Goal: Task Accomplishment & Management: Use online tool/utility

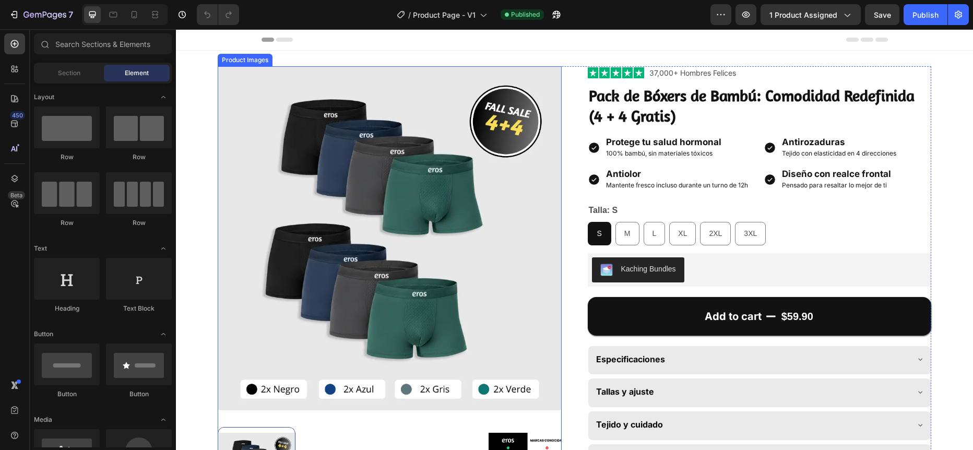
radio input "false"
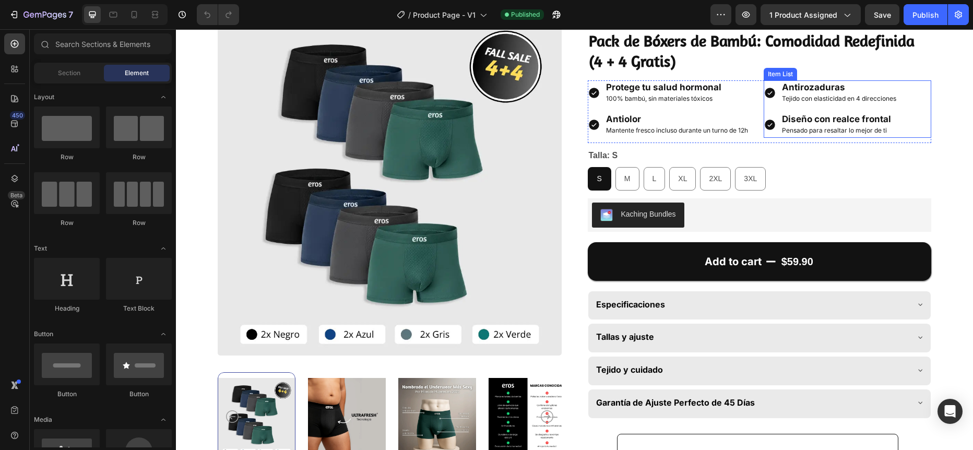
scroll to position [58, 0]
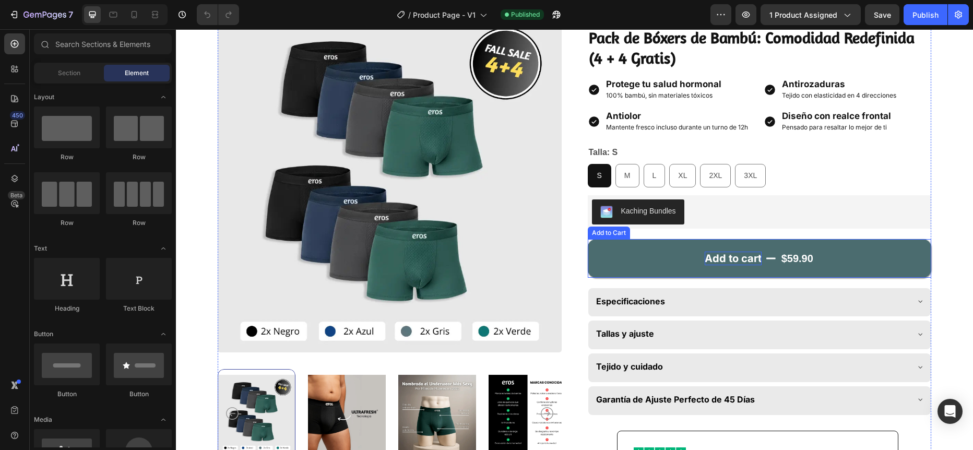
click at [720, 257] on div "Add to cart" at bounding box center [733, 259] width 57 height 14
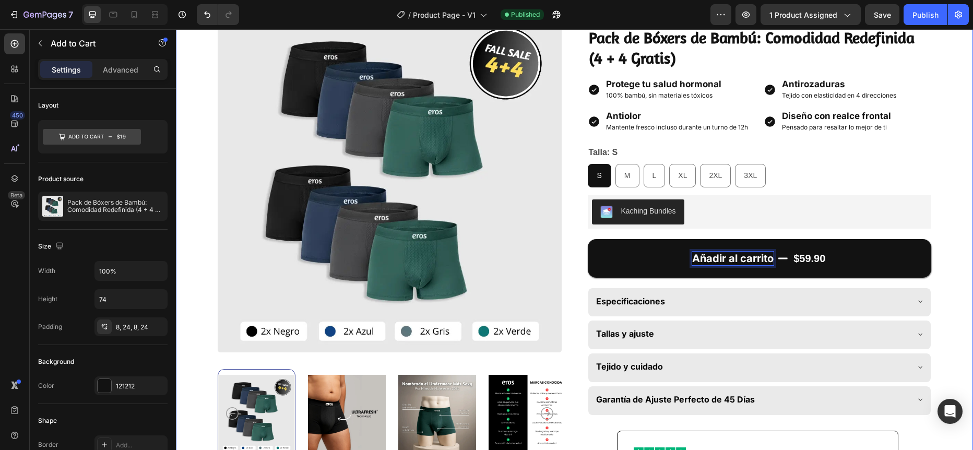
click at [940, 251] on div "Product Images Image "Después de horas de uso, siguen frescos y sin olores. Es …" at bounding box center [574, 305] width 797 height 624
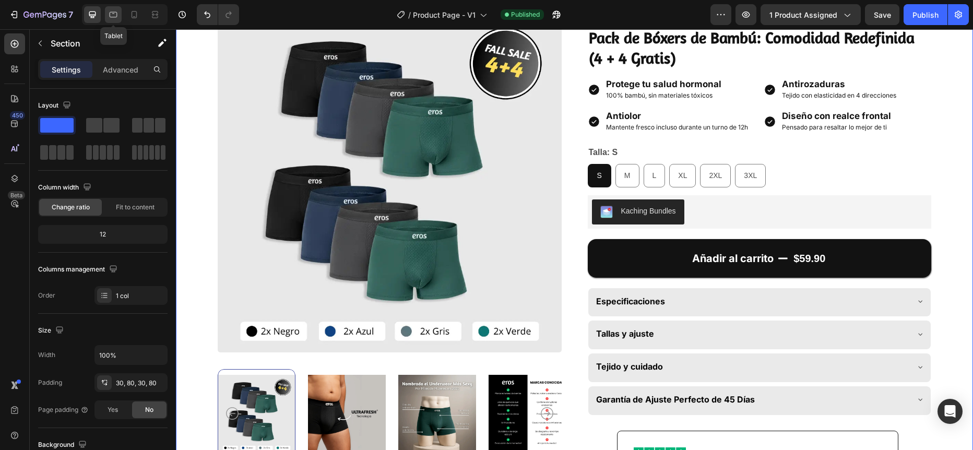
click at [111, 16] on icon at bounding box center [113, 14] width 10 height 10
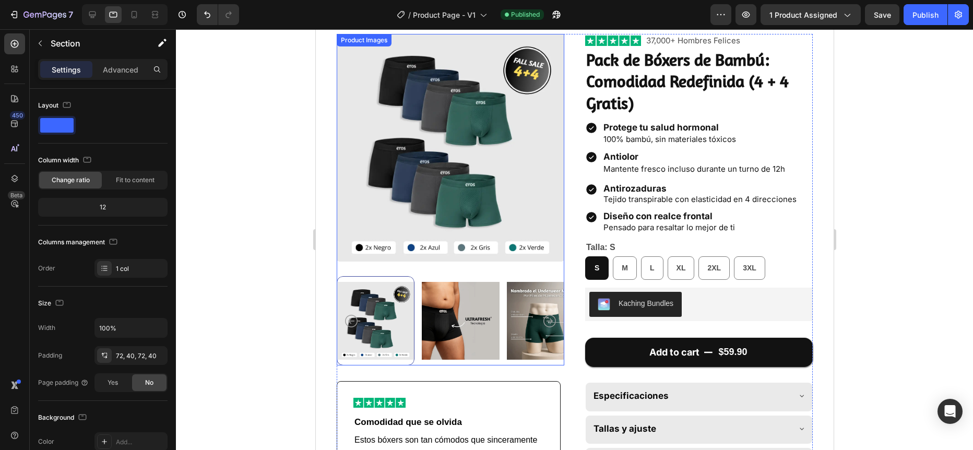
scroll to position [21, 0]
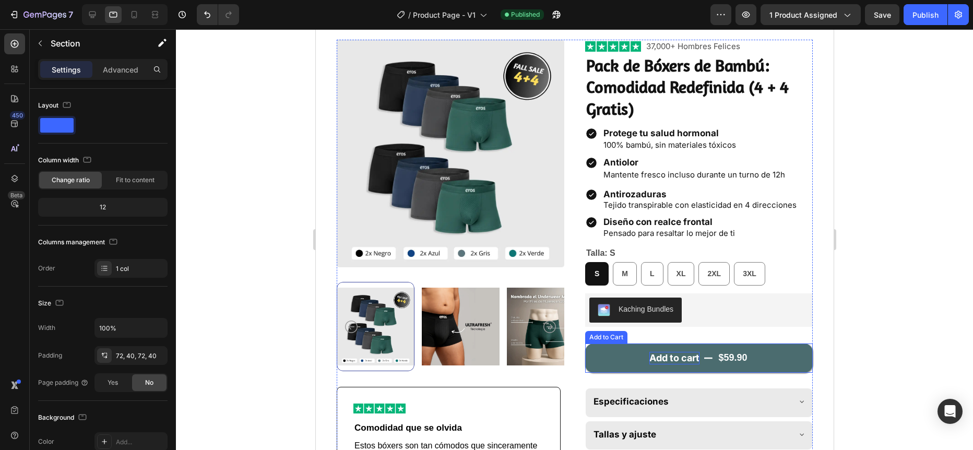
click at [660, 358] on div "Add to cart" at bounding box center [674, 358] width 50 height 12
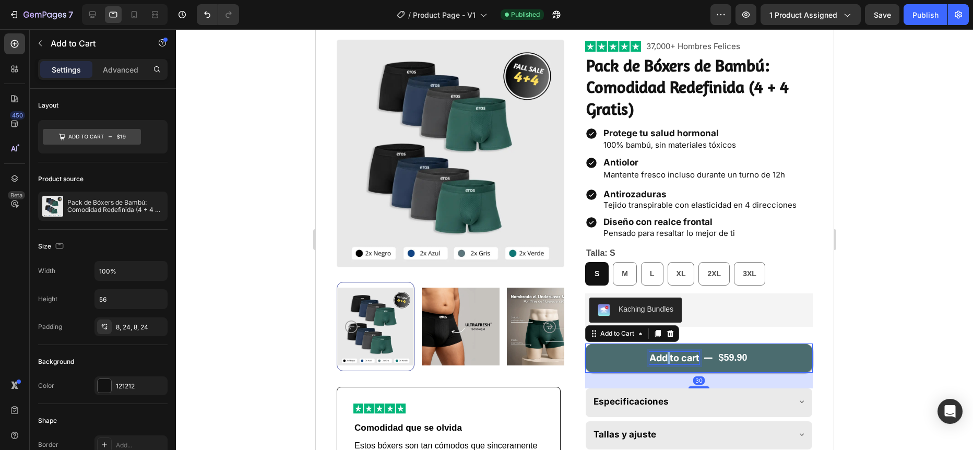
click at [660, 358] on div "Add to cart" at bounding box center [674, 358] width 50 height 12
click at [660, 358] on p "Add to cart" at bounding box center [674, 358] width 50 height 12
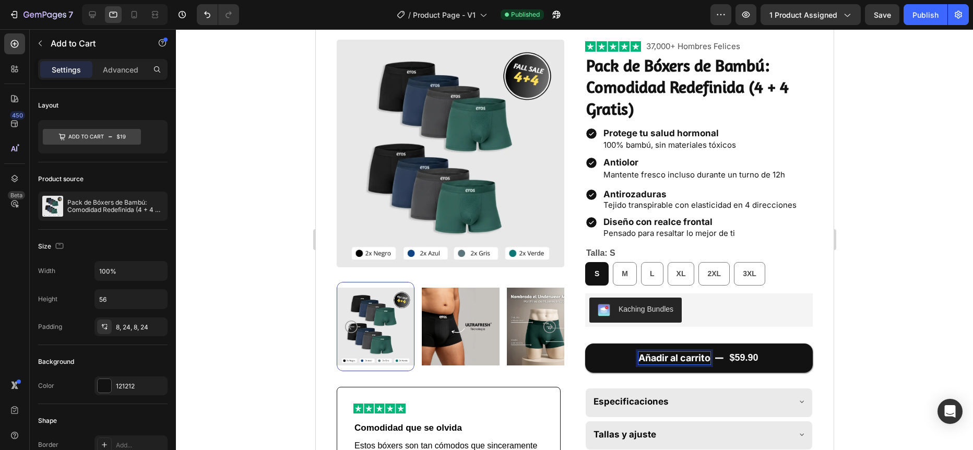
click at [866, 297] on div at bounding box center [574, 239] width 797 height 421
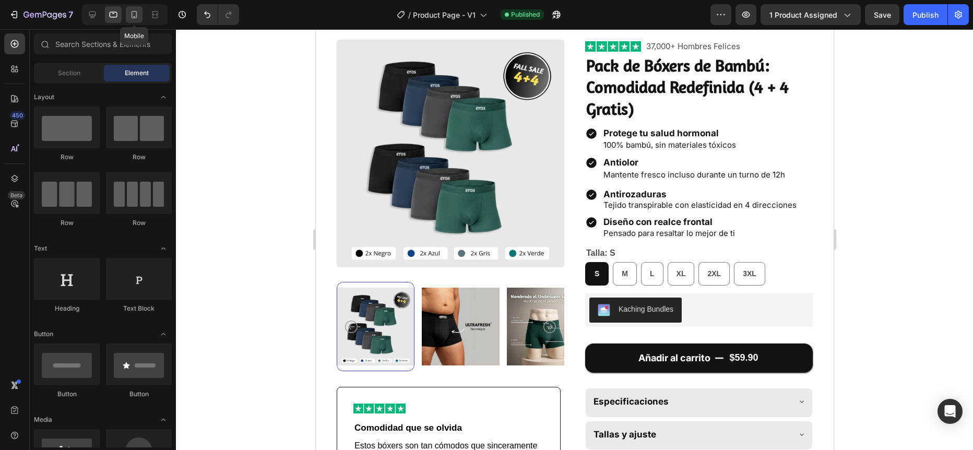
click at [130, 13] on icon at bounding box center [134, 14] width 10 height 10
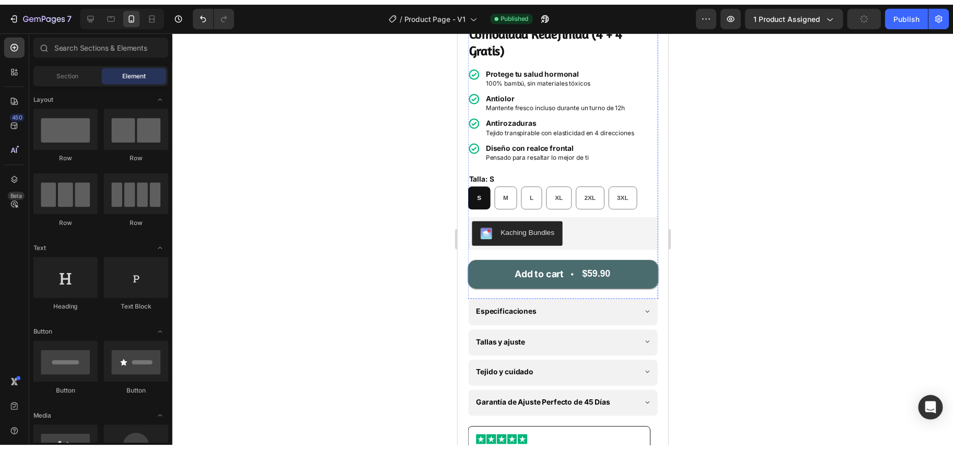
scroll to position [327, 0]
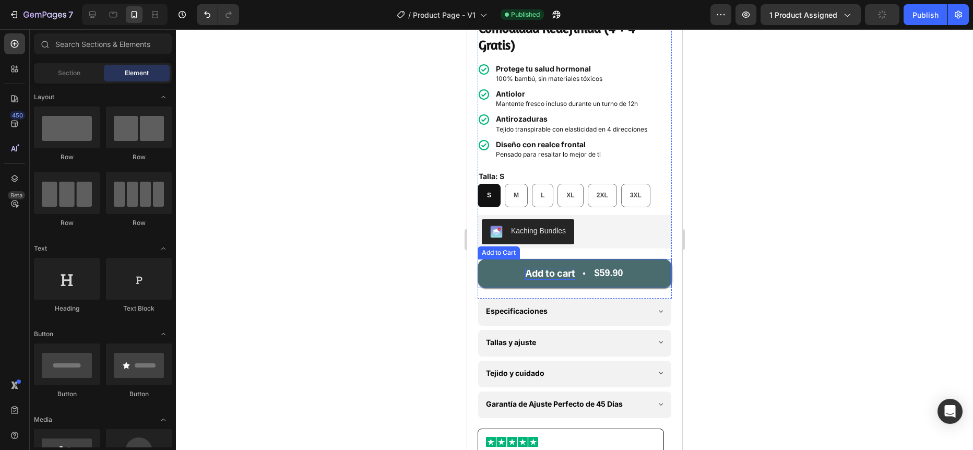
click at [547, 268] on div "Add to cart" at bounding box center [550, 274] width 50 height 12
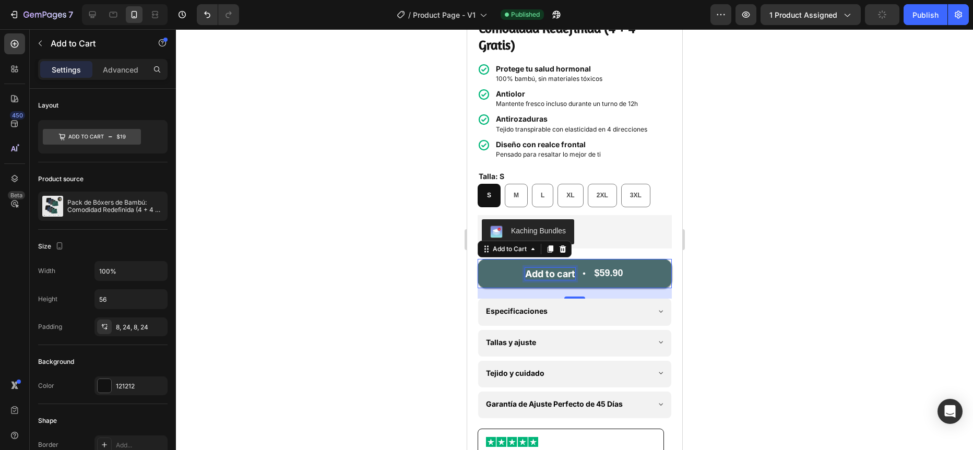
click at [547, 268] on div "Add to cart" at bounding box center [550, 274] width 50 height 12
click at [547, 268] on p "Add to cart" at bounding box center [550, 274] width 50 height 12
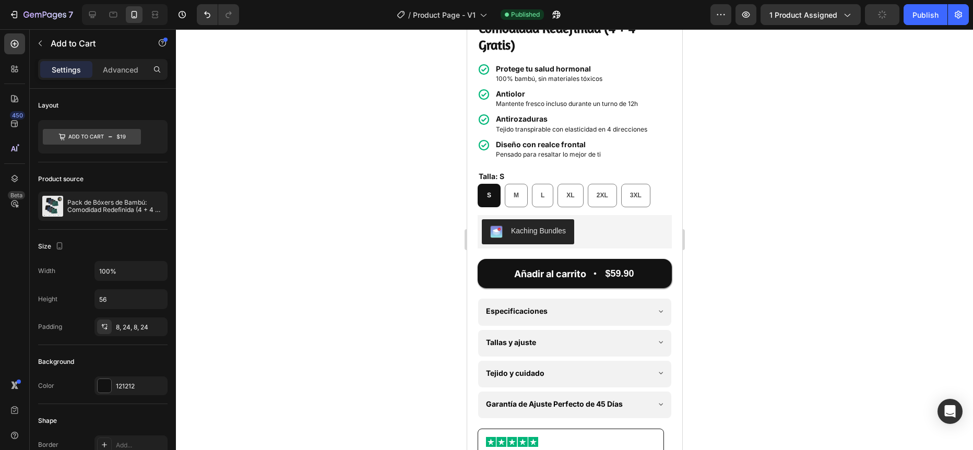
click at [414, 236] on div at bounding box center [574, 239] width 797 height 421
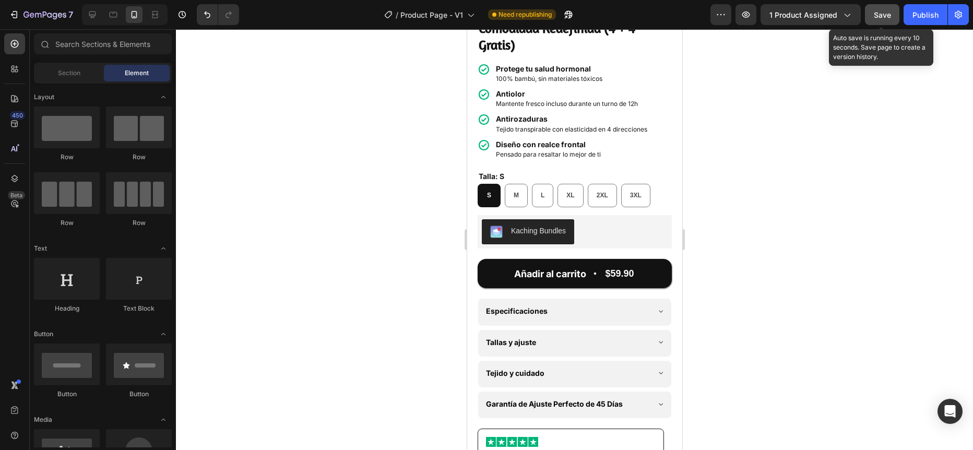
click at [879, 15] on span "Save" at bounding box center [882, 14] width 17 height 9
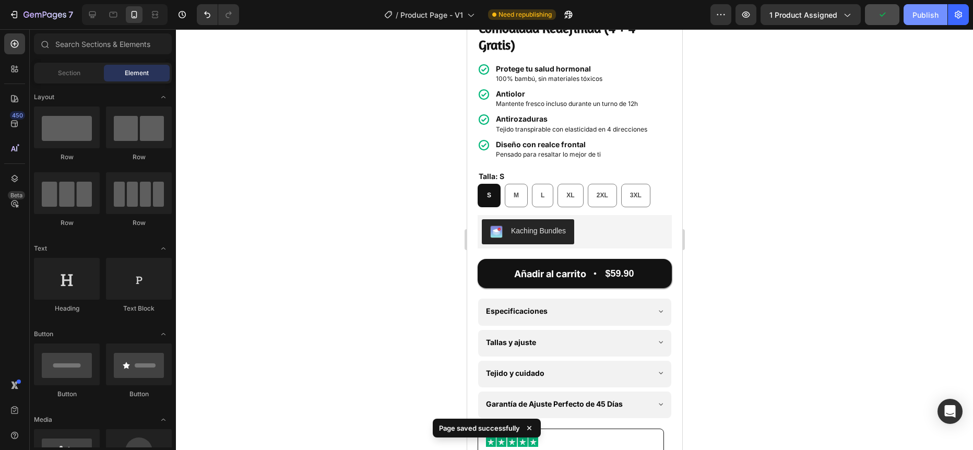
click at [924, 15] on div "Publish" at bounding box center [926, 14] width 26 height 11
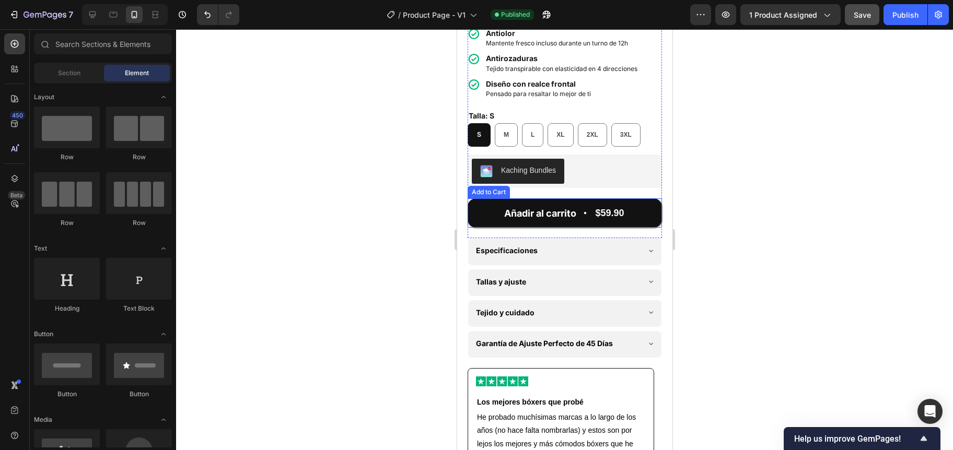
scroll to position [400, 0]
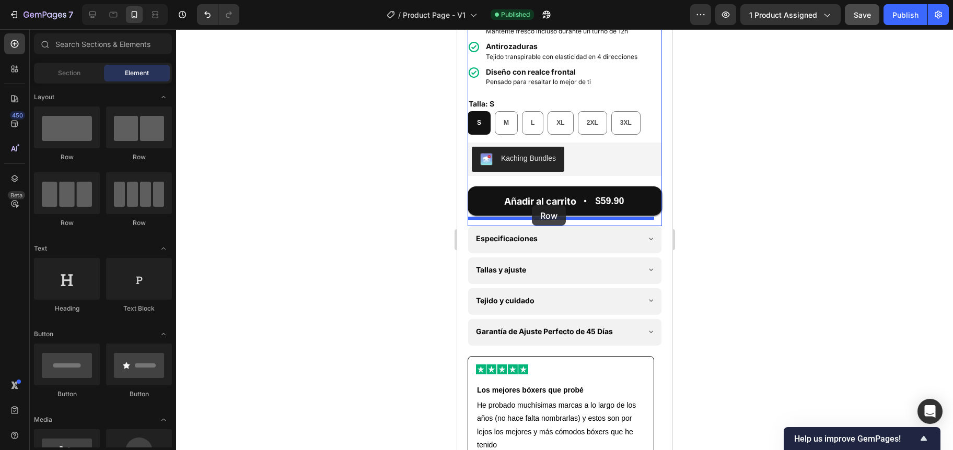
drag, startPoint x: 516, startPoint y: 229, endPoint x: 531, endPoint y: 205, distance: 28.0
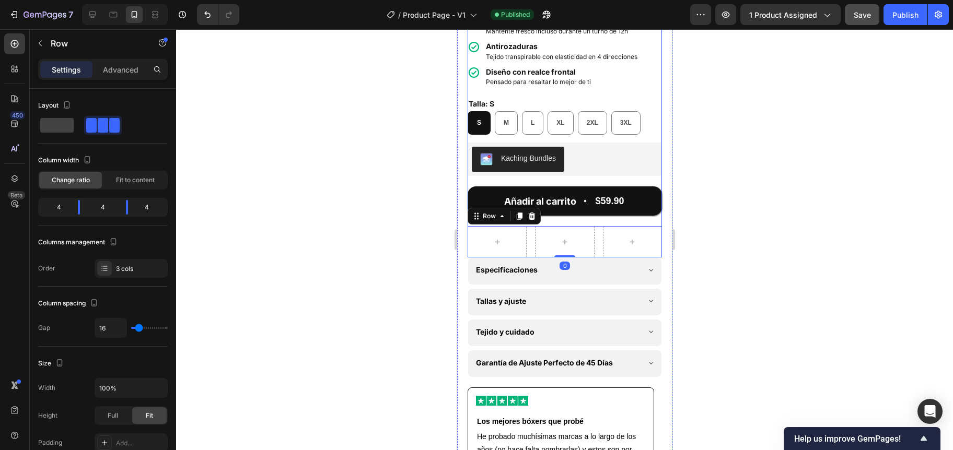
click at [390, 227] on div at bounding box center [564, 239] width 777 height 421
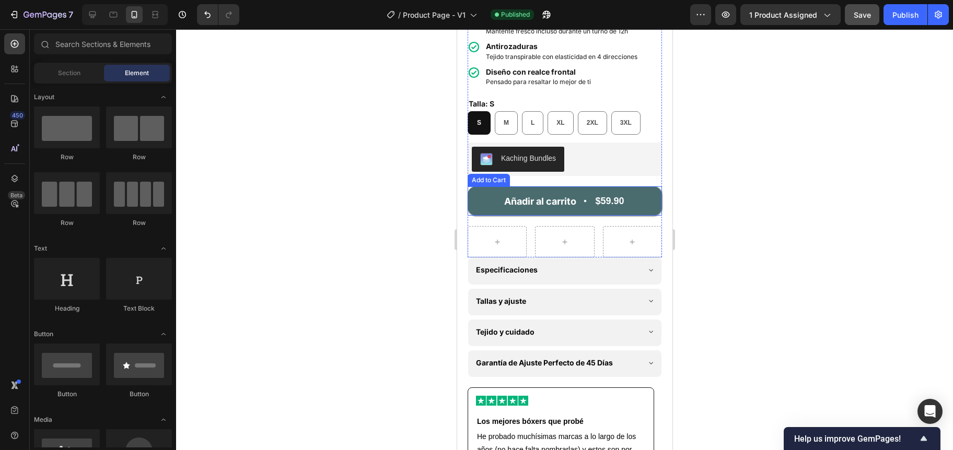
click at [533, 206] on button "Añadir al carrito $59.90" at bounding box center [564, 200] width 194 height 29
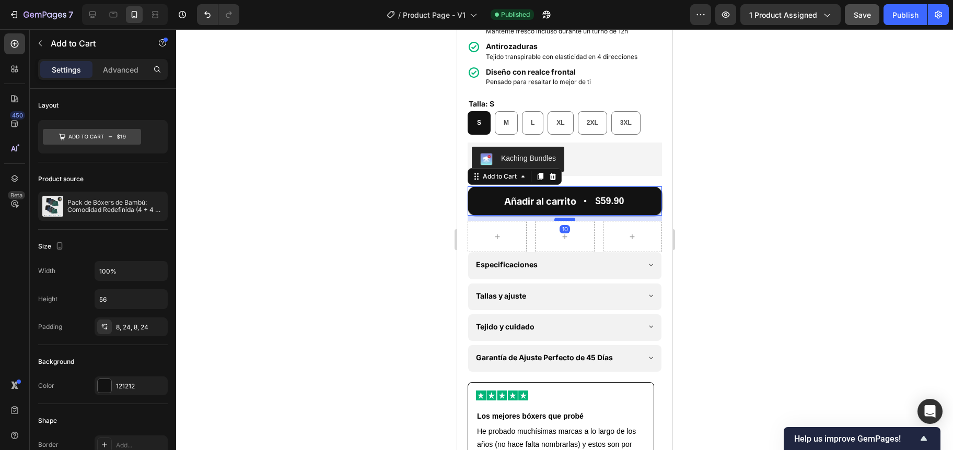
drag, startPoint x: 554, startPoint y: 217, endPoint x: 551, endPoint y: 211, distance: 5.8
click at [554, 218] on div at bounding box center [564, 219] width 21 height 3
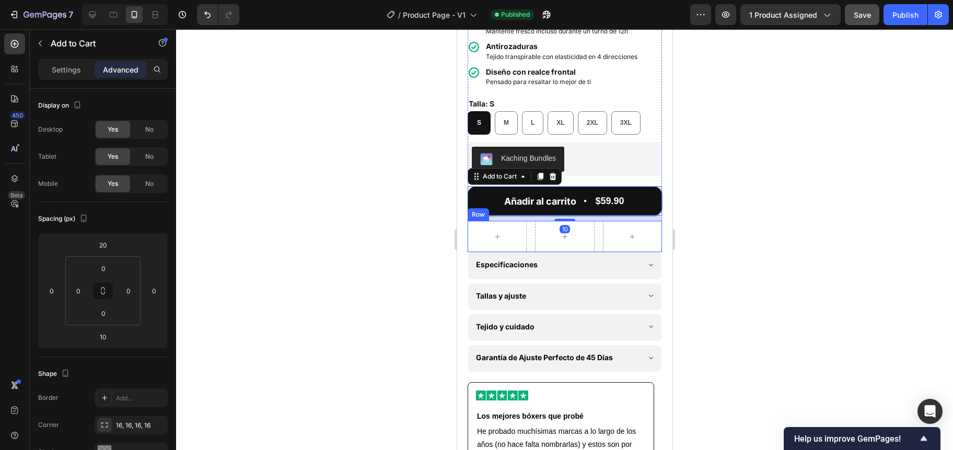
click at [528, 234] on div "Row" at bounding box center [564, 236] width 194 height 31
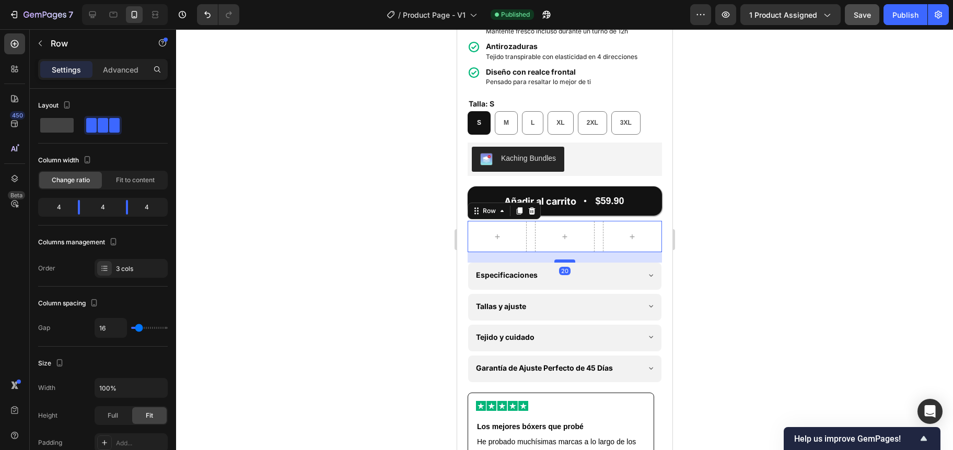
drag, startPoint x: 556, startPoint y: 243, endPoint x: 555, endPoint y: 254, distance: 10.5
click at [555, 260] on div at bounding box center [564, 261] width 21 height 3
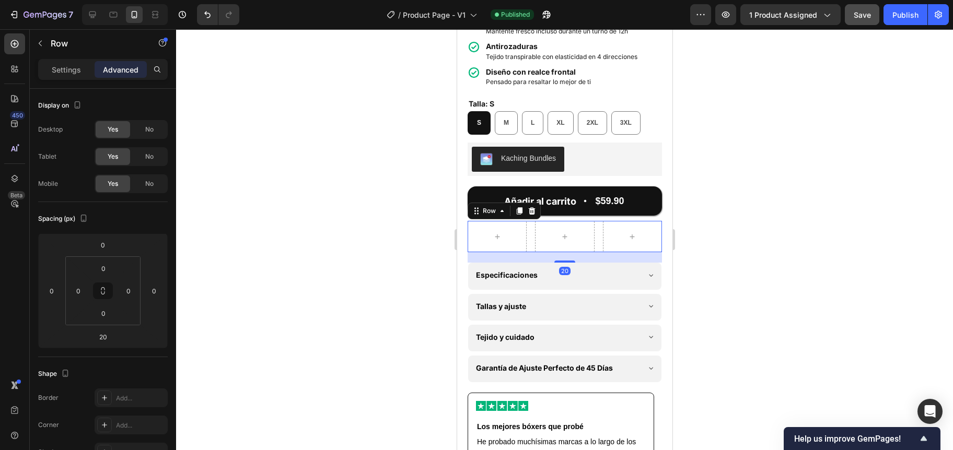
click at [371, 246] on div at bounding box center [564, 239] width 777 height 421
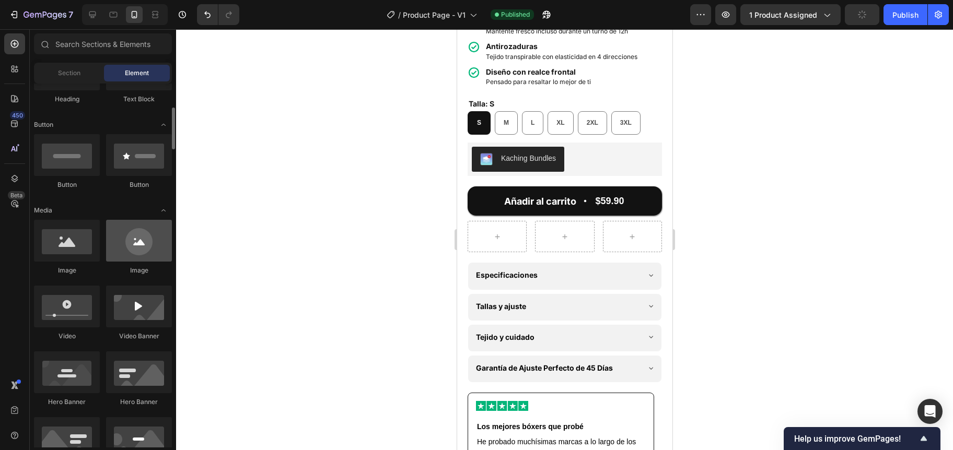
scroll to position [214, 0]
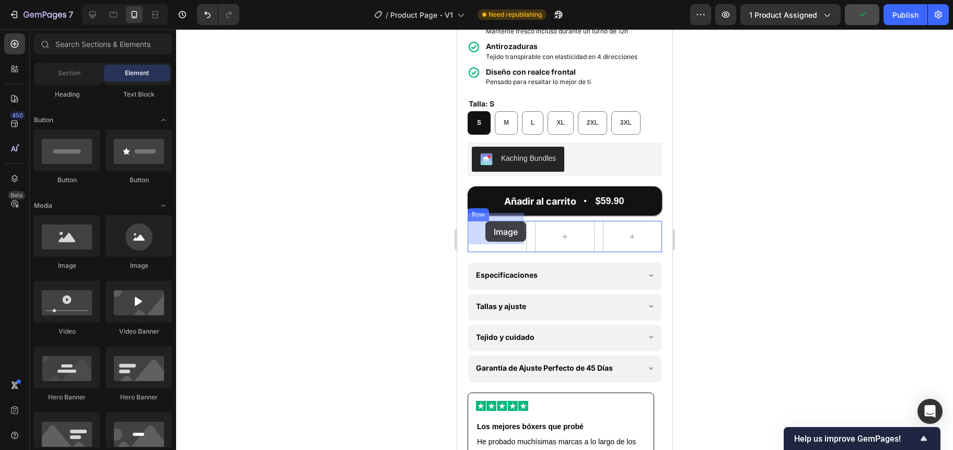
drag, startPoint x: 528, startPoint y: 272, endPoint x: 474, endPoint y: 222, distance: 73.9
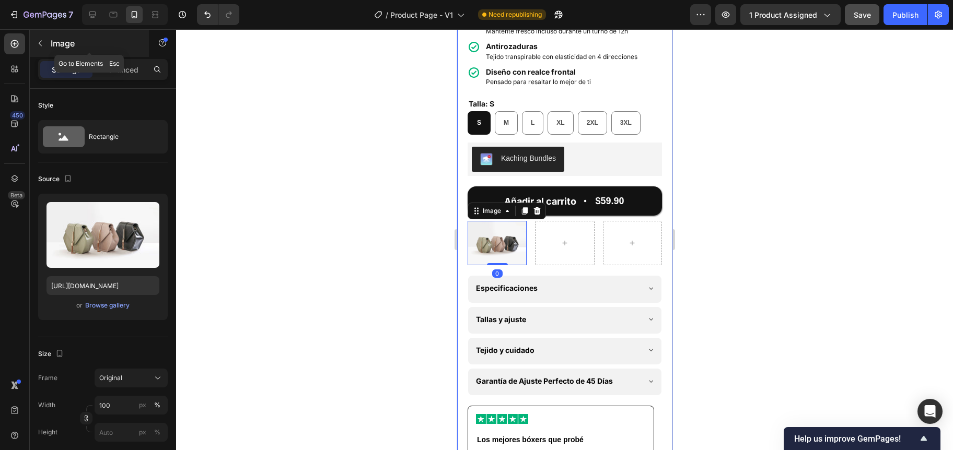
click at [36, 40] on icon "button" at bounding box center [40, 43] width 8 height 8
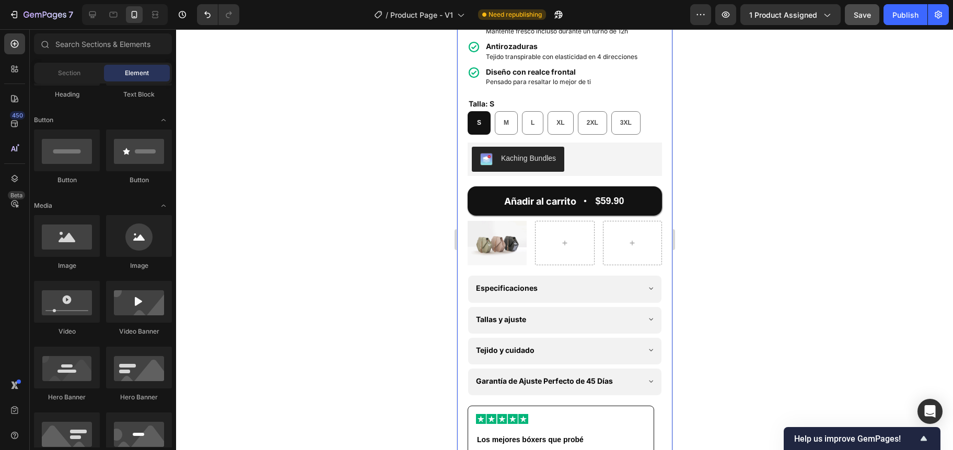
scroll to position [118, 0]
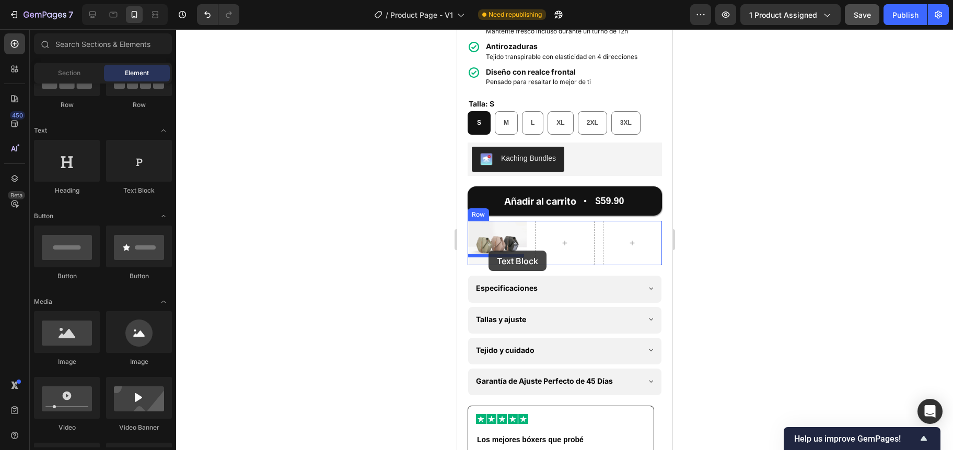
drag, startPoint x: 590, startPoint y: 193, endPoint x: 488, endPoint y: 251, distance: 117.4
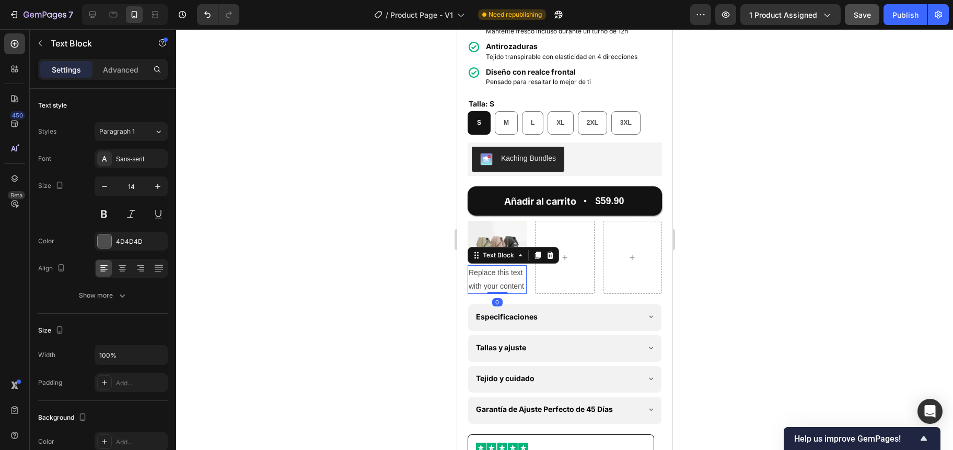
click at [421, 251] on div at bounding box center [564, 239] width 777 height 421
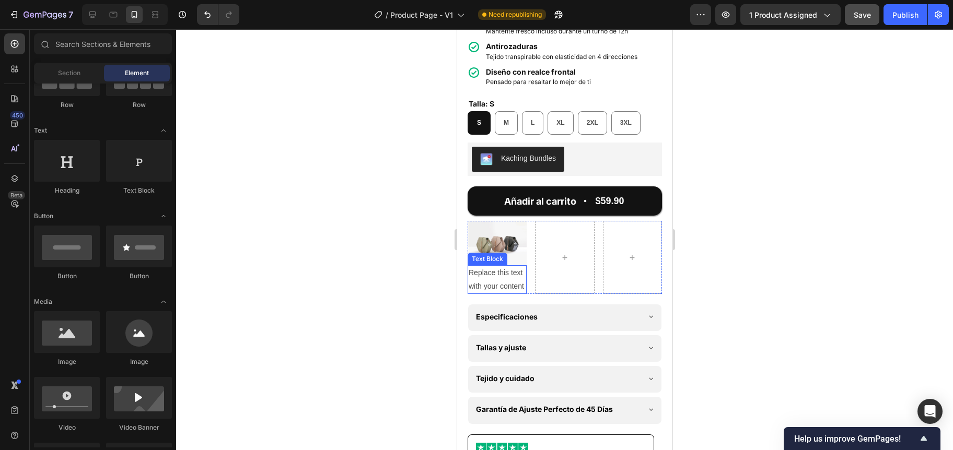
click at [488, 265] on div "Replace this text with your content" at bounding box center [496, 279] width 59 height 28
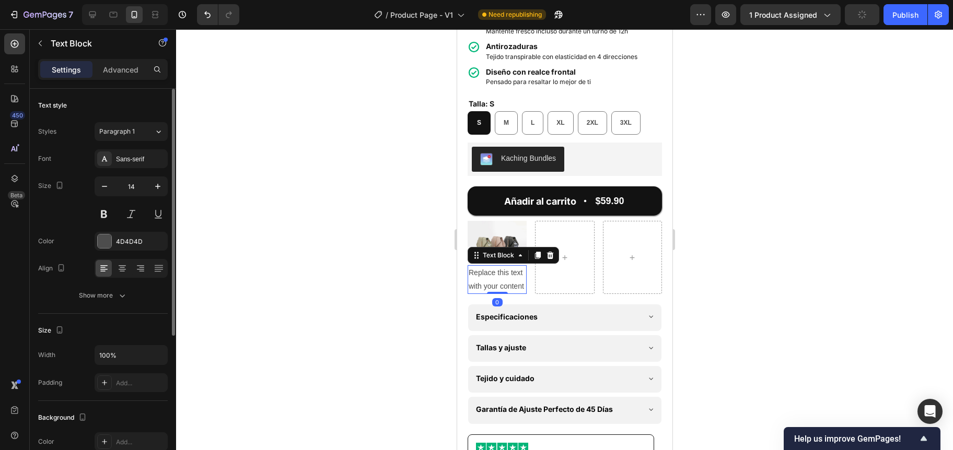
scroll to position [228, 0]
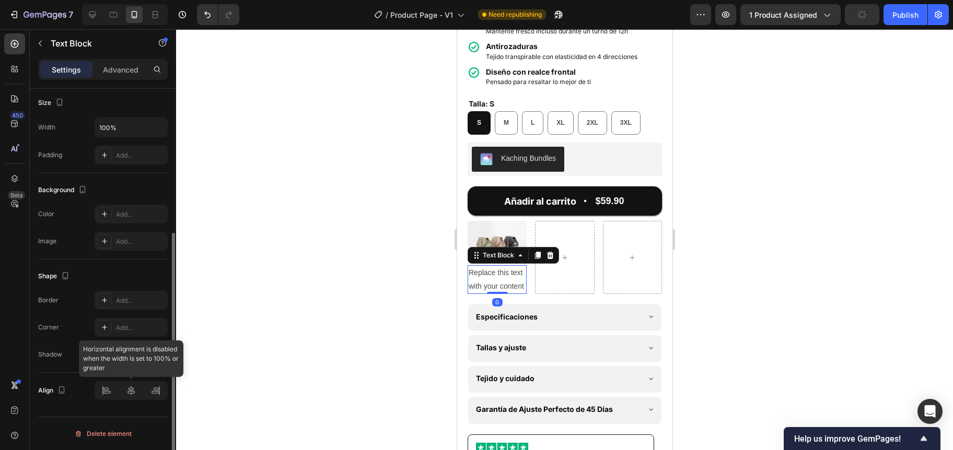
click at [132, 388] on div at bounding box center [131, 390] width 73 height 19
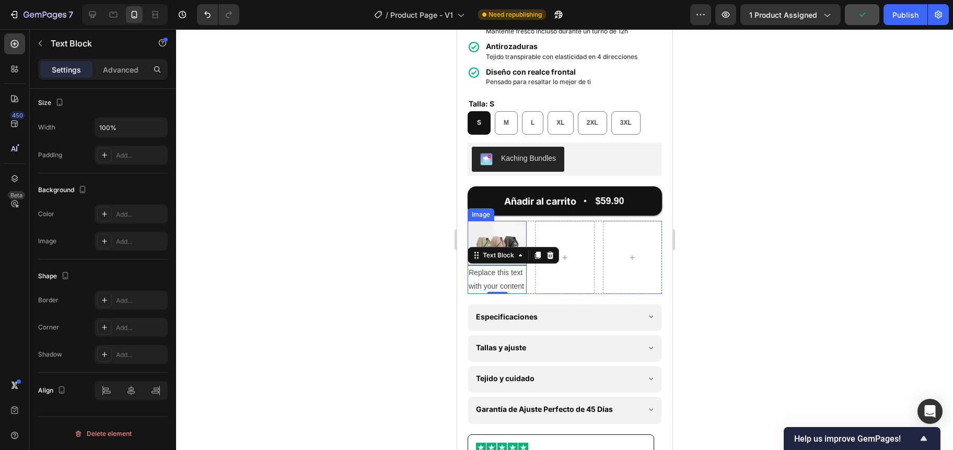
click at [483, 222] on img at bounding box center [496, 243] width 59 height 44
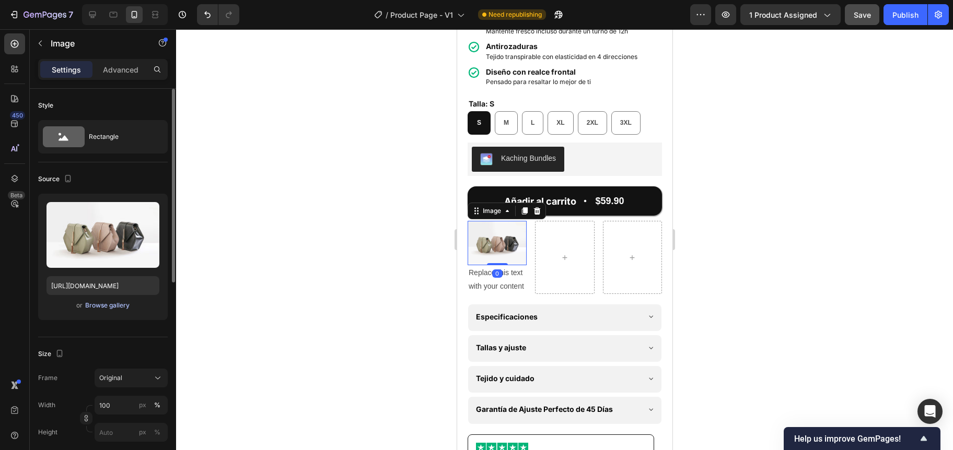
scroll to position [397, 0]
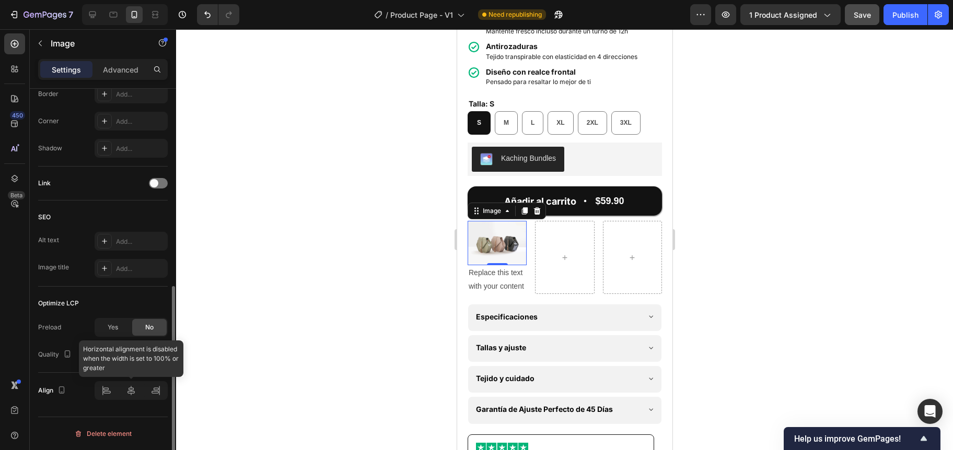
click at [129, 391] on div at bounding box center [131, 390] width 73 height 19
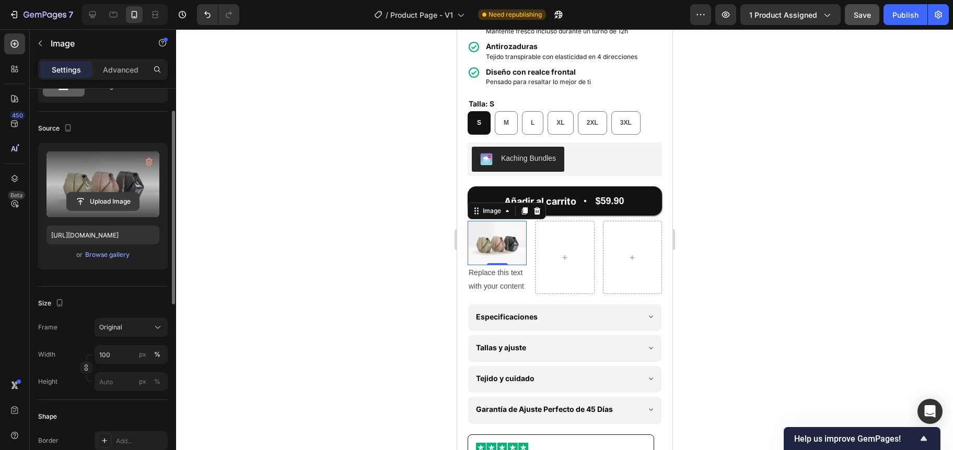
scroll to position [0, 0]
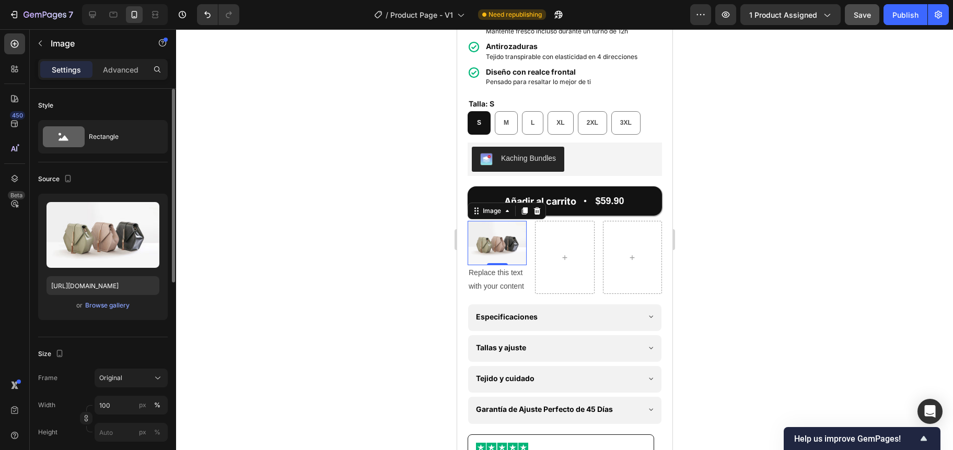
click at [378, 244] on div at bounding box center [564, 239] width 777 height 421
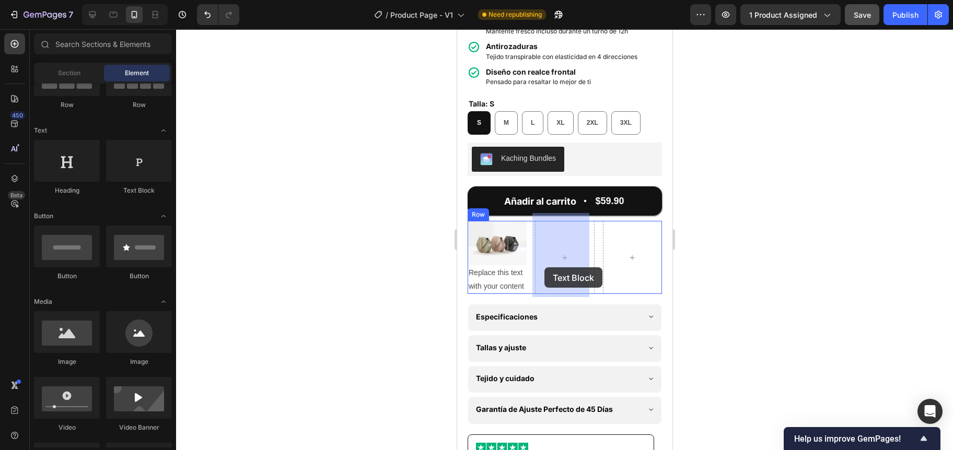
drag, startPoint x: 603, startPoint y: 197, endPoint x: 544, endPoint y: 267, distance: 91.9
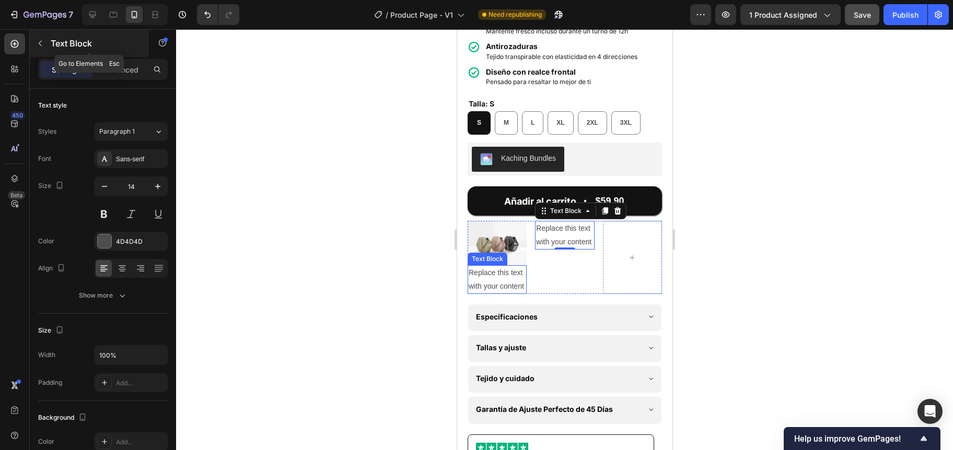
click at [42, 46] on icon "button" at bounding box center [40, 43] width 8 height 8
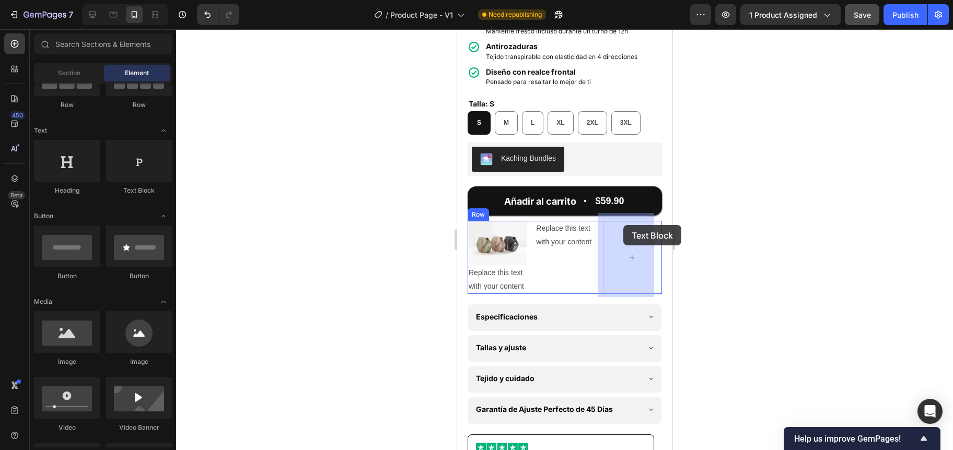
drag, startPoint x: 698, startPoint y: 207, endPoint x: 622, endPoint y: 225, distance: 77.8
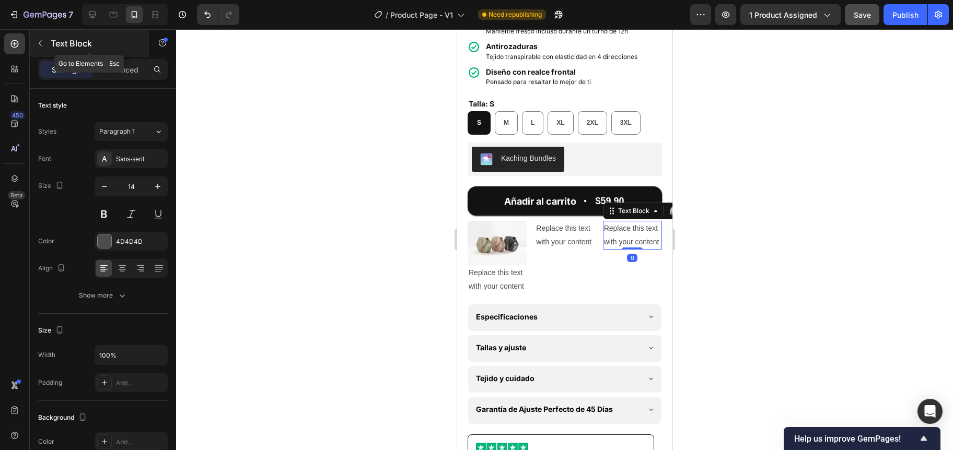
click at [40, 43] on icon "button" at bounding box center [40, 43] width 8 height 8
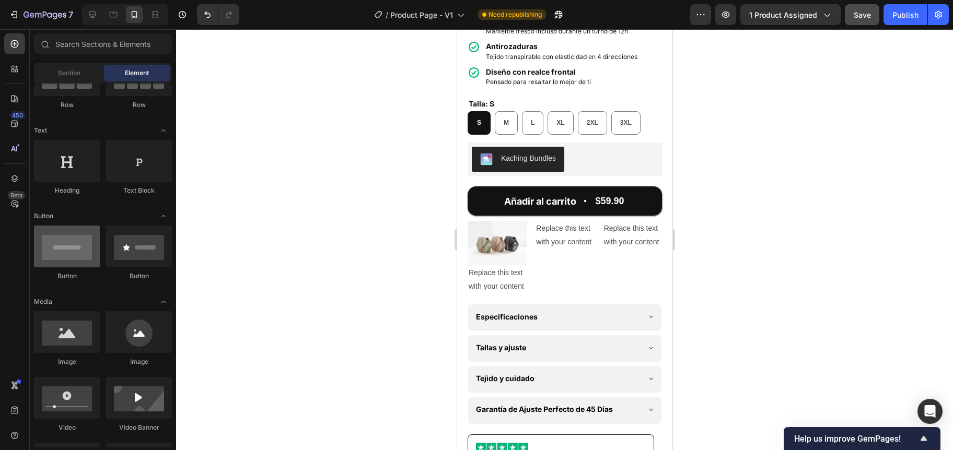
scroll to position [179, 0]
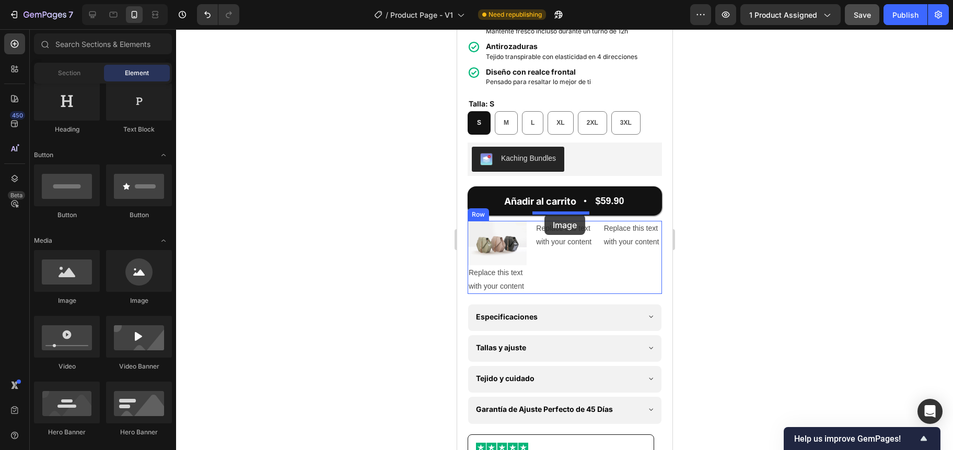
drag, startPoint x: 526, startPoint y: 305, endPoint x: 544, endPoint y: 215, distance: 92.6
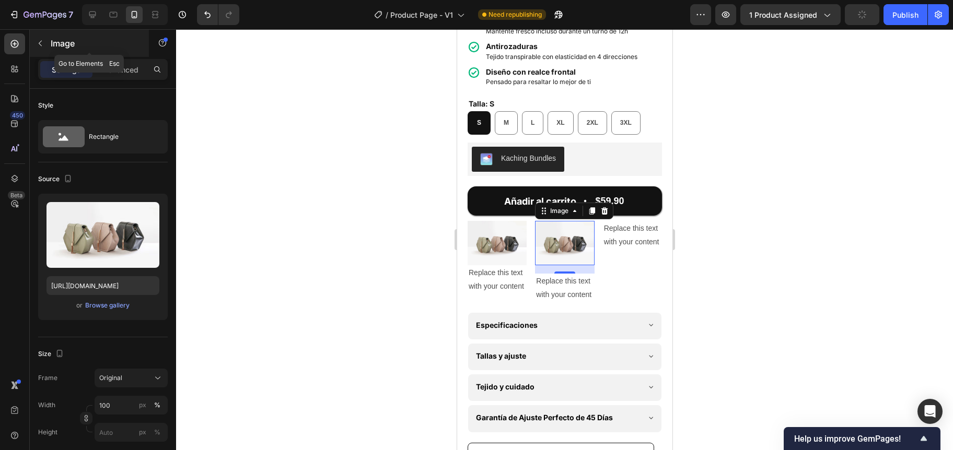
click at [42, 40] on icon "button" at bounding box center [40, 43] width 8 height 8
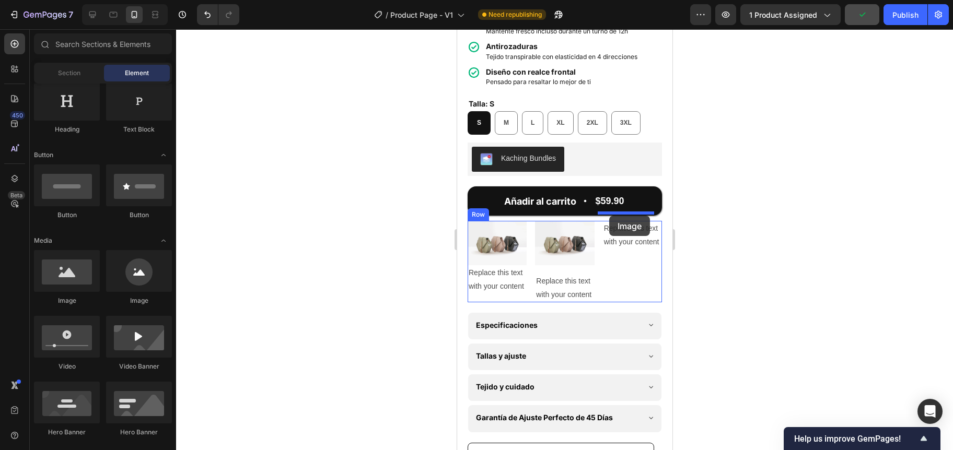
drag, startPoint x: 526, startPoint y: 294, endPoint x: 608, endPoint y: 216, distance: 113.4
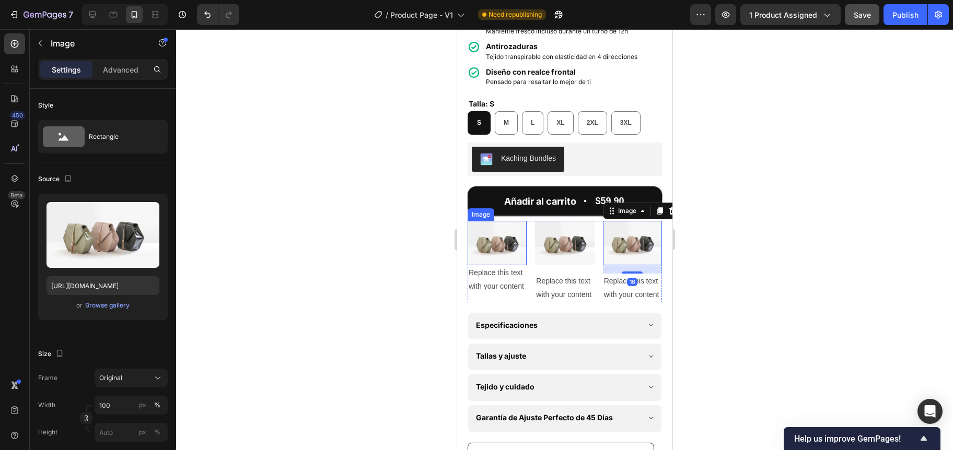
click at [403, 254] on div at bounding box center [564, 239] width 777 height 421
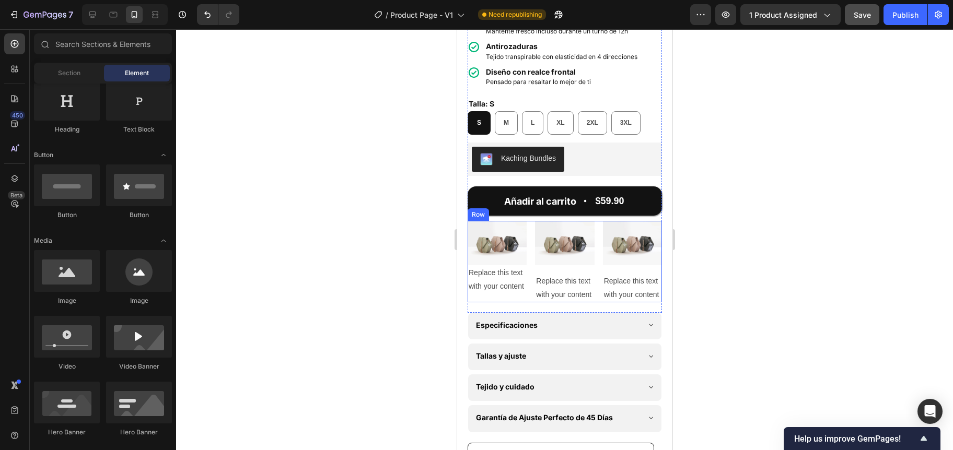
click at [579, 260] on div "Image Replace this text with your content Text Block" at bounding box center [563, 261] width 59 height 81
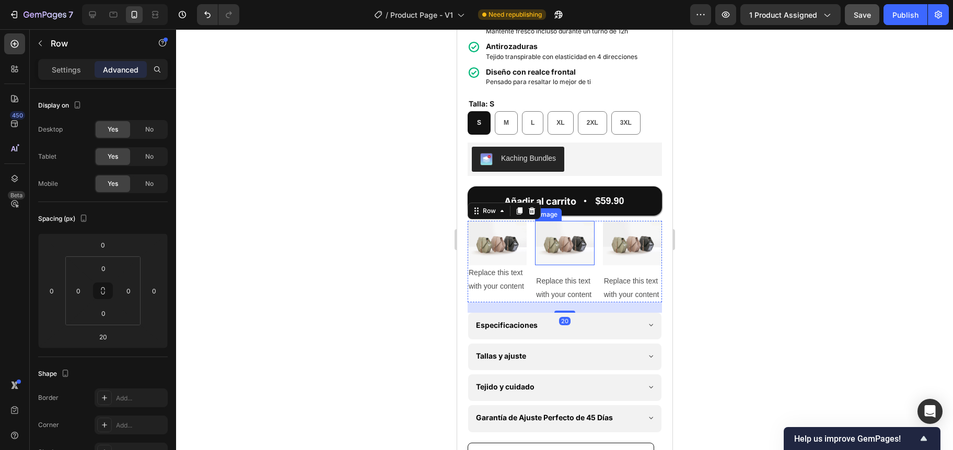
click at [571, 253] on img at bounding box center [563, 243] width 59 height 44
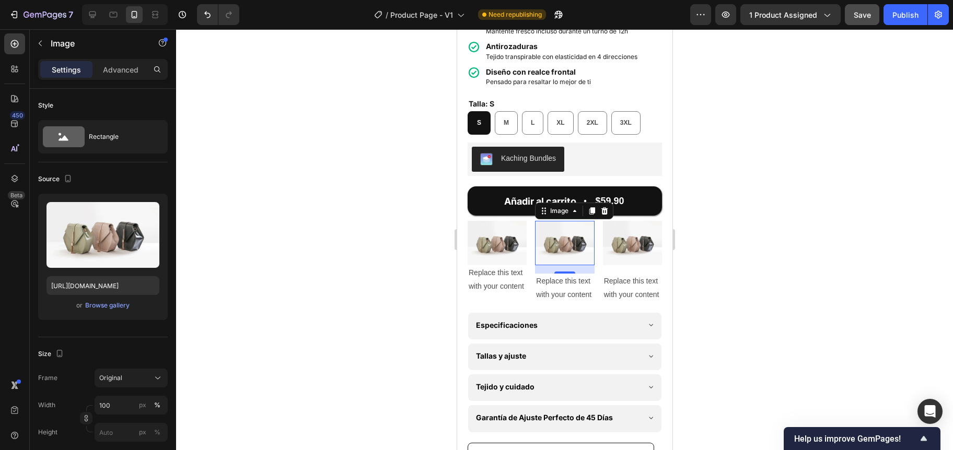
click at [431, 263] on div at bounding box center [564, 239] width 777 height 421
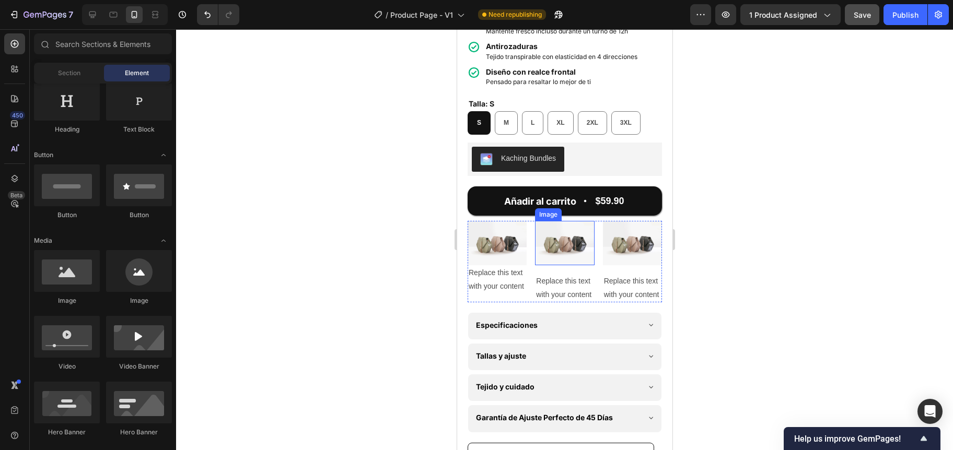
click at [572, 249] on img at bounding box center [563, 243] width 59 height 44
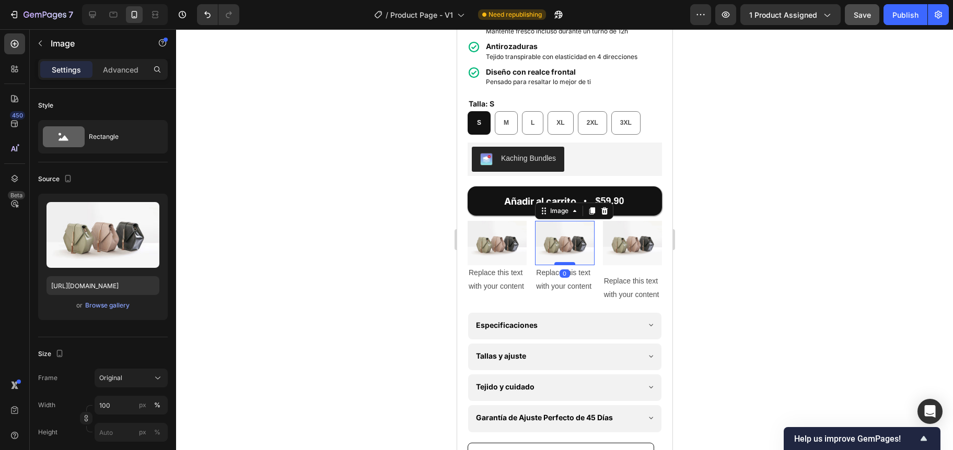
drag, startPoint x: 562, startPoint y: 263, endPoint x: 561, endPoint y: 252, distance: 11.5
click at [561, 262] on div at bounding box center [564, 263] width 21 height 3
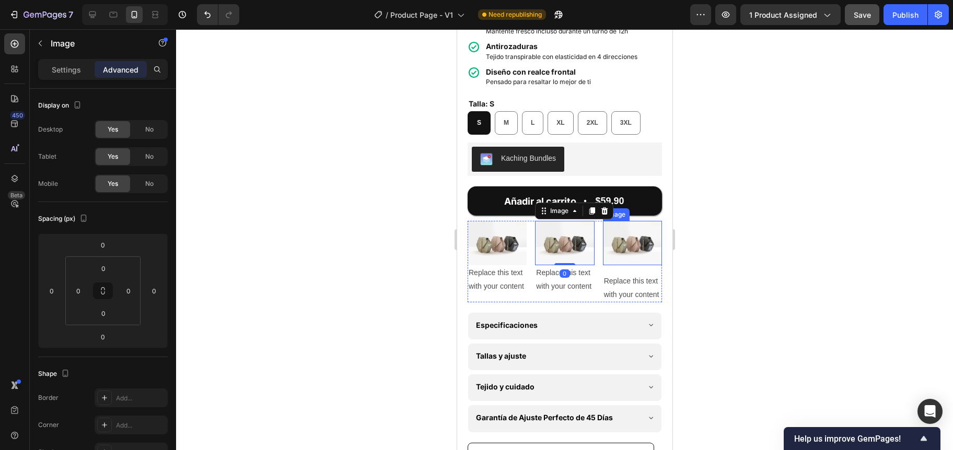
click at [615, 249] on img at bounding box center [631, 243] width 59 height 44
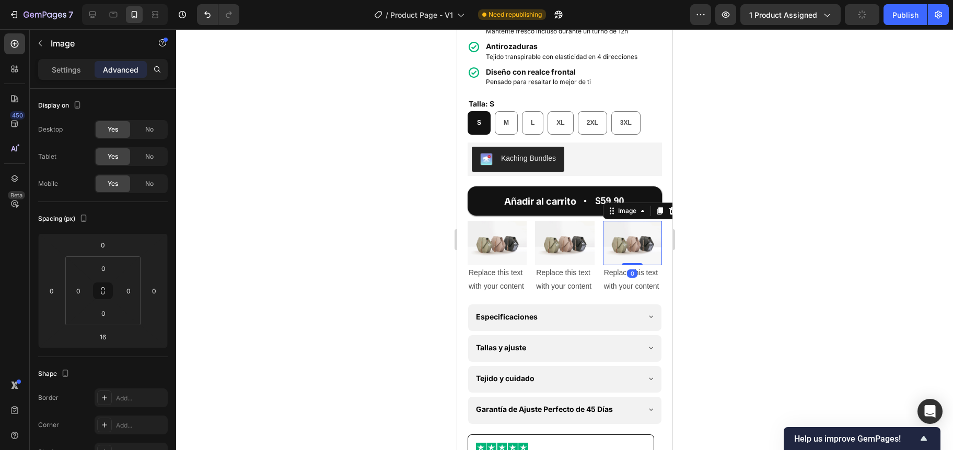
drag, startPoint x: 622, startPoint y: 263, endPoint x: 618, endPoint y: 249, distance: 14.1
click at [621, 250] on div "Image 0" at bounding box center [631, 243] width 59 height 44
type input "0"
click at [352, 253] on div at bounding box center [564, 239] width 777 height 421
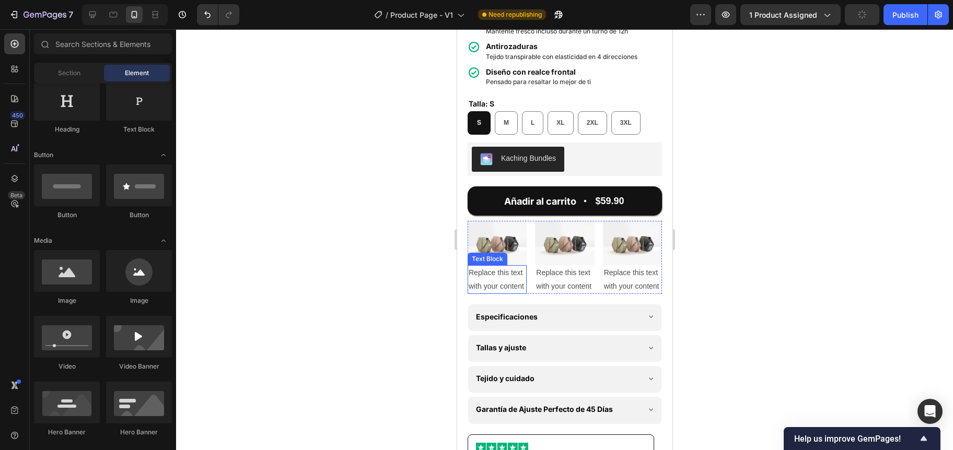
click at [488, 265] on div "Replace this text with your content" at bounding box center [496, 279] width 59 height 28
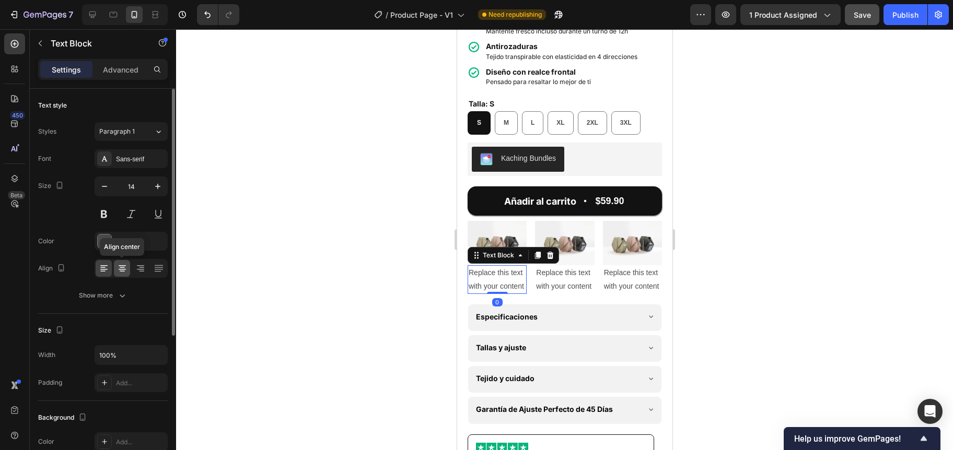
click at [126, 265] on icon at bounding box center [122, 268] width 10 height 10
click at [556, 272] on div "Replace this text with your content" at bounding box center [563, 279] width 59 height 28
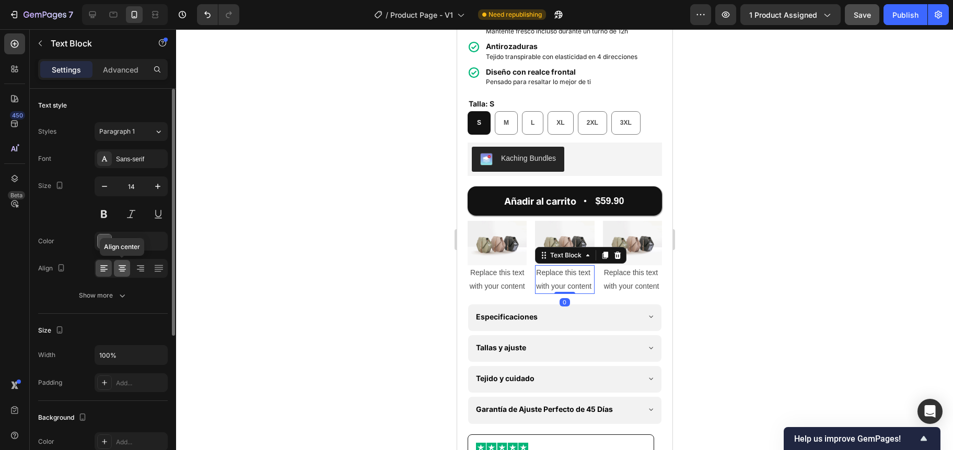
click at [122, 270] on icon at bounding box center [122, 268] width 10 height 10
click at [604, 275] on div "Replace this text with your content" at bounding box center [631, 279] width 59 height 28
click at [125, 273] on icon at bounding box center [122, 268] width 10 height 10
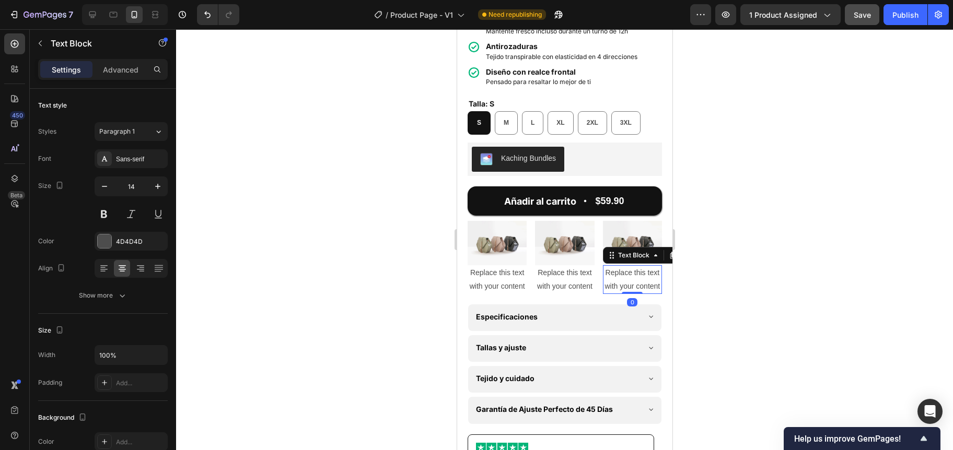
click at [314, 252] on div at bounding box center [564, 239] width 777 height 421
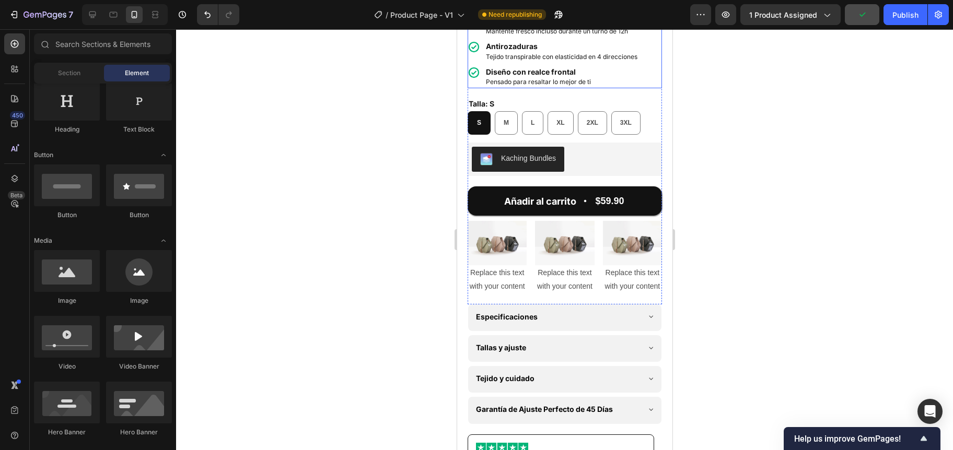
click at [517, 78] on span "Pensado para resaltar lo mejor de ti" at bounding box center [537, 82] width 105 height 8
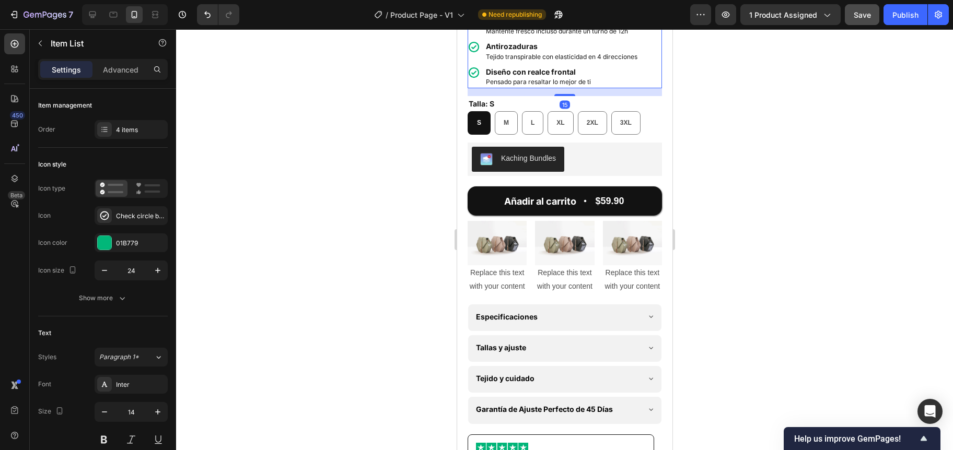
click at [517, 78] on span "Pensado para resaltar lo mejor de ti" at bounding box center [537, 82] width 105 height 8
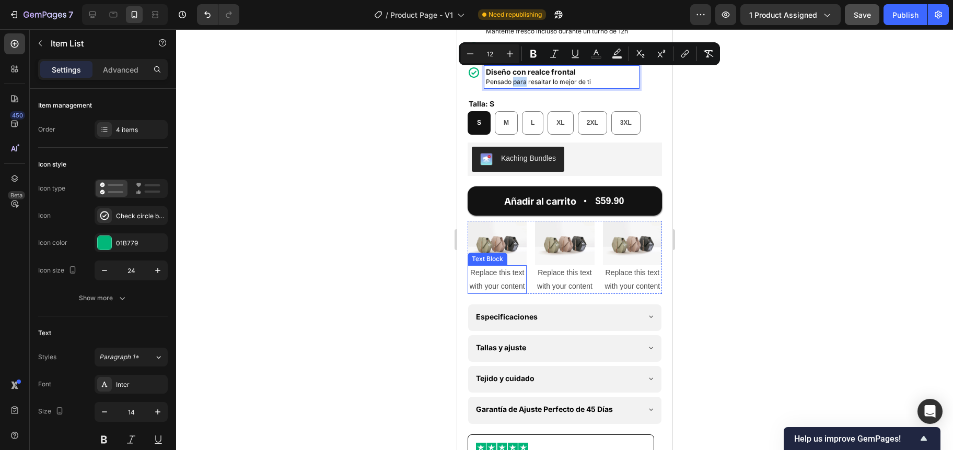
click at [492, 279] on div "Replace this text with your content" at bounding box center [496, 279] width 59 height 28
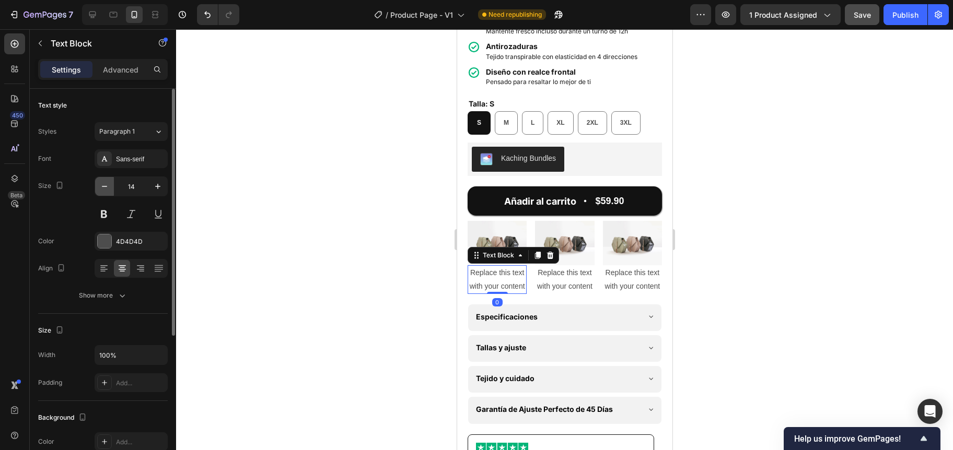
click at [108, 187] on icon "button" at bounding box center [104, 186] width 10 height 10
type input "12"
click at [559, 274] on div "Replace this text with your content" at bounding box center [563, 279] width 59 height 28
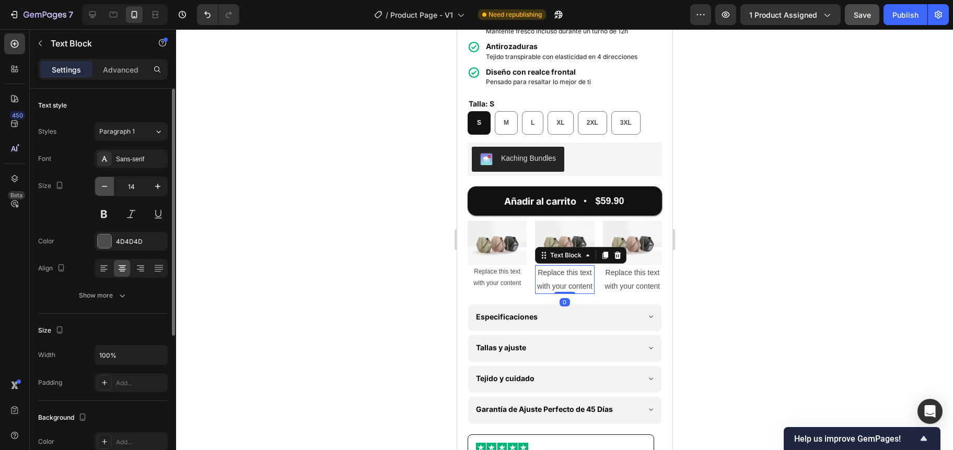
click at [100, 189] on icon "button" at bounding box center [104, 186] width 10 height 10
type input "12"
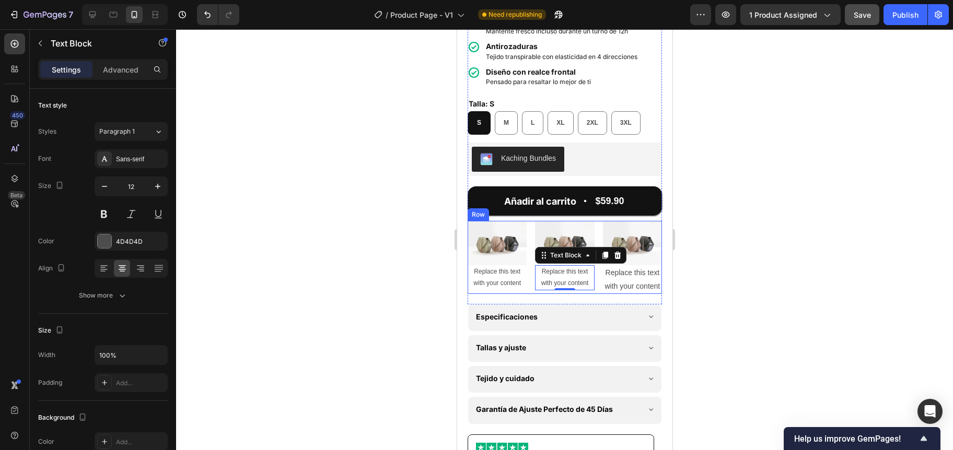
click at [604, 270] on div "Replace this text with your content" at bounding box center [631, 279] width 59 height 28
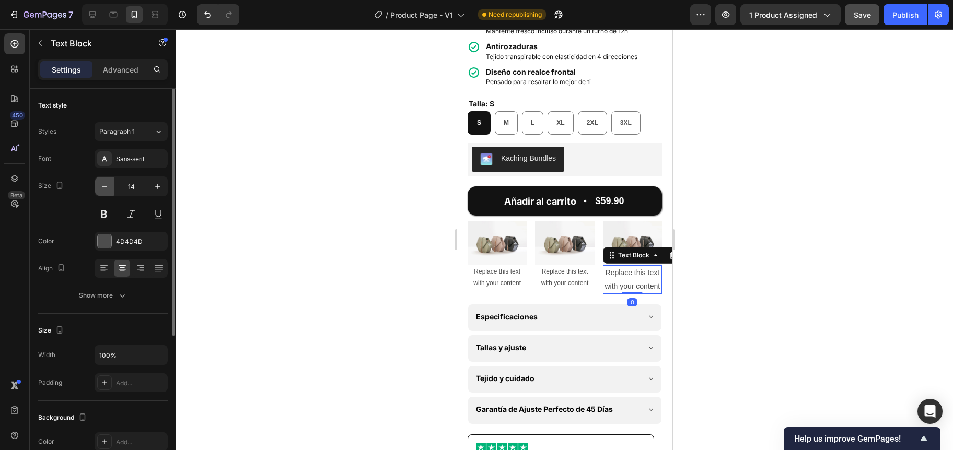
click at [104, 187] on icon "button" at bounding box center [104, 186] width 10 height 10
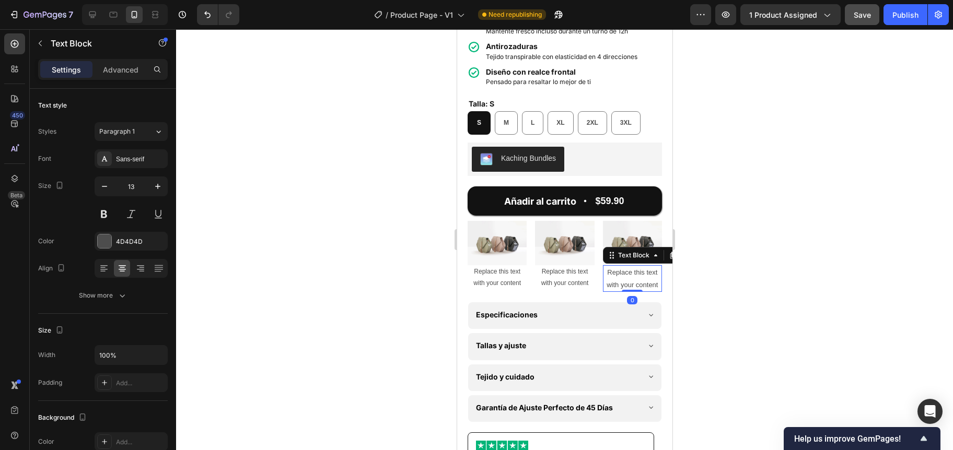
type input "12"
click at [278, 213] on div at bounding box center [564, 239] width 777 height 421
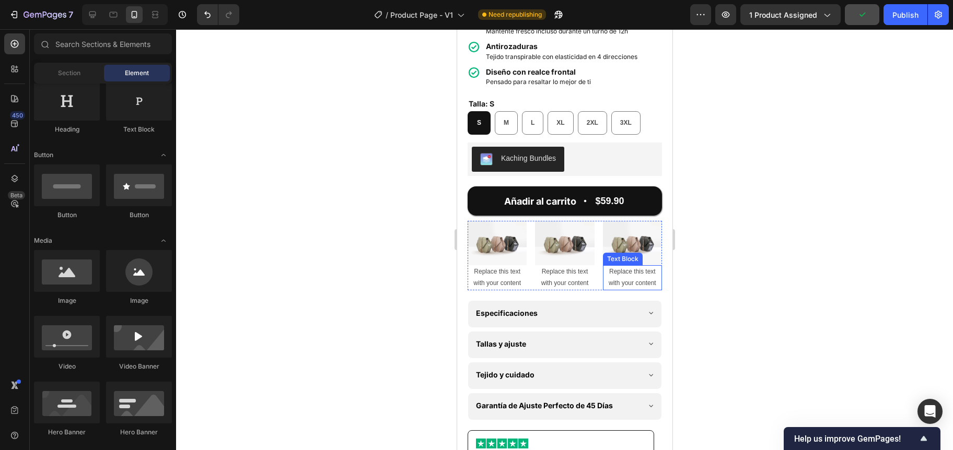
click at [620, 265] on div "Replace this text with your content" at bounding box center [631, 277] width 59 height 25
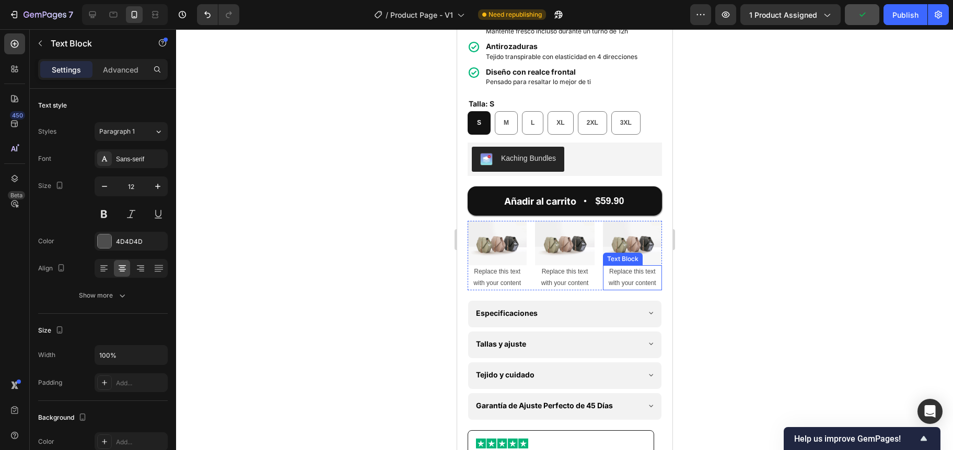
click at [620, 265] on div "Replace this text with your content" at bounding box center [631, 277] width 59 height 25
click at [620, 266] on p "Replace this text with your content" at bounding box center [631, 277] width 57 height 22
click at [404, 245] on div at bounding box center [564, 239] width 777 height 421
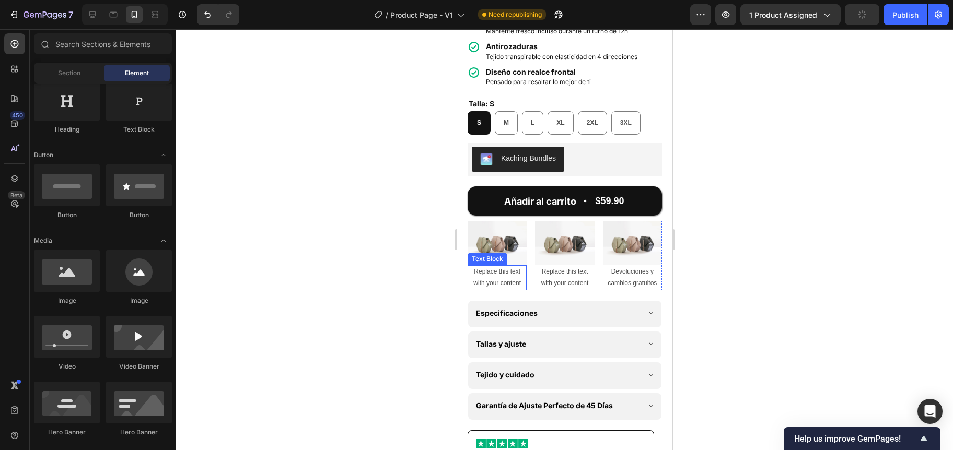
click at [499, 265] on div "Replace this text with your content" at bounding box center [496, 277] width 59 height 25
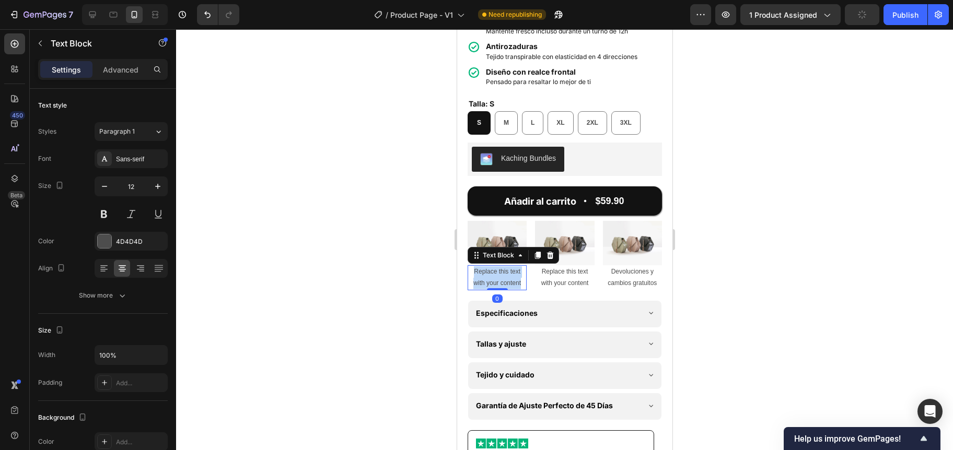
click at [499, 266] on p "Replace this text with your content" at bounding box center [496, 277] width 57 height 22
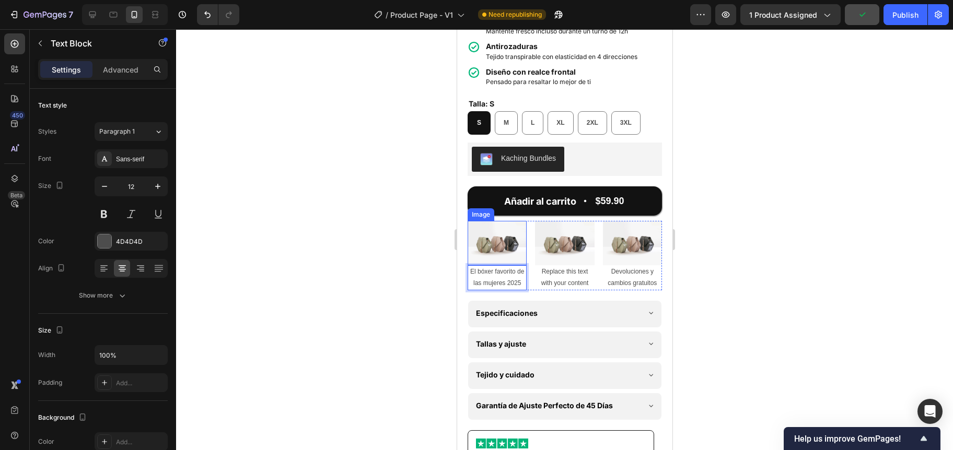
click at [386, 252] on div at bounding box center [564, 239] width 777 height 421
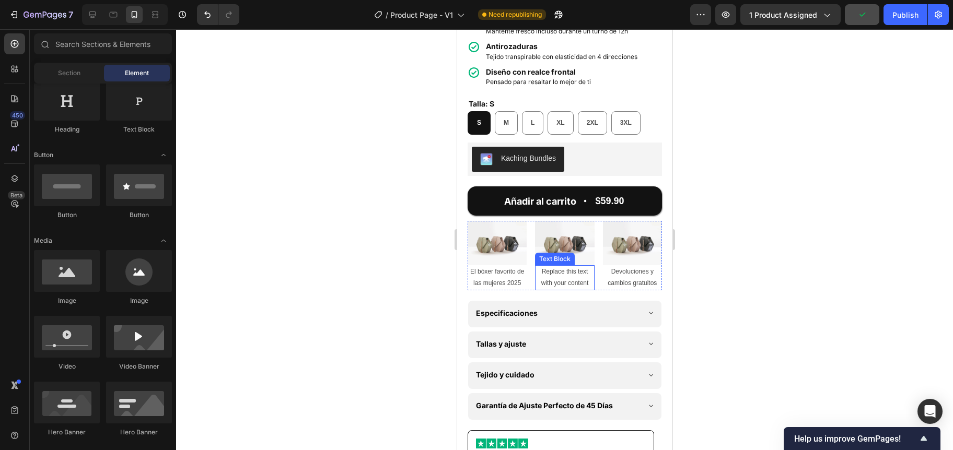
click at [561, 265] on div "Replace this text with your content" at bounding box center [563, 277] width 59 height 25
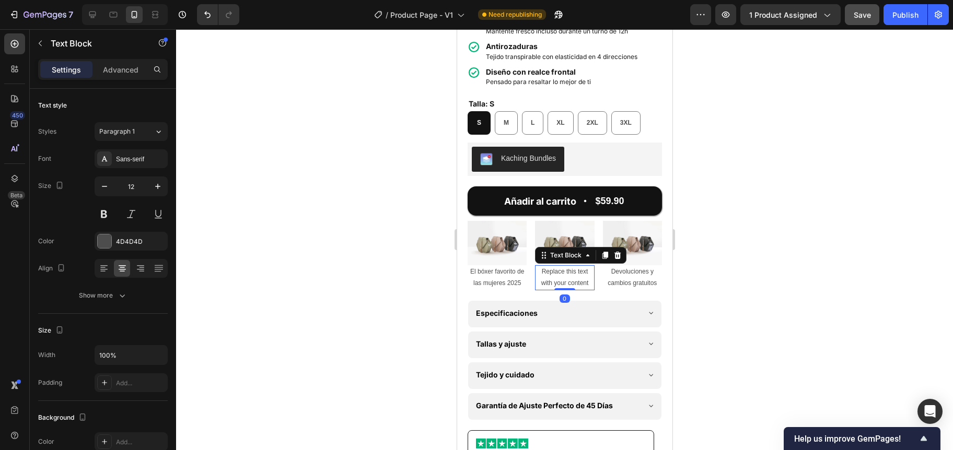
click at [561, 265] on div "Replace this text with your content" at bounding box center [563, 277] width 59 height 25
click at [561, 266] on p "Replace this text with your content" at bounding box center [563, 277] width 57 height 22
click at [414, 247] on div at bounding box center [564, 239] width 777 height 421
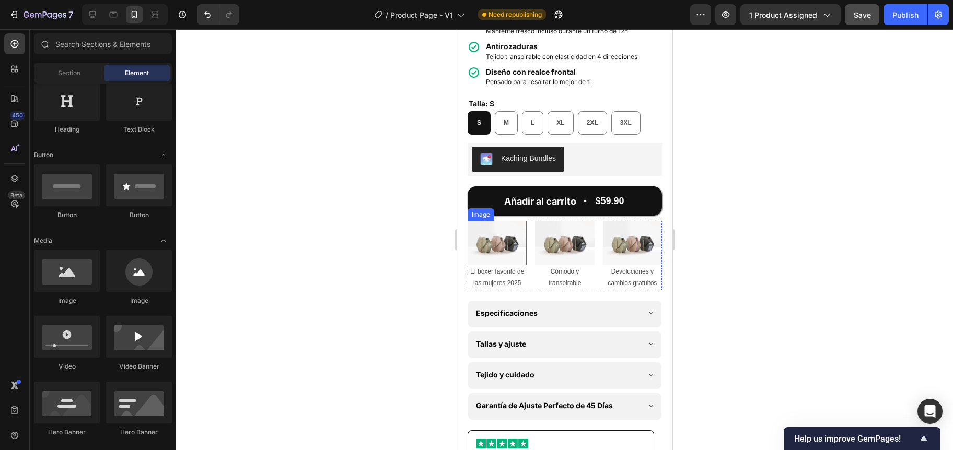
scroll to position [0, 0]
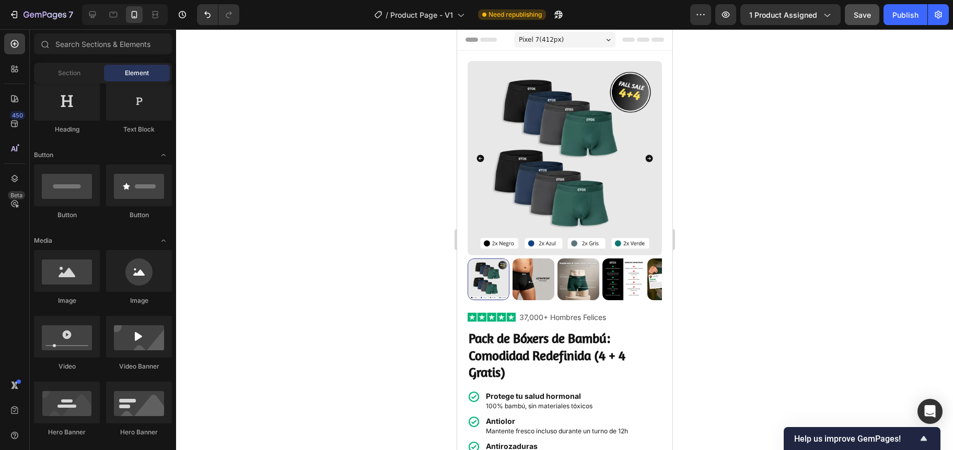
click at [548, 37] on span "Pixel 7 ( 412 px)" at bounding box center [540, 39] width 45 height 10
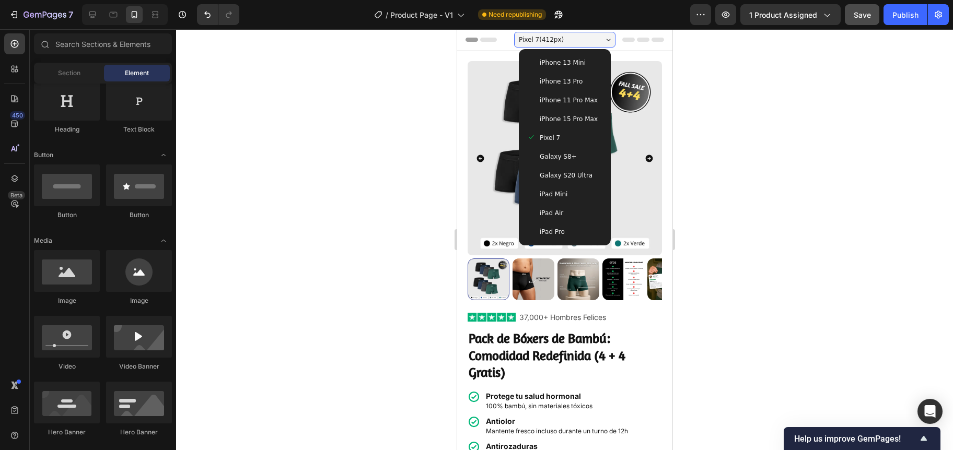
click at [548, 59] on span "iPhone 13 Mini" at bounding box center [562, 62] width 46 height 10
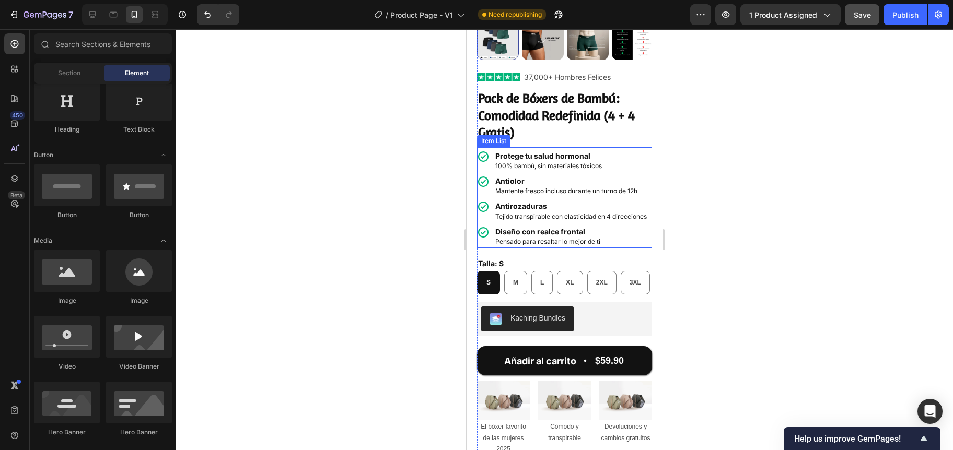
scroll to position [373, 0]
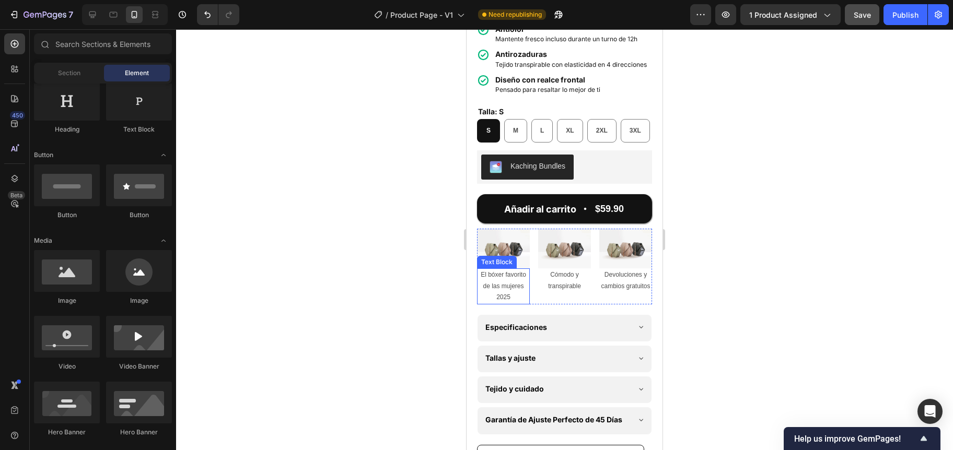
click at [502, 303] on p "El bóxer favorito de las mujeres 2025" at bounding box center [503, 286] width 51 height 34
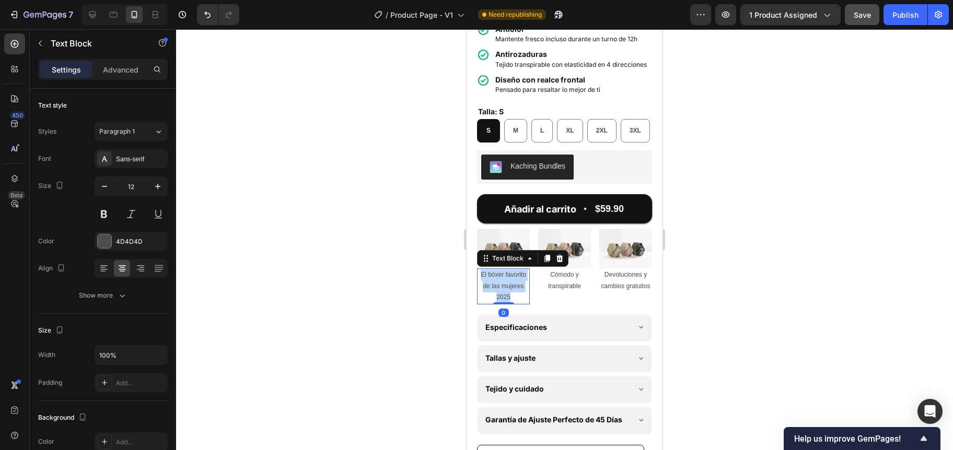
click at [502, 303] on p "El bóxer favorito de las mujeres 2025" at bounding box center [503, 286] width 51 height 34
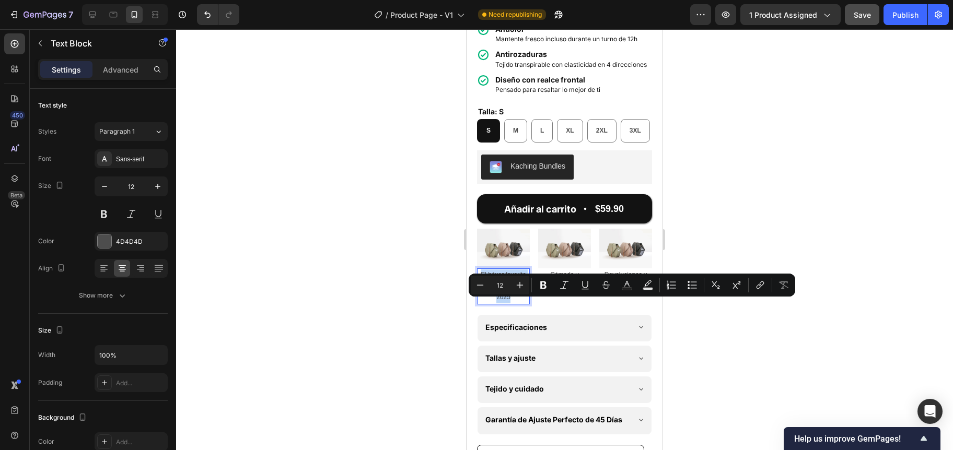
click at [502, 303] on p "El bóxer favorito de las mujeres 2025" at bounding box center [503, 286] width 51 height 34
click at [512, 303] on p "El bóxer favorito de las mujeres 2025" at bounding box center [503, 286] width 51 height 34
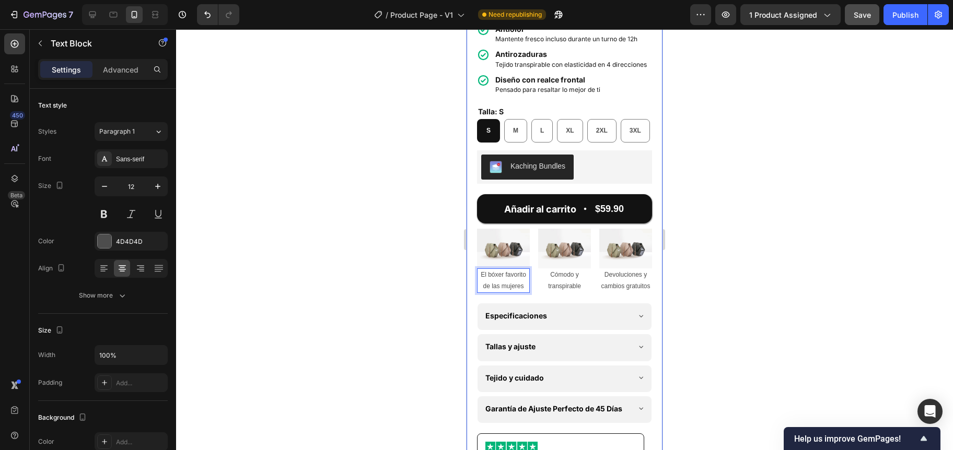
click at [397, 321] on div at bounding box center [564, 239] width 777 height 421
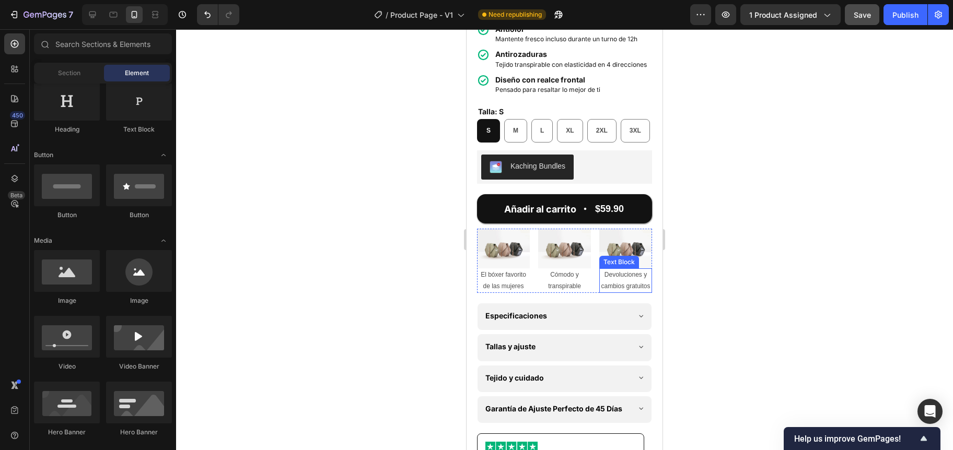
click at [620, 292] on p "Devoluciones y cambios gratuitos" at bounding box center [625, 280] width 51 height 22
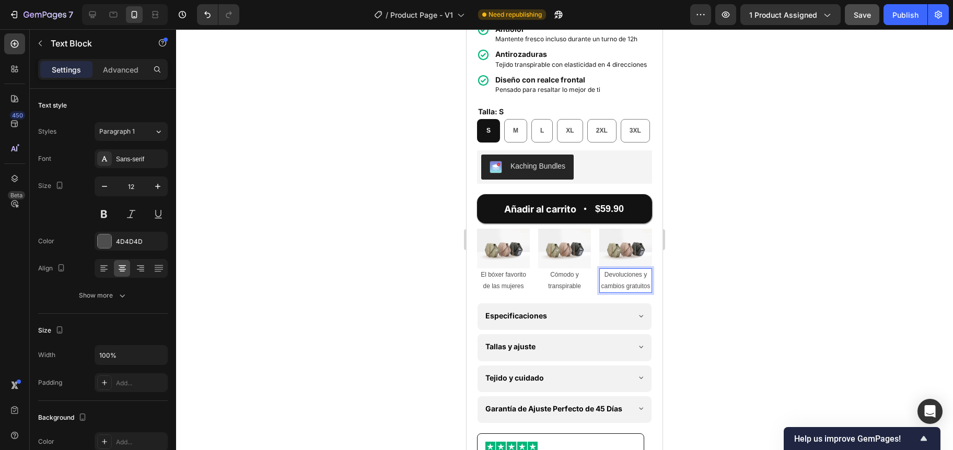
click at [619, 292] on p "Devoluciones y cambios gratuitos" at bounding box center [625, 280] width 51 height 22
click at [621, 292] on p "Devoluciones y cambios gratuitos" at bounding box center [625, 280] width 51 height 22
click at [638, 292] on p "Devoluciones y cambios gratitos" at bounding box center [625, 280] width 51 height 22
click at [393, 324] on div at bounding box center [564, 239] width 777 height 421
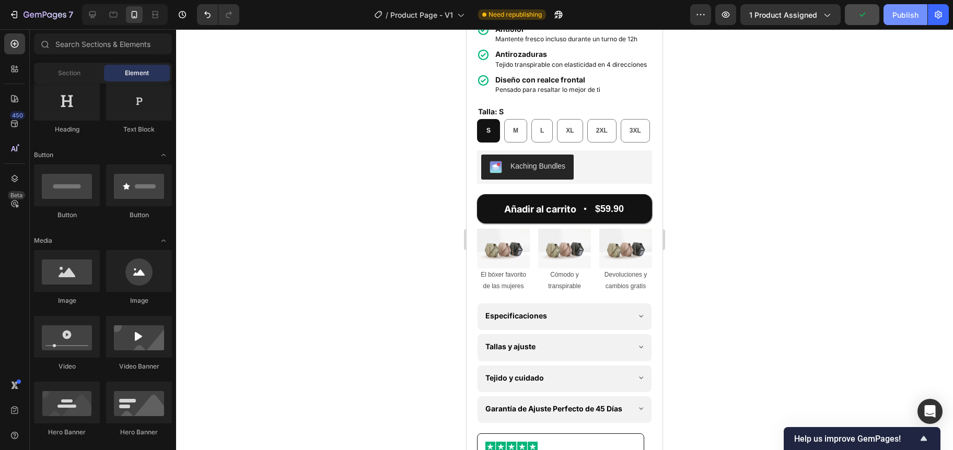
click at [904, 16] on div "Publish" at bounding box center [905, 14] width 26 height 11
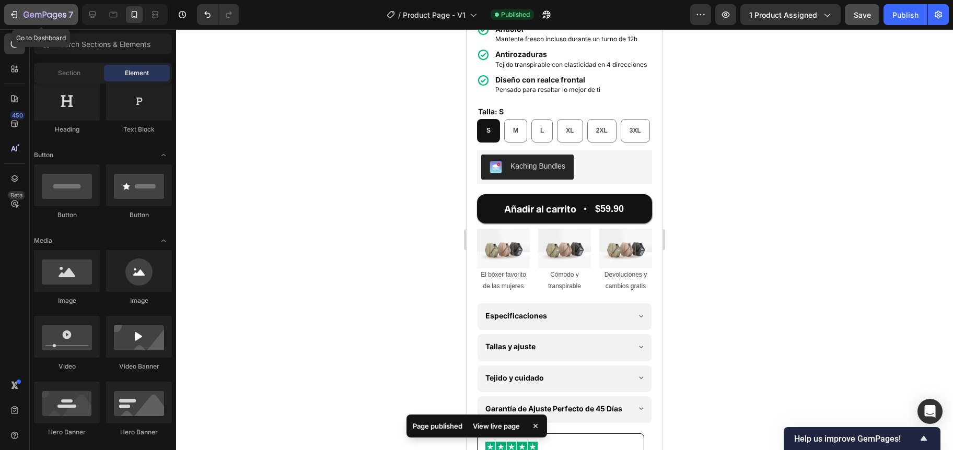
click at [33, 17] on icon "button" at bounding box center [44, 15] width 43 height 9
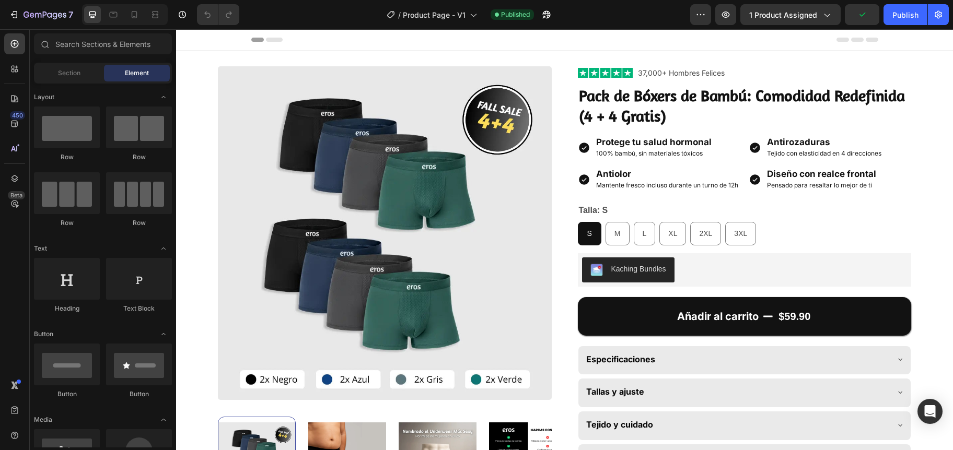
radio input "false"
click at [134, 9] on icon at bounding box center [134, 14] width 10 height 10
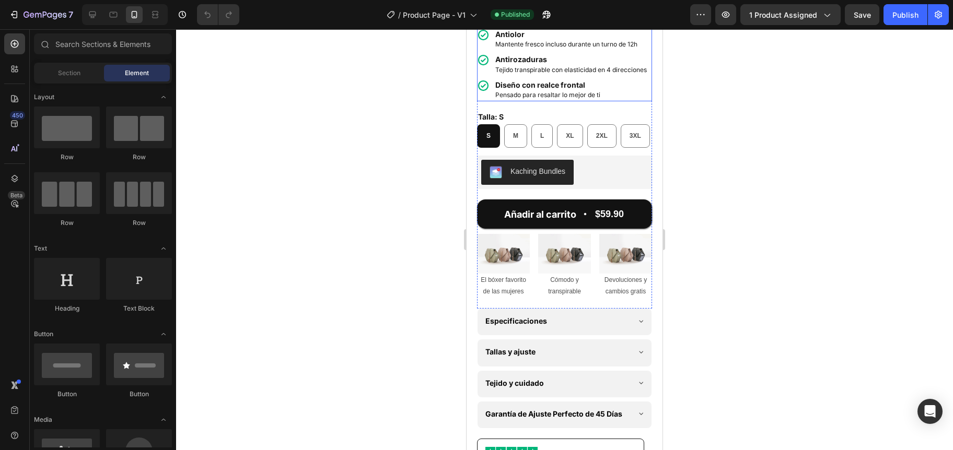
scroll to position [389, 0]
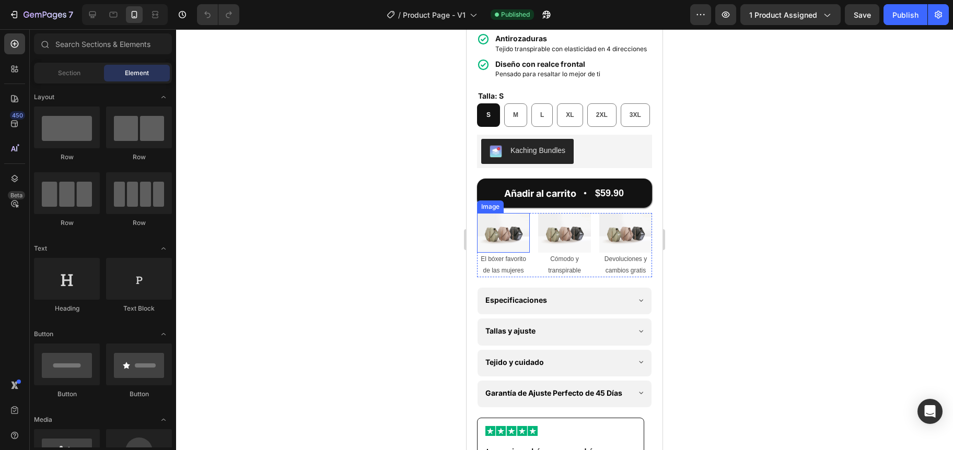
click at [506, 253] on img at bounding box center [503, 233] width 53 height 40
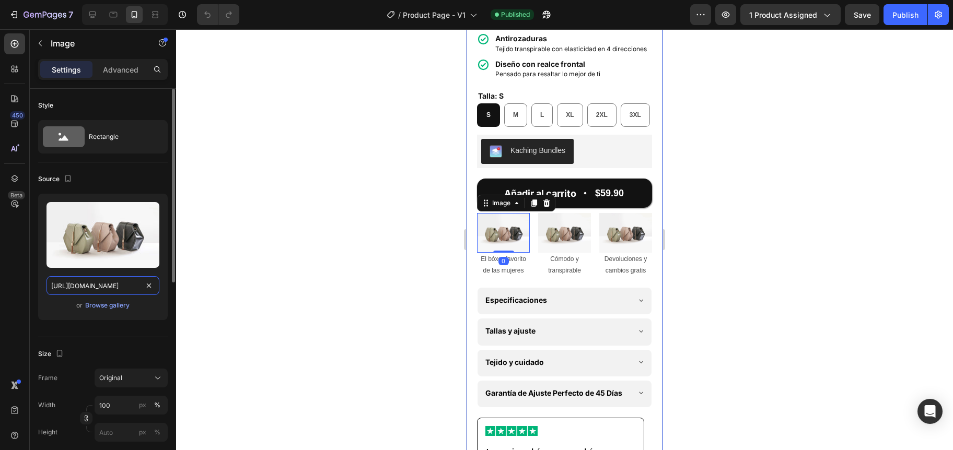
click at [109, 289] on input "[URL][DOMAIN_NAME]" at bounding box center [102, 285] width 113 height 19
paste input "0911/5435/0416/files/icons8-woman-head-100.png?v=1759043062"
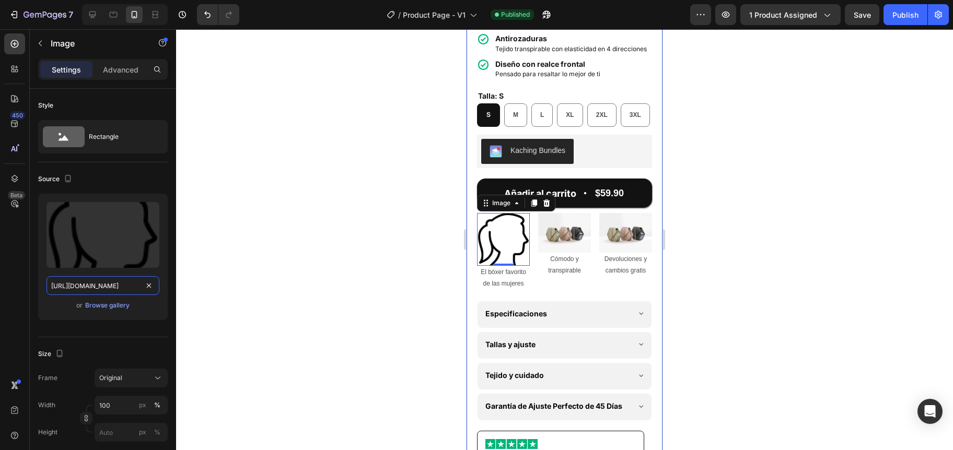
type input "[URL][DOMAIN_NAME]"
click at [303, 240] on div at bounding box center [564, 239] width 777 height 421
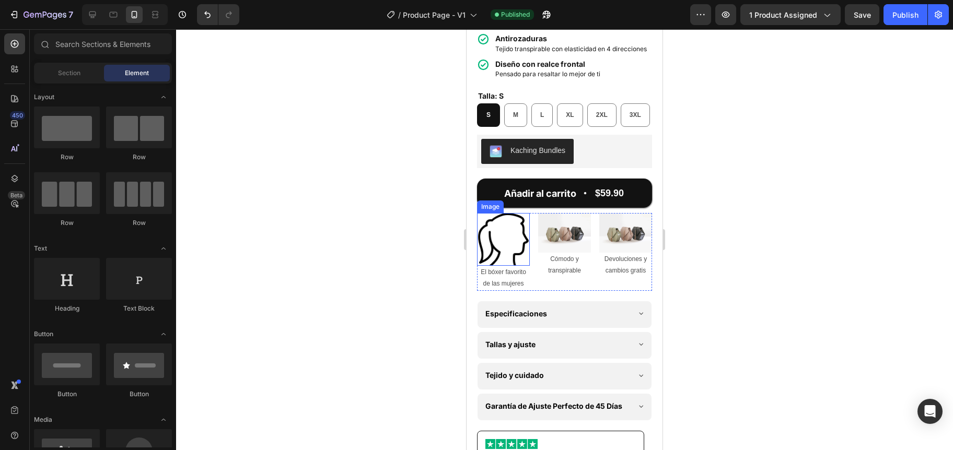
click at [500, 261] on img at bounding box center [503, 239] width 53 height 53
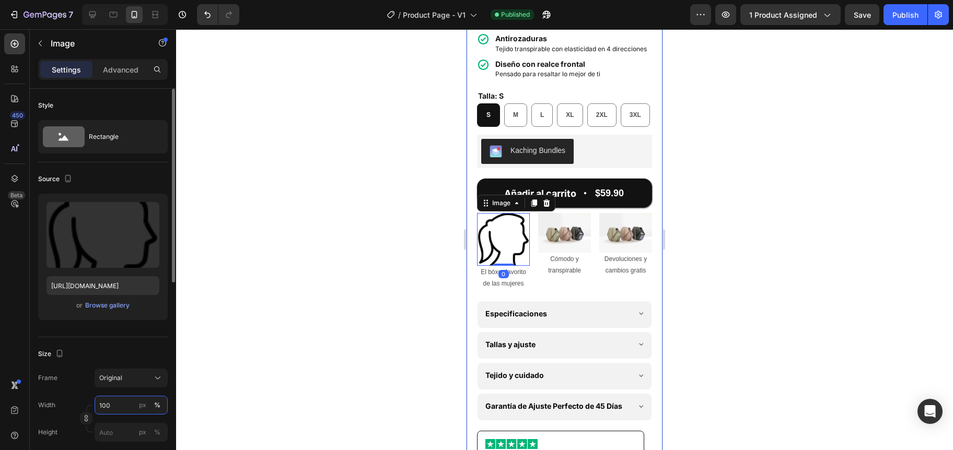
click at [110, 403] on input "100" at bounding box center [131, 405] width 73 height 19
type input "50"
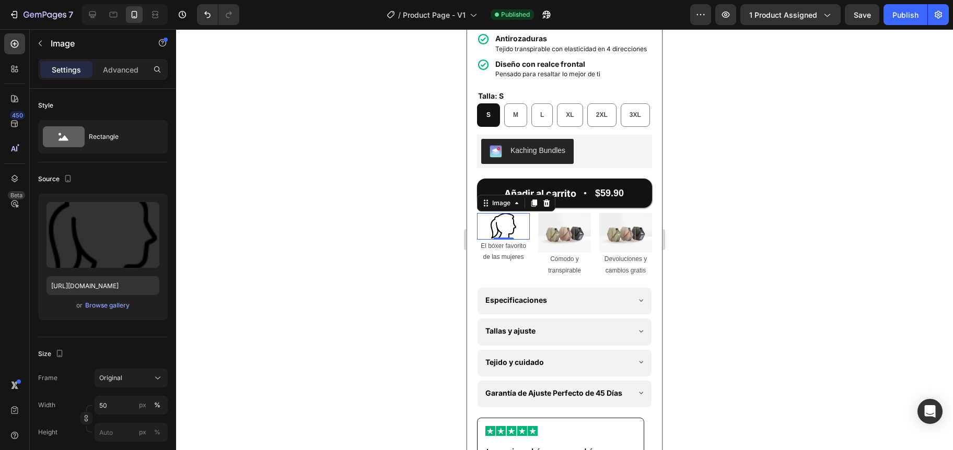
click at [367, 312] on div at bounding box center [564, 239] width 777 height 421
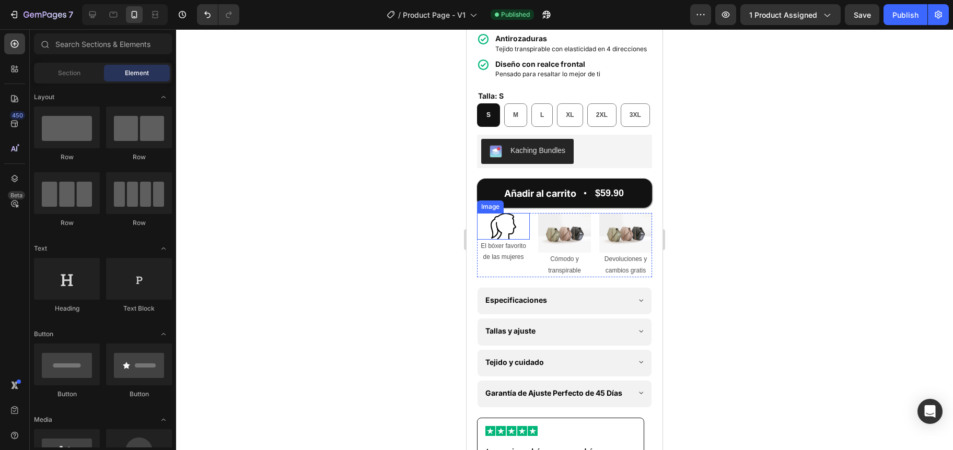
click at [500, 240] on img at bounding box center [503, 226] width 27 height 27
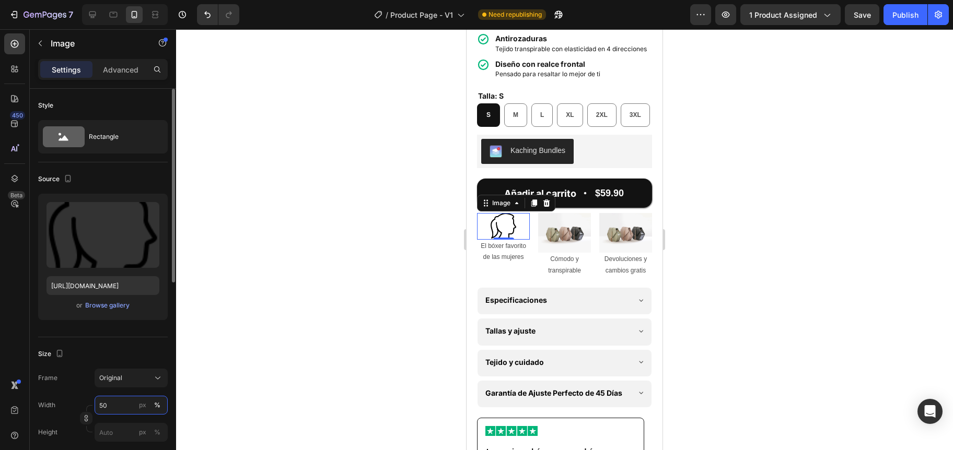
click at [104, 406] on input "50" at bounding box center [131, 405] width 73 height 19
type input "3"
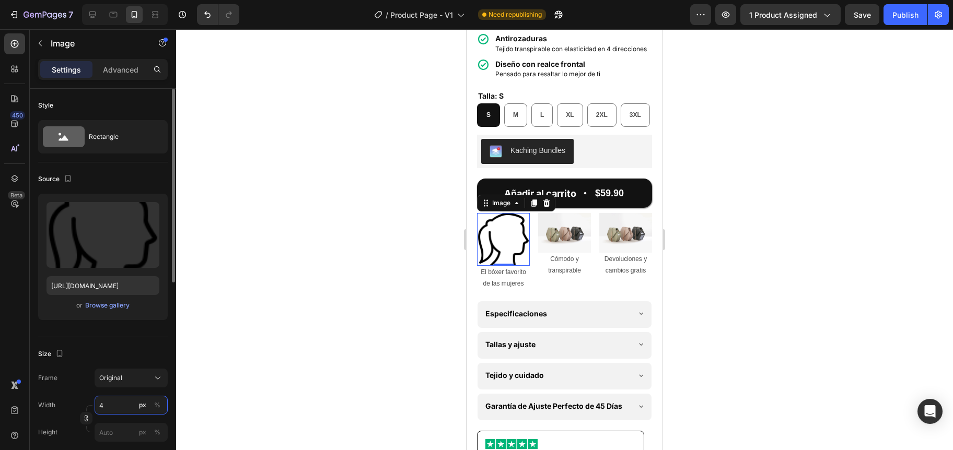
type input "40"
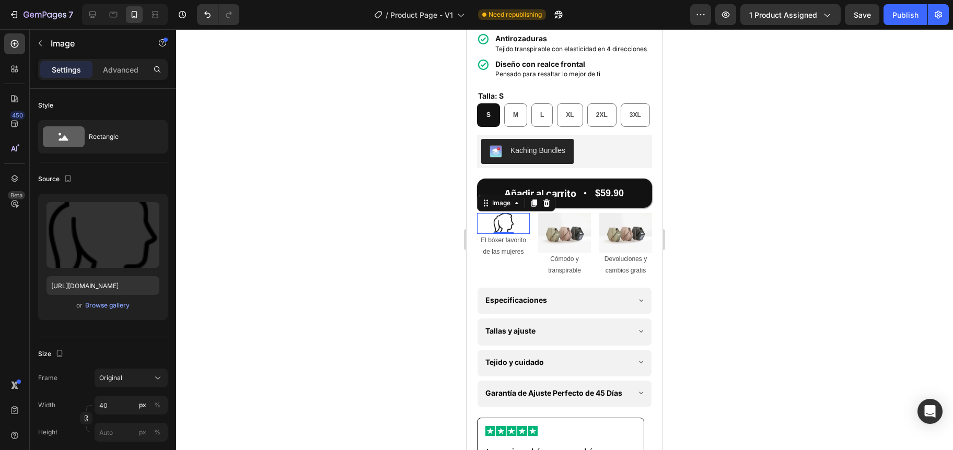
click at [431, 328] on div at bounding box center [564, 239] width 777 height 421
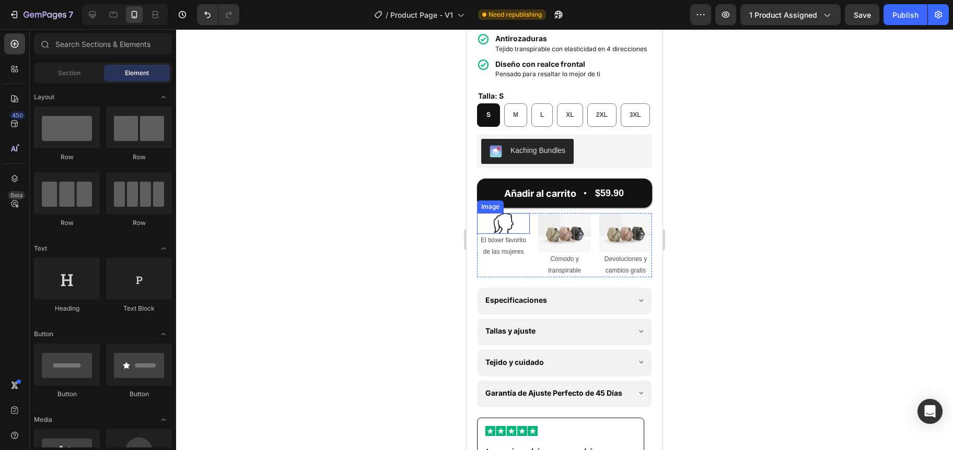
click at [513, 234] on div at bounding box center [503, 223] width 53 height 21
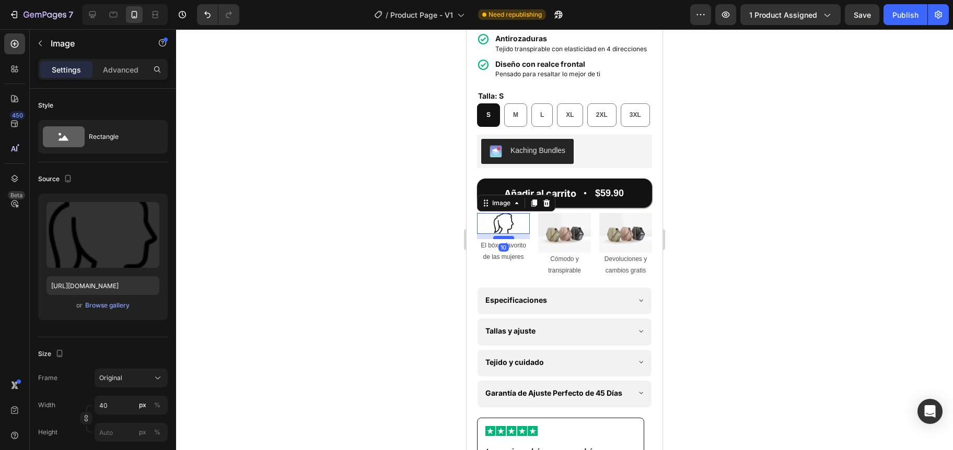
drag, startPoint x: 504, startPoint y: 264, endPoint x: 497, endPoint y: 269, distance: 9.4
click at [497, 239] on div at bounding box center [503, 237] width 21 height 3
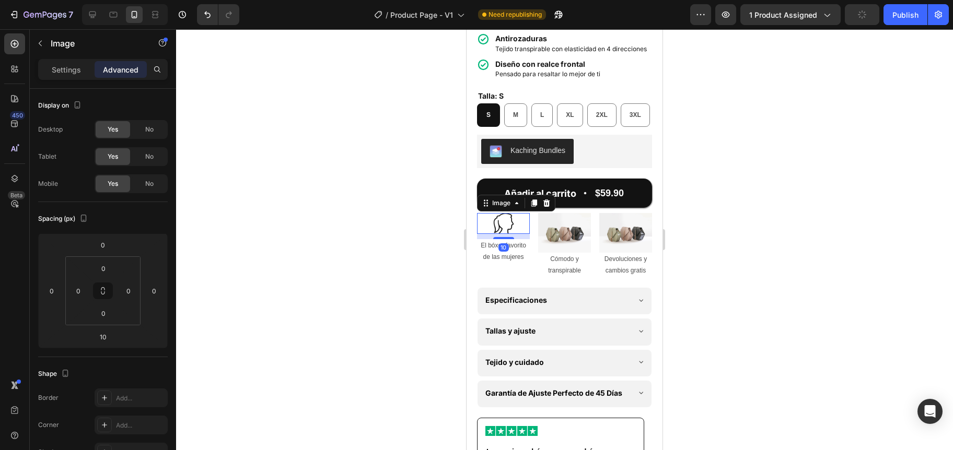
click at [430, 268] on div at bounding box center [564, 239] width 777 height 421
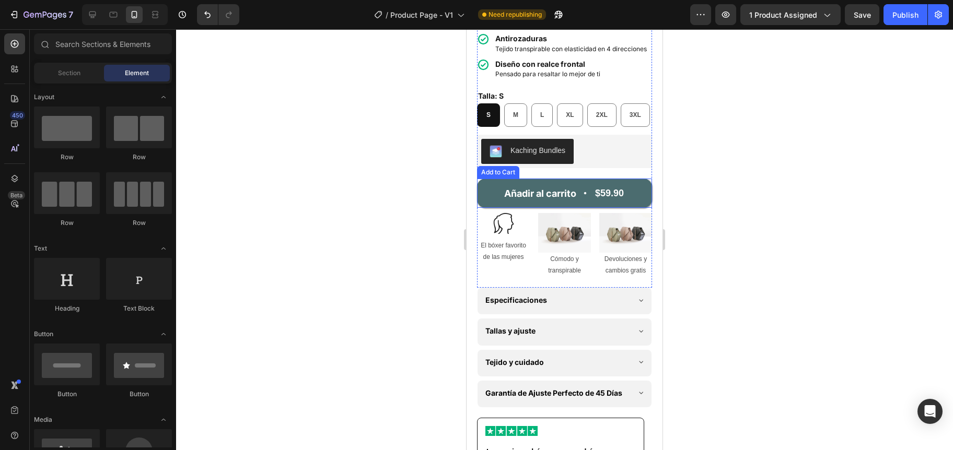
click at [519, 208] on button "Añadir al carrito $59.90" at bounding box center [564, 193] width 175 height 29
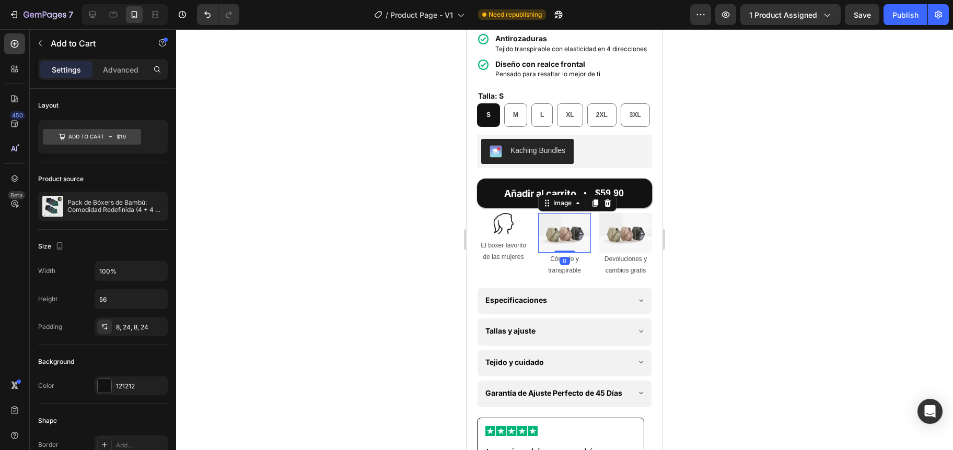
click at [555, 246] on img at bounding box center [564, 233] width 53 height 40
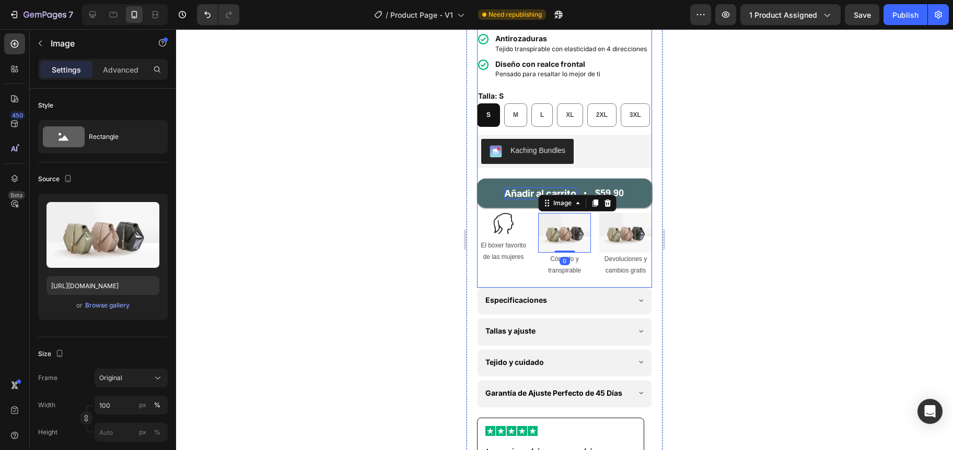
click at [507, 199] on div "Añadir al carrito" at bounding box center [540, 193] width 72 height 12
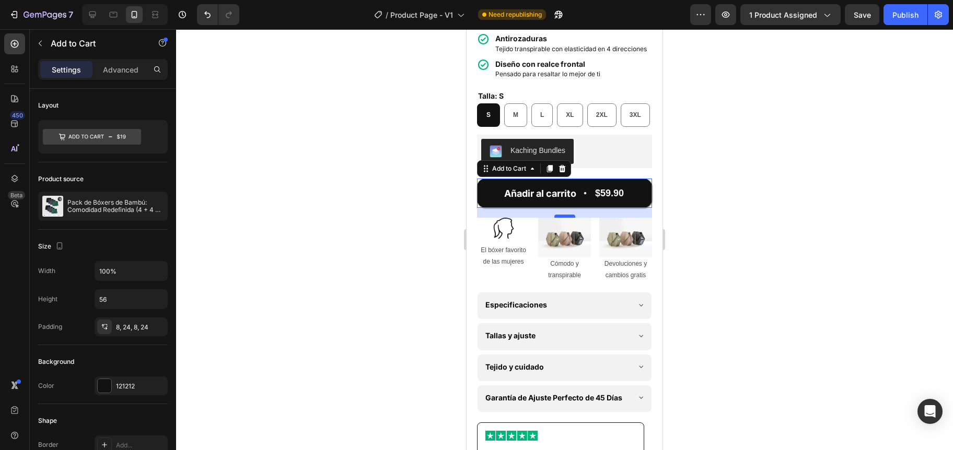
drag, startPoint x: 559, startPoint y: 243, endPoint x: 869, endPoint y: 240, distance: 310.2
click at [556, 218] on div at bounding box center [564, 216] width 21 height 3
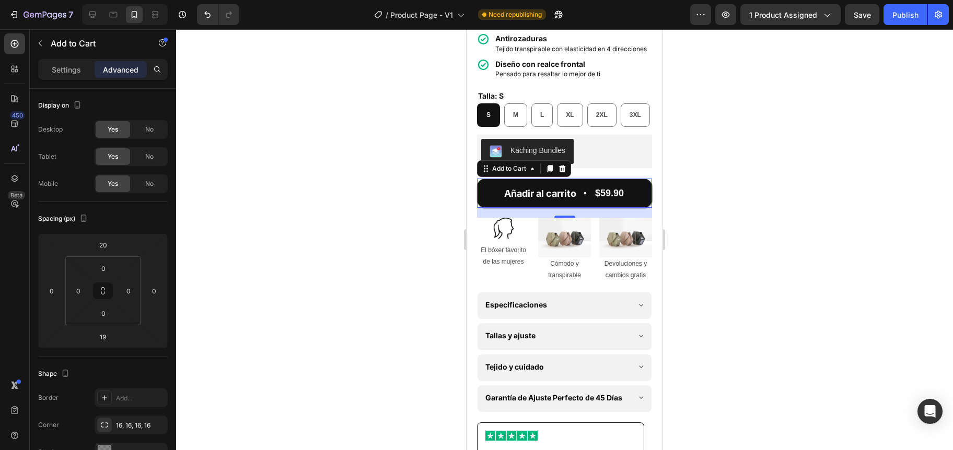
click at [122, 63] on div "Advanced" at bounding box center [121, 69] width 52 height 17
click at [105, 336] on input "19" at bounding box center [102, 337] width 21 height 16
type input "20"
click at [308, 273] on div at bounding box center [564, 239] width 777 height 421
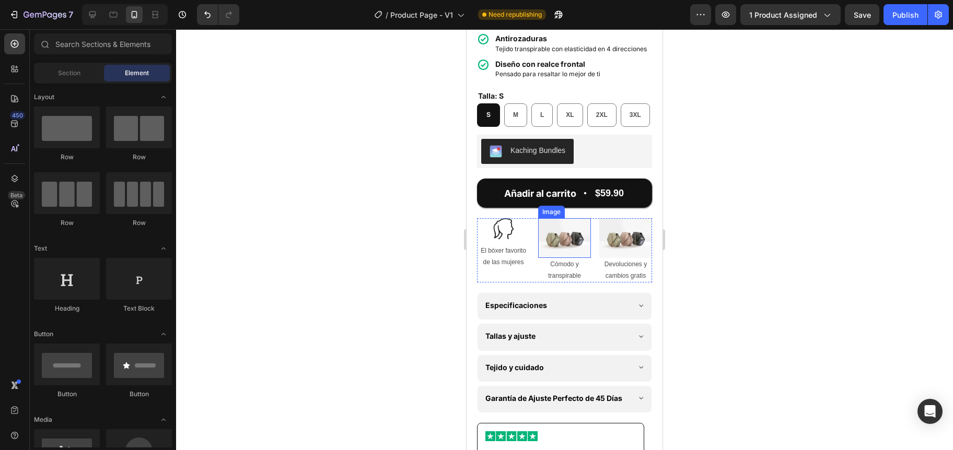
click at [552, 258] on img at bounding box center [564, 238] width 53 height 40
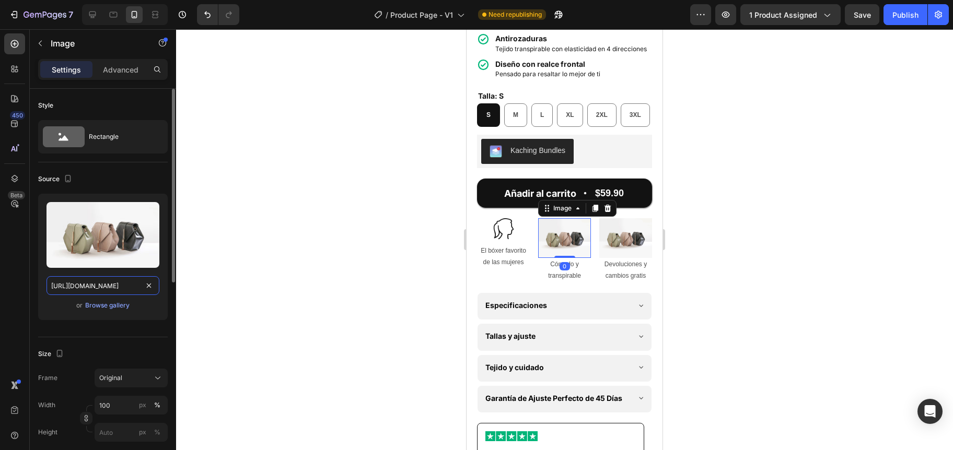
click at [89, 287] on input "[URL][DOMAIN_NAME]" at bounding box center [102, 285] width 113 height 19
paste input "0911/5435/0416/files/icons8-leaf-100.png?v=1759043062"
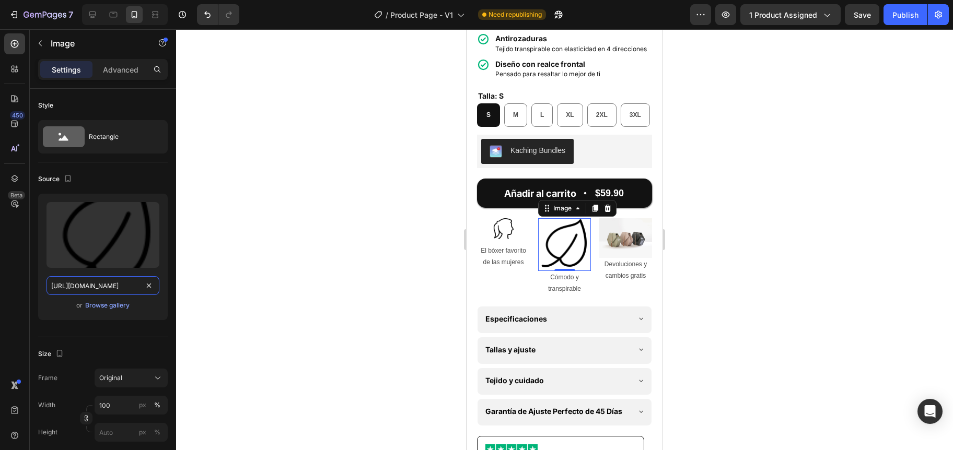
type input "[URL][DOMAIN_NAME]"
click at [388, 273] on div at bounding box center [564, 239] width 777 height 421
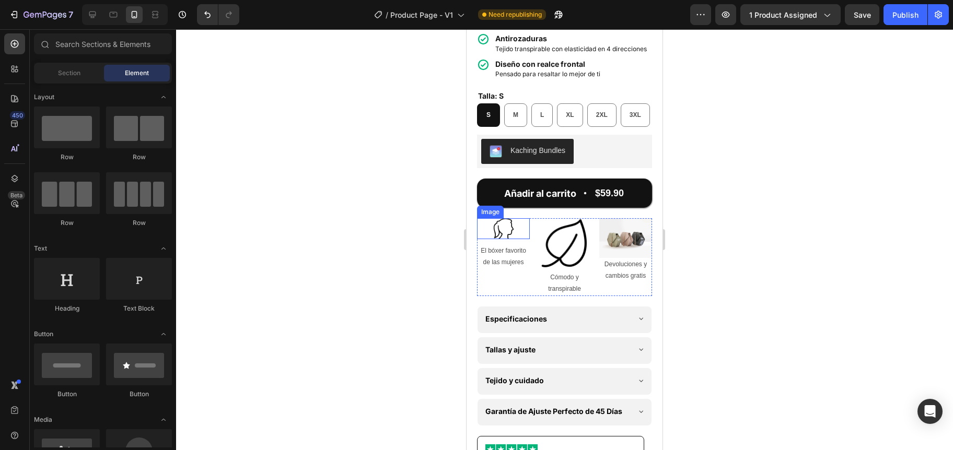
click at [511, 239] on img at bounding box center [503, 228] width 21 height 21
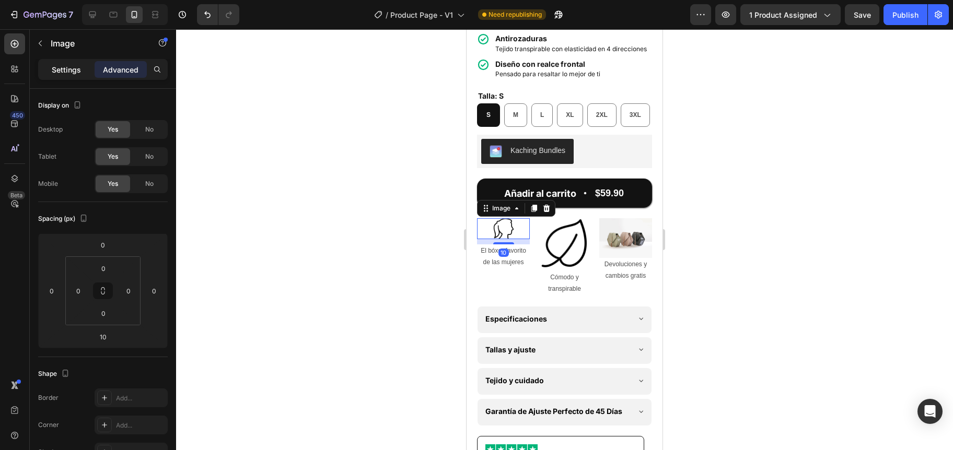
click at [61, 65] on p "Settings" at bounding box center [66, 69] width 29 height 11
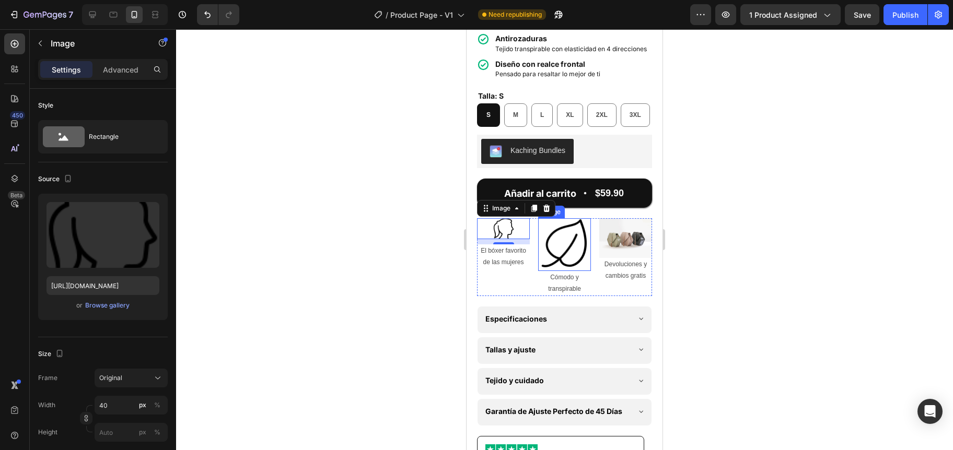
click at [561, 271] on img at bounding box center [564, 244] width 53 height 53
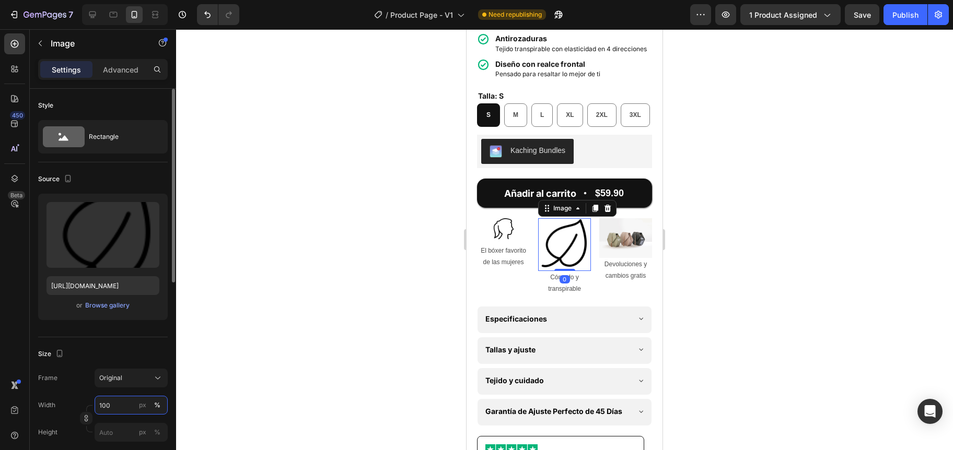
click at [107, 407] on input "100" at bounding box center [131, 405] width 73 height 19
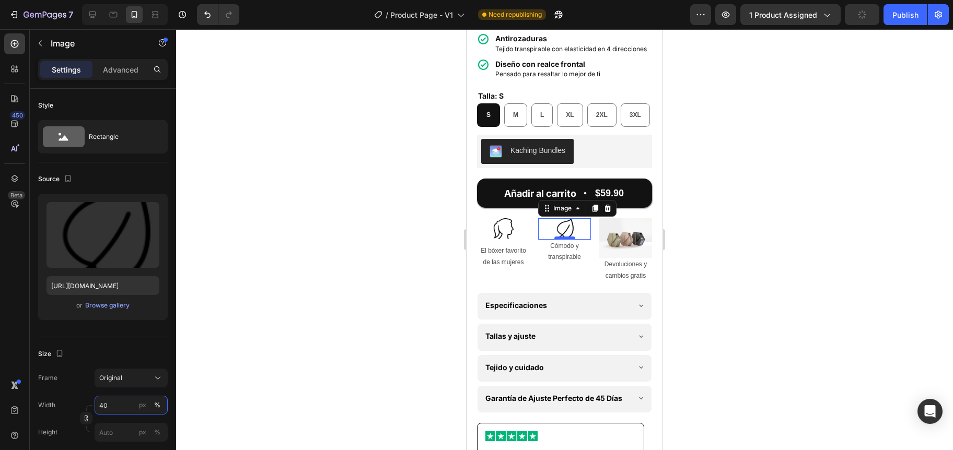
type input "40"
drag, startPoint x: 559, startPoint y: 269, endPoint x: 551, endPoint y: 277, distance: 10.7
click at [554, 248] on div at bounding box center [564, 245] width 21 height 3
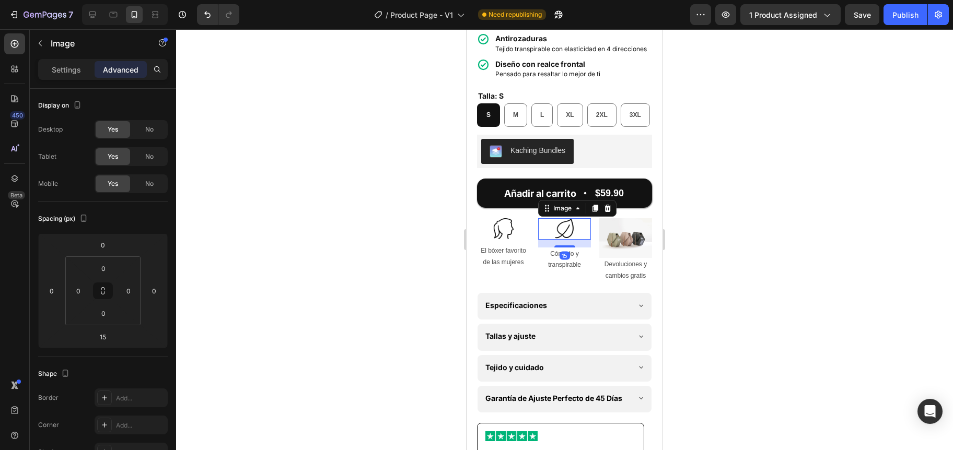
click at [362, 277] on div at bounding box center [564, 239] width 777 height 421
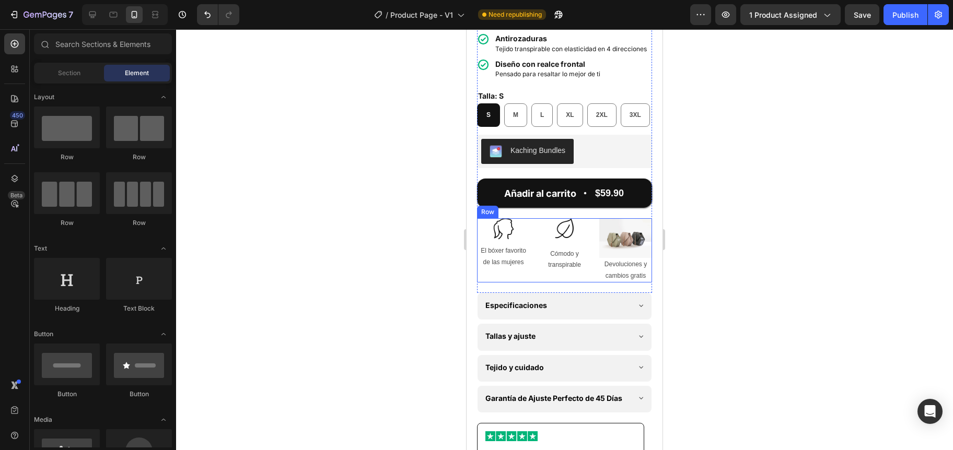
click at [509, 273] on div "Image El bóxer favorito de las mujeres Text Block" at bounding box center [503, 250] width 53 height 64
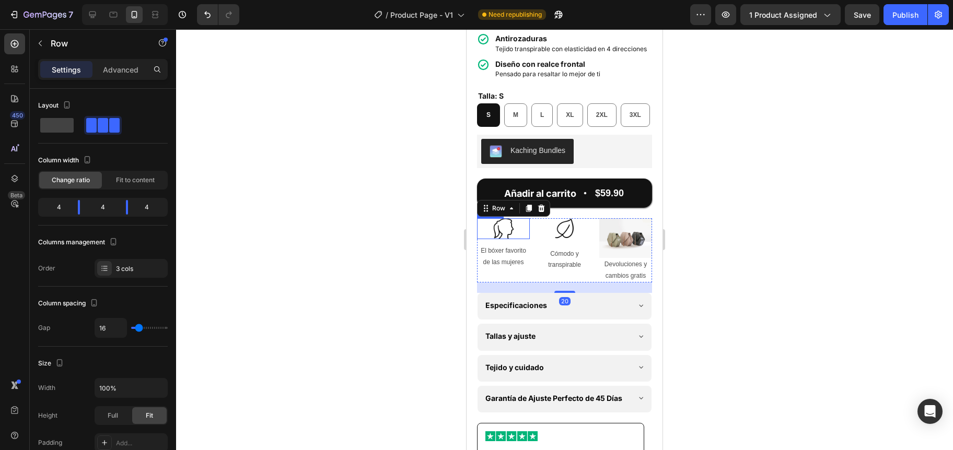
click at [504, 239] on img at bounding box center [503, 228] width 21 height 21
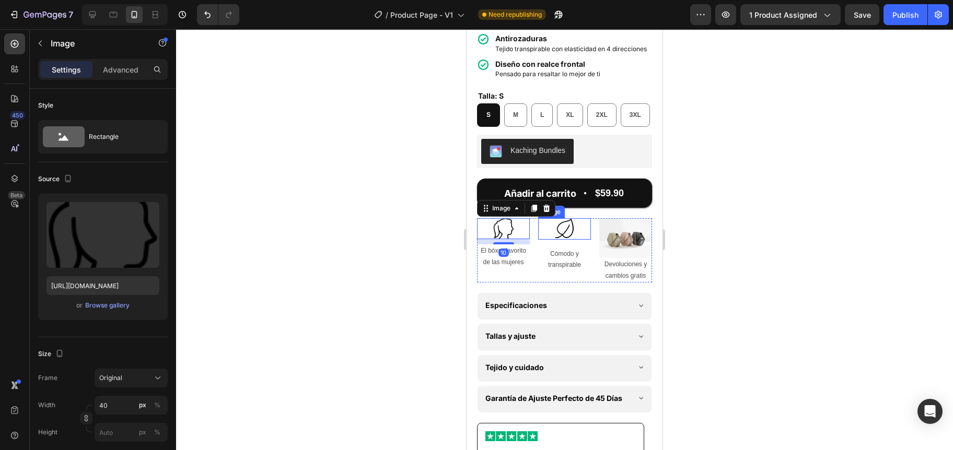
click at [568, 239] on img at bounding box center [564, 228] width 21 height 21
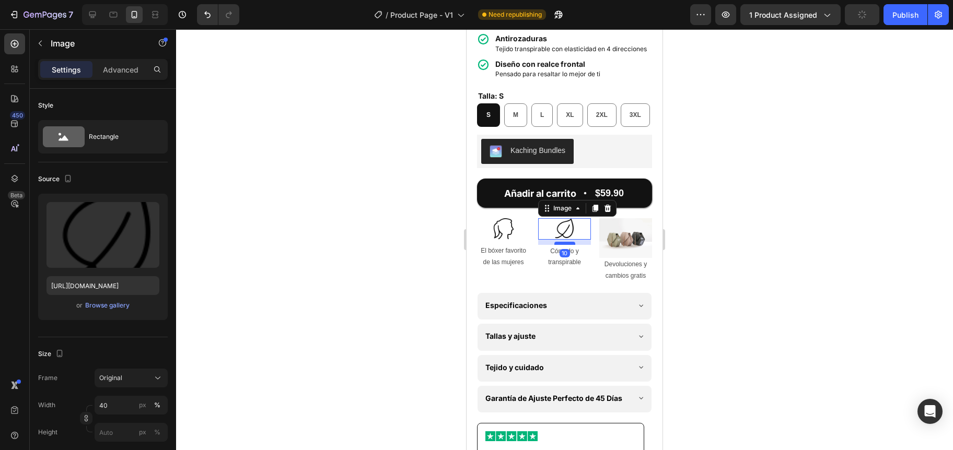
click at [562, 245] on div at bounding box center [564, 243] width 21 height 3
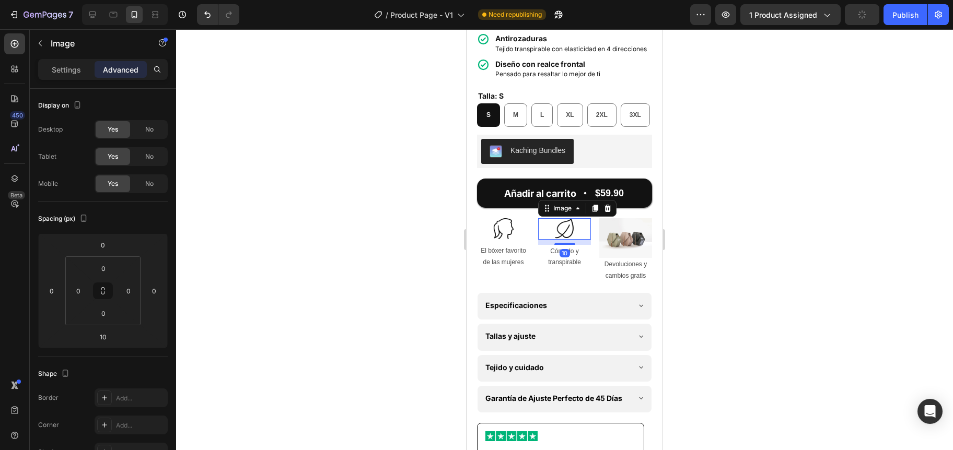
click at [386, 275] on div at bounding box center [564, 239] width 777 height 421
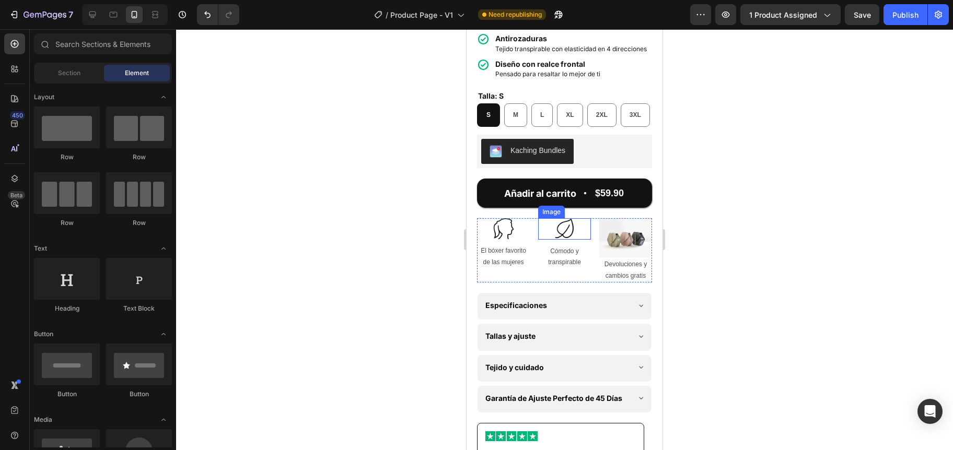
click at [566, 239] on img at bounding box center [564, 228] width 21 height 21
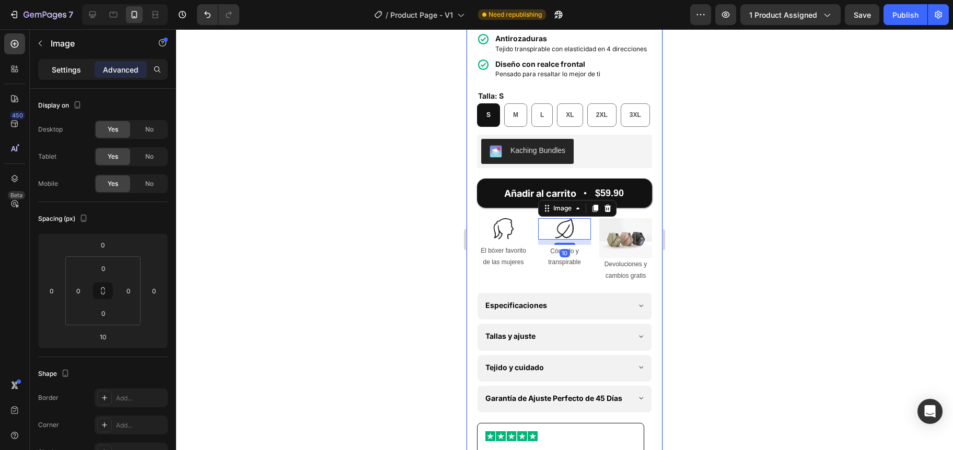
click at [55, 73] on p "Settings" at bounding box center [66, 69] width 29 height 11
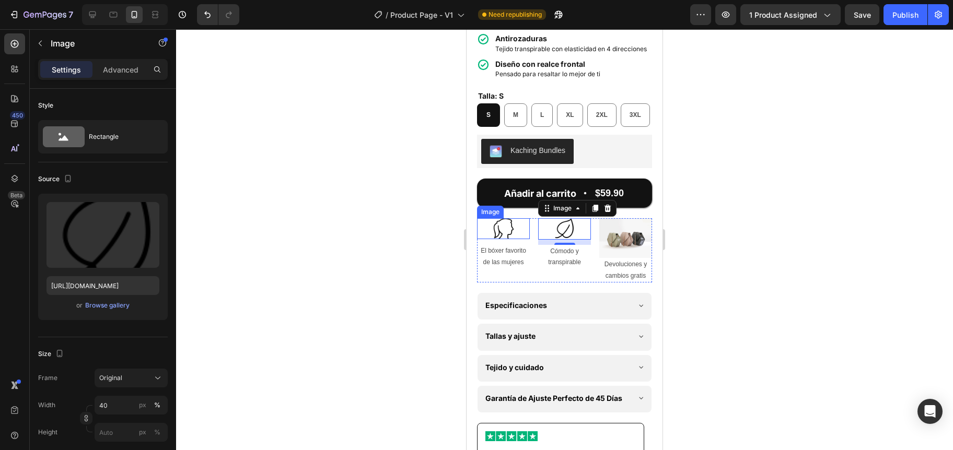
click at [511, 239] on img at bounding box center [503, 228] width 21 height 21
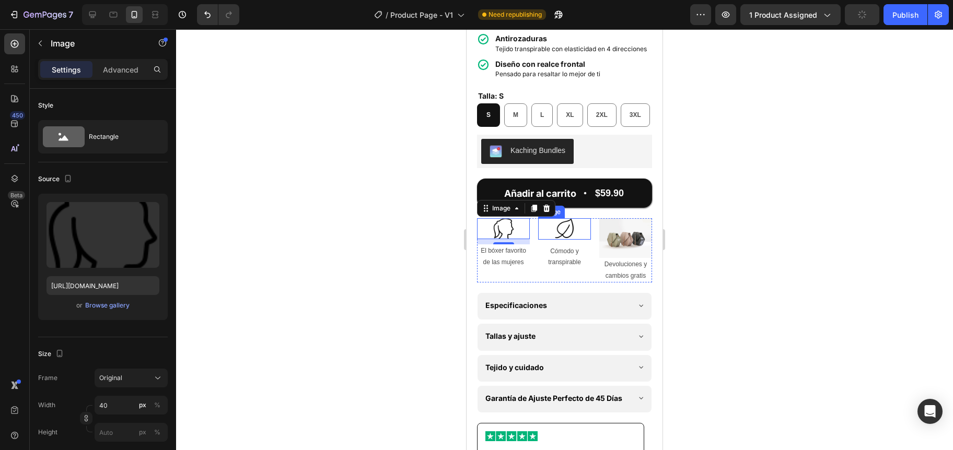
click at [562, 239] on img at bounding box center [564, 228] width 21 height 21
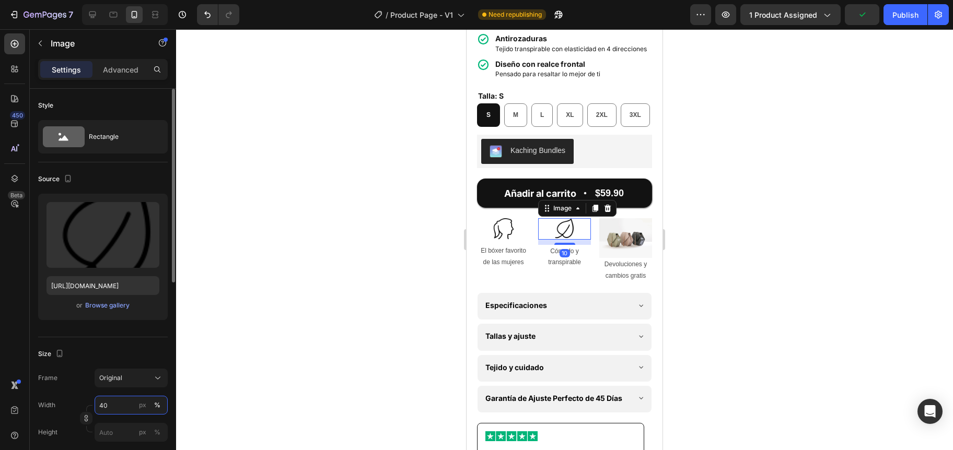
click at [103, 403] on input "40" at bounding box center [131, 405] width 73 height 19
type input "45"
click at [560, 246] on div at bounding box center [564, 244] width 21 height 3
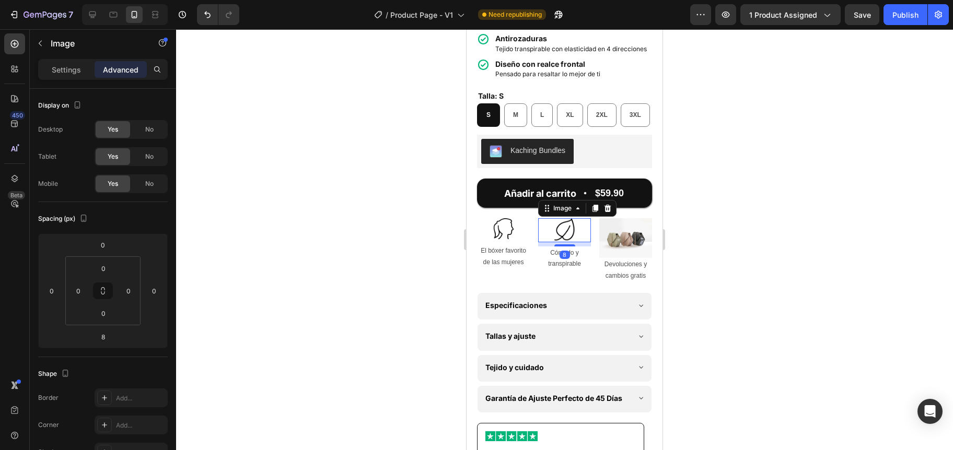
click at [322, 276] on div at bounding box center [564, 239] width 777 height 421
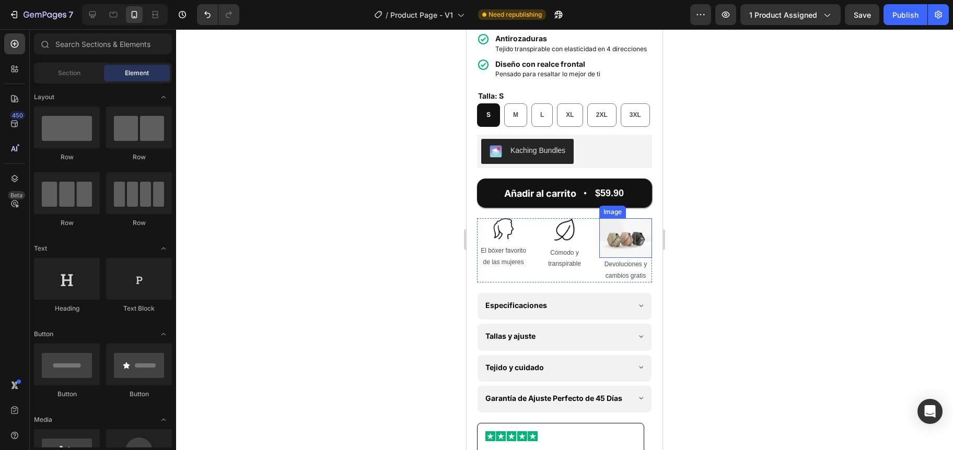
click at [628, 258] on img at bounding box center [625, 238] width 53 height 40
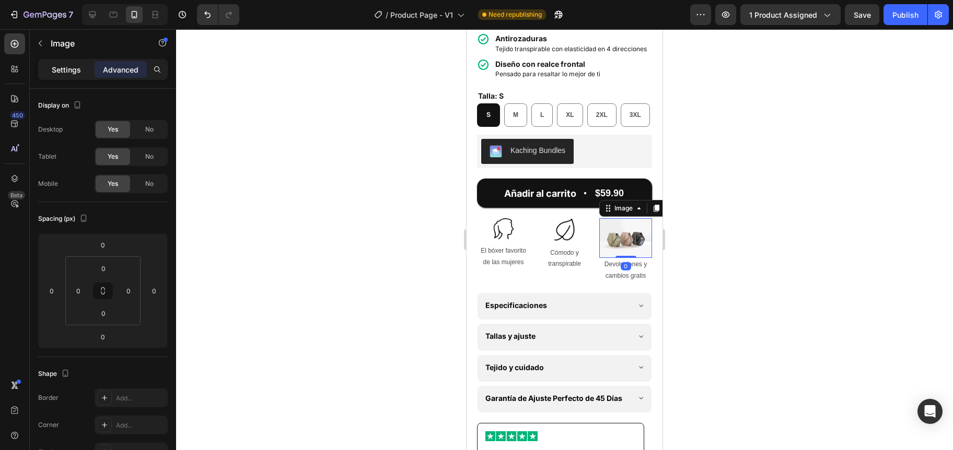
click at [63, 76] on div "Settings" at bounding box center [66, 69] width 52 height 17
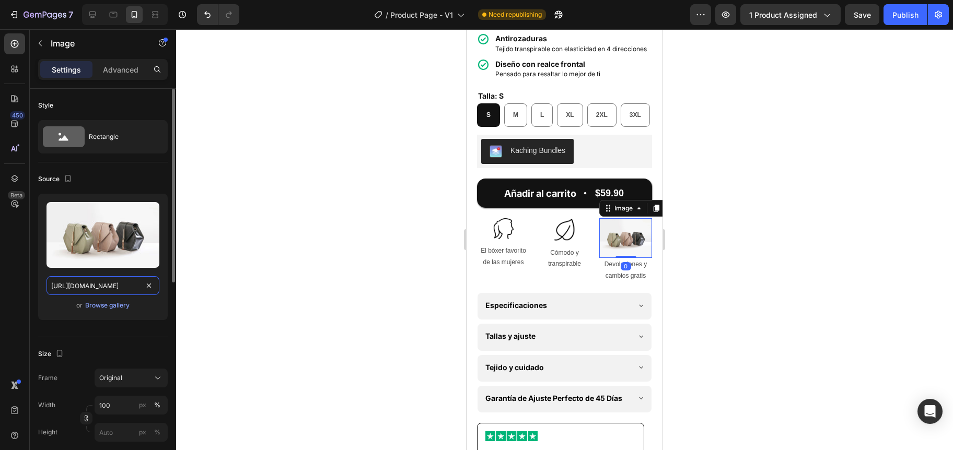
click at [93, 277] on input "[URL][DOMAIN_NAME]" at bounding box center [102, 285] width 113 height 19
paste input "0911/5435/0416/files/icons8-protect-100.png?v=1759043062"
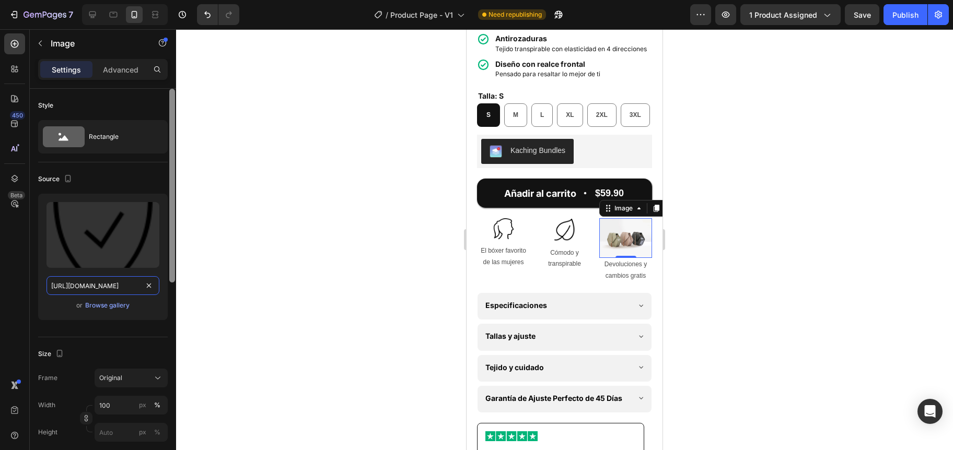
scroll to position [0, 193]
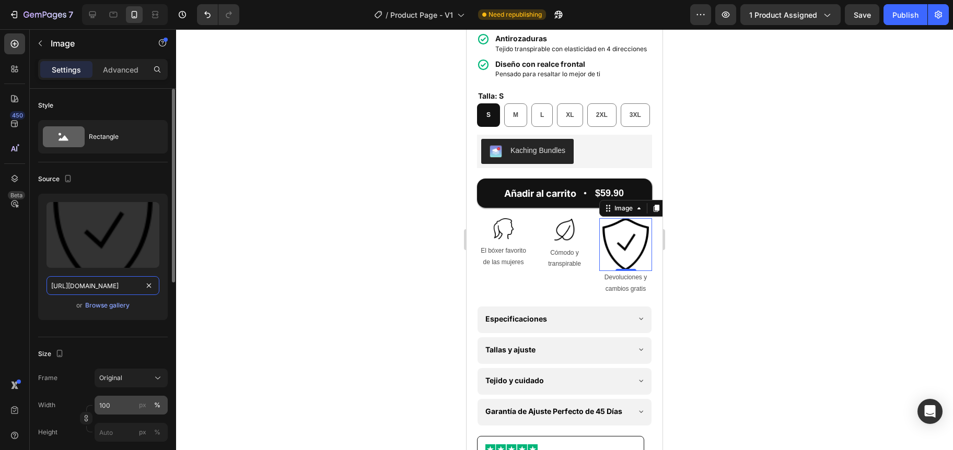
type input "[URL][DOMAIN_NAME]"
click at [104, 407] on input "100" at bounding box center [131, 405] width 73 height 19
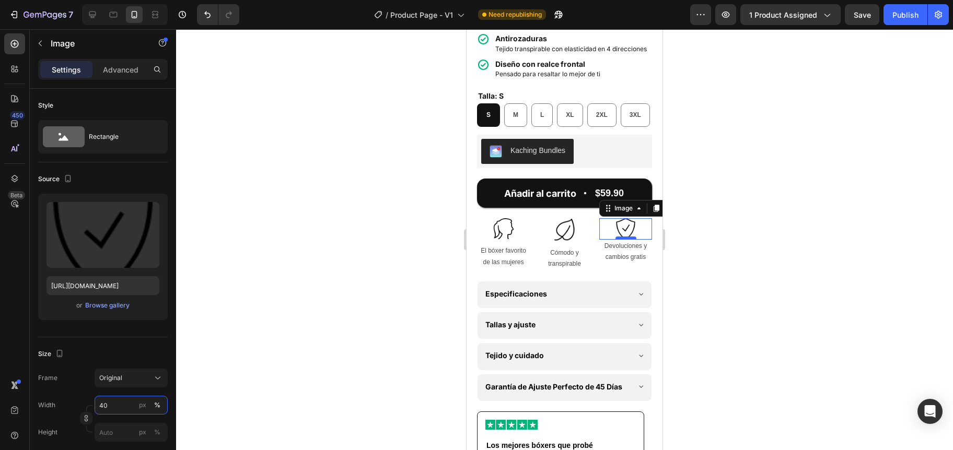
type input "40"
drag, startPoint x: 619, startPoint y: 268, endPoint x: 613, endPoint y: 274, distance: 8.6
click at [615, 245] on div at bounding box center [625, 243] width 21 height 3
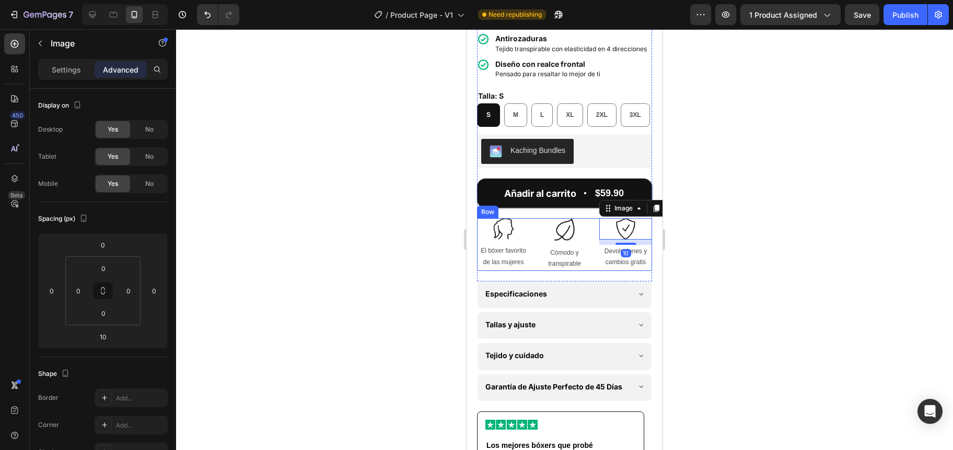
click at [387, 274] on div at bounding box center [564, 239] width 777 height 421
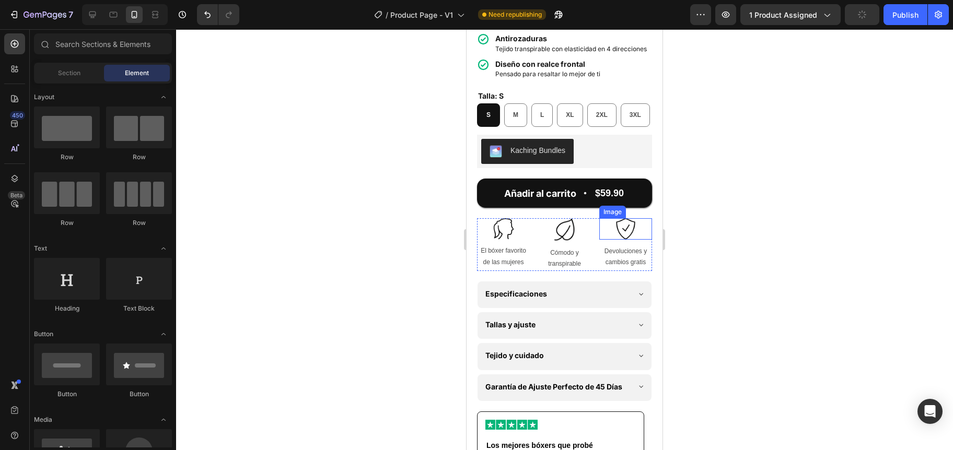
click at [618, 239] on img at bounding box center [625, 228] width 21 height 21
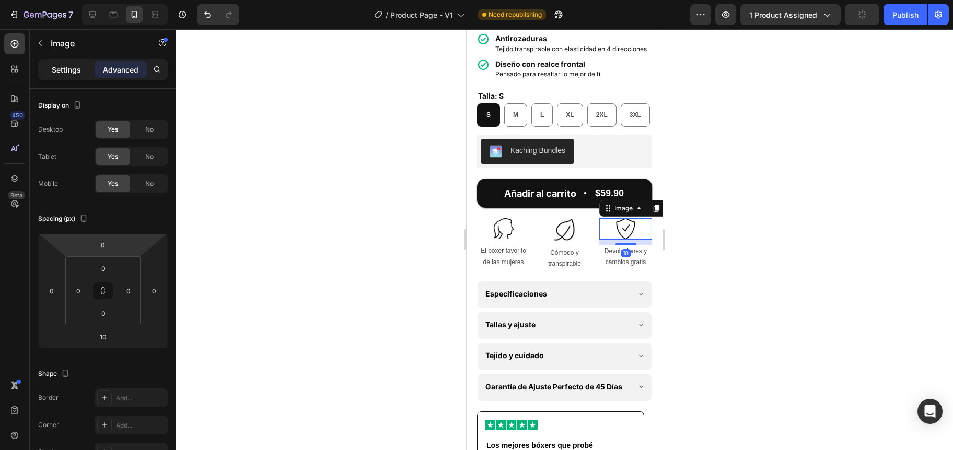
click at [46, 73] on div "Settings" at bounding box center [66, 69] width 52 height 17
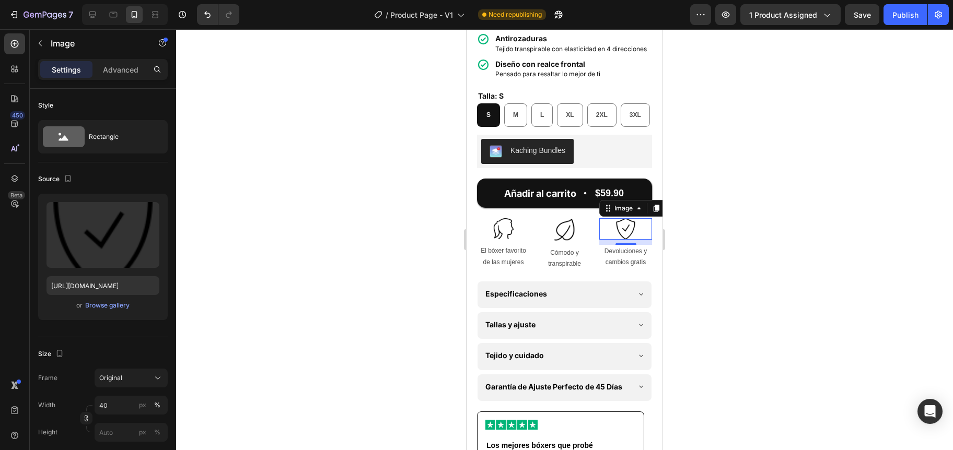
click at [321, 124] on div at bounding box center [564, 239] width 777 height 421
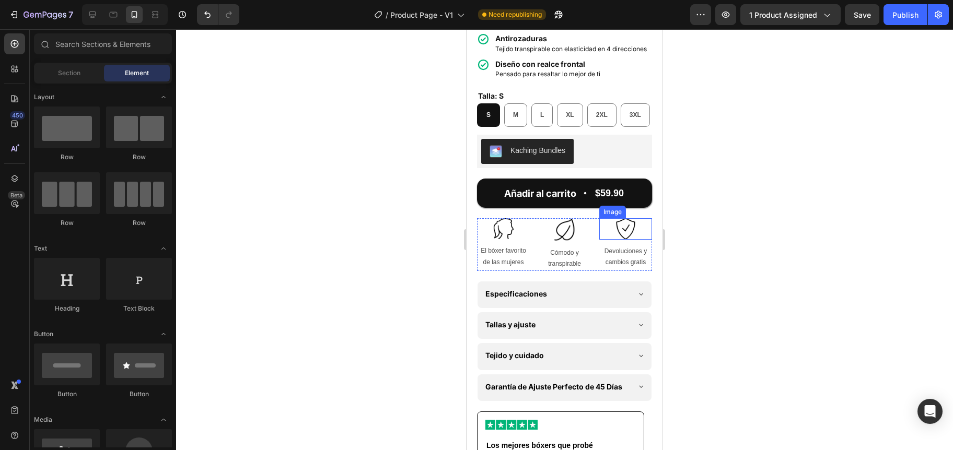
click at [621, 239] on img at bounding box center [625, 228] width 21 height 21
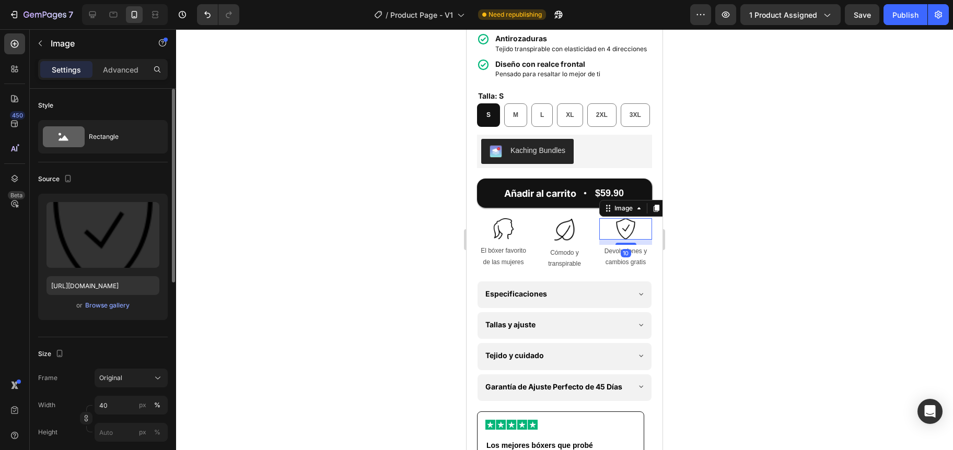
click at [48, 332] on div "Source Upload Image [URL][DOMAIN_NAME] or Browse gallery" at bounding box center [103, 249] width 130 height 175
click at [145, 376] on div "Original" at bounding box center [124, 377] width 51 height 9
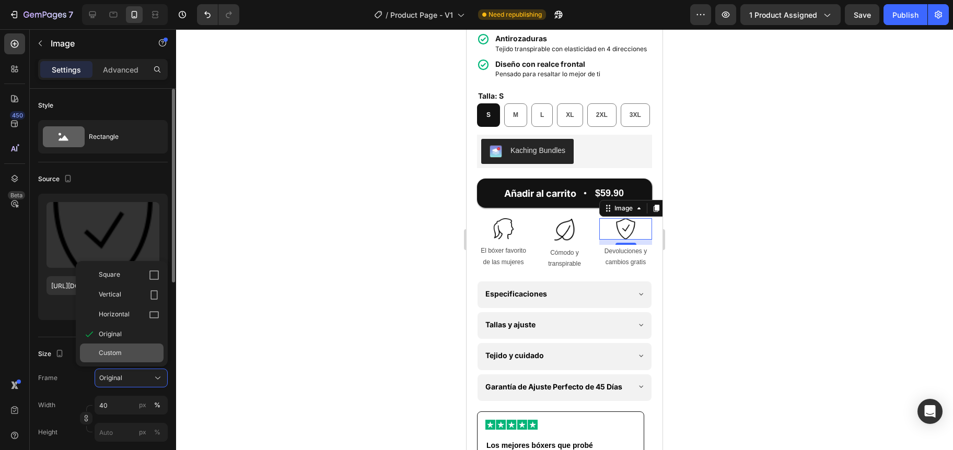
click at [114, 354] on span "Custom" at bounding box center [110, 352] width 23 height 9
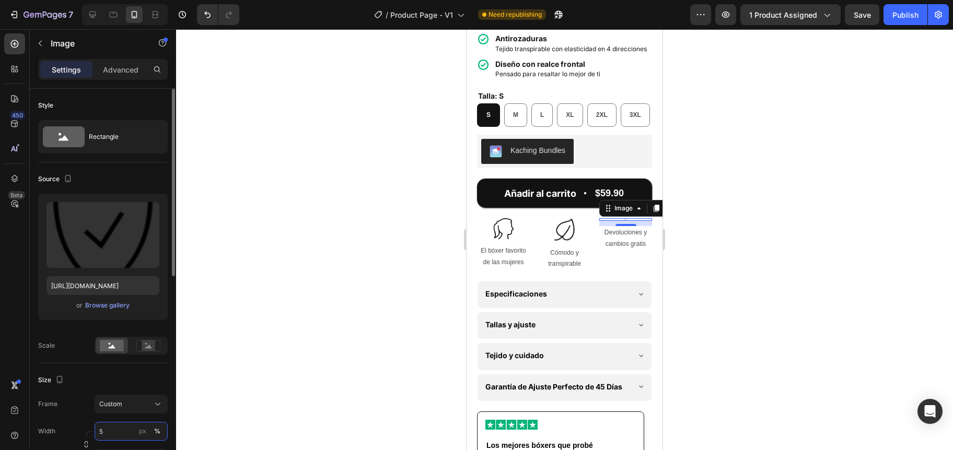
type input "50"
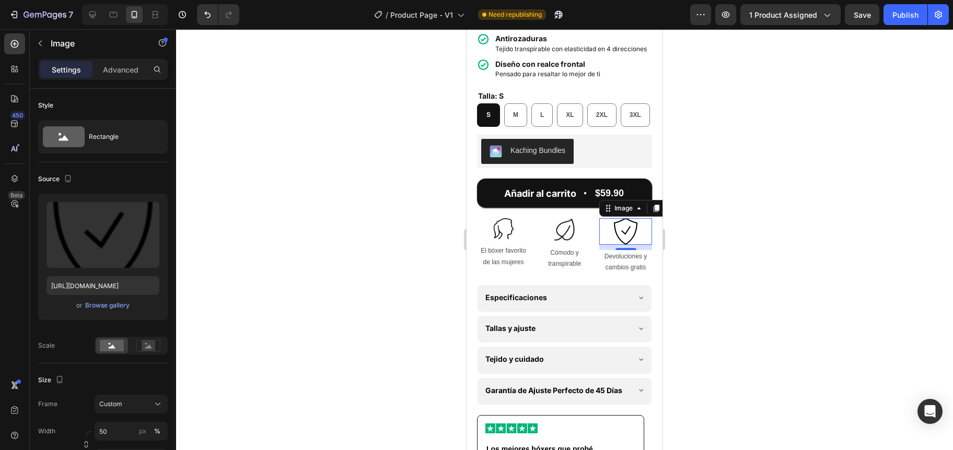
click at [380, 307] on div at bounding box center [564, 239] width 777 height 421
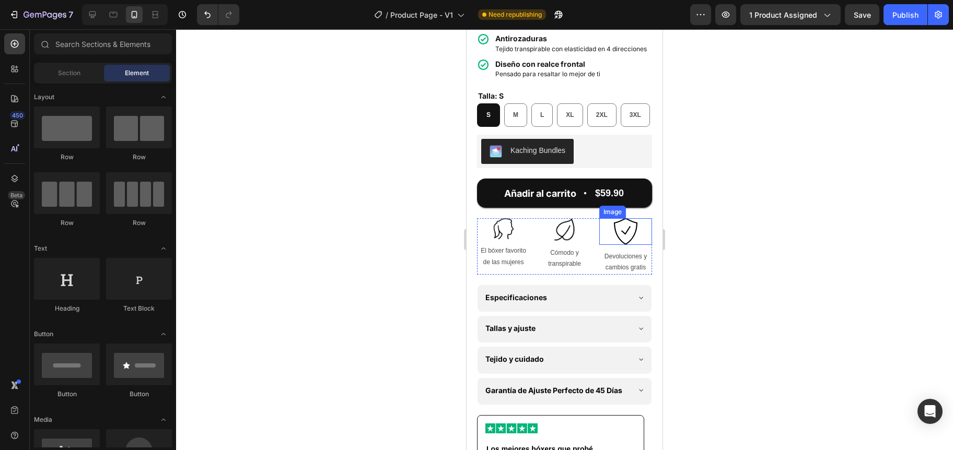
click at [617, 245] on img at bounding box center [625, 231] width 27 height 27
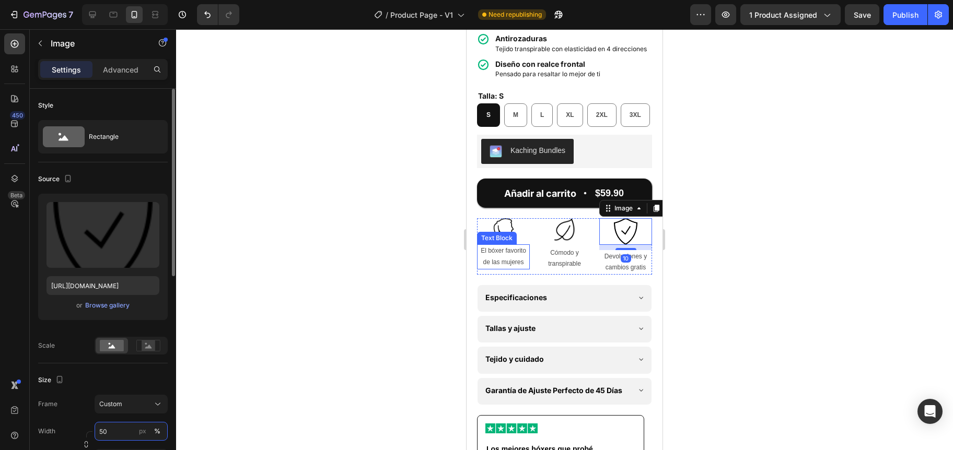
click at [104, 431] on input "50" at bounding box center [131, 431] width 73 height 19
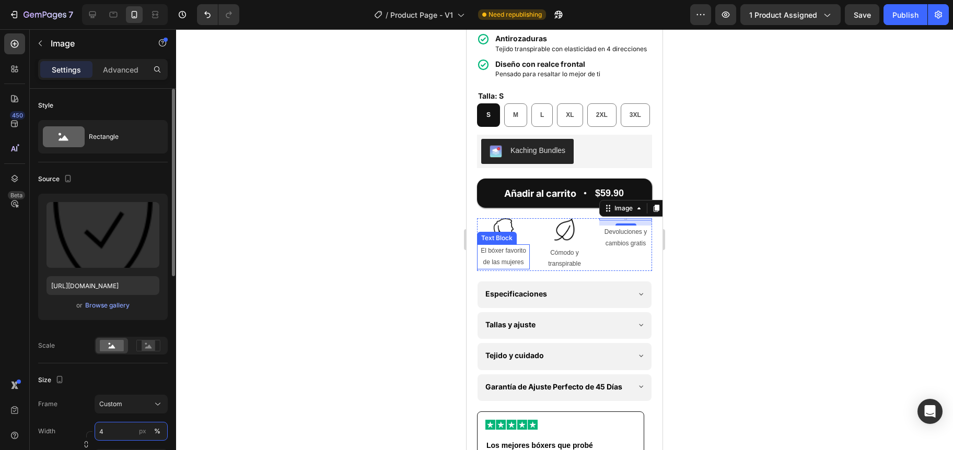
type input "45"
click at [340, 353] on div at bounding box center [564, 239] width 777 height 421
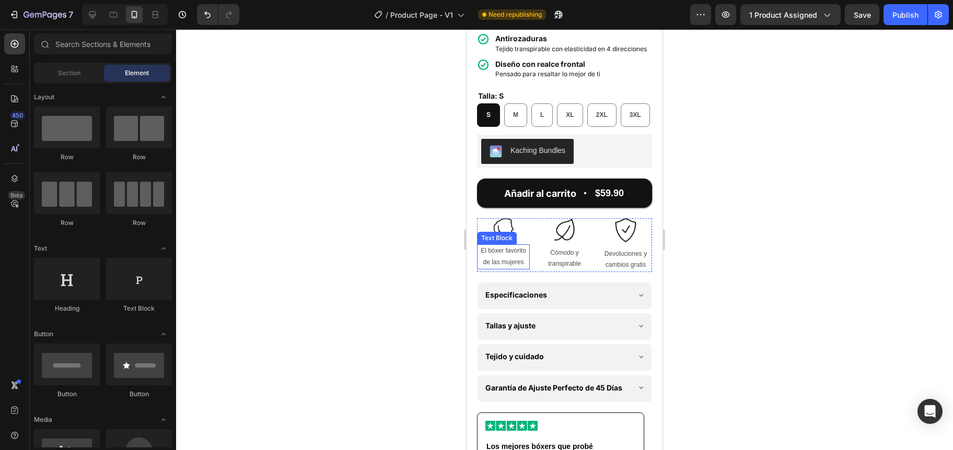
click at [347, 345] on div at bounding box center [564, 239] width 777 height 421
click at [471, 303] on div "Product Images Image 37,000+ Hombres Felices Text Block Row Pack de Bóxers de B…" at bounding box center [564, 161] width 196 height 999
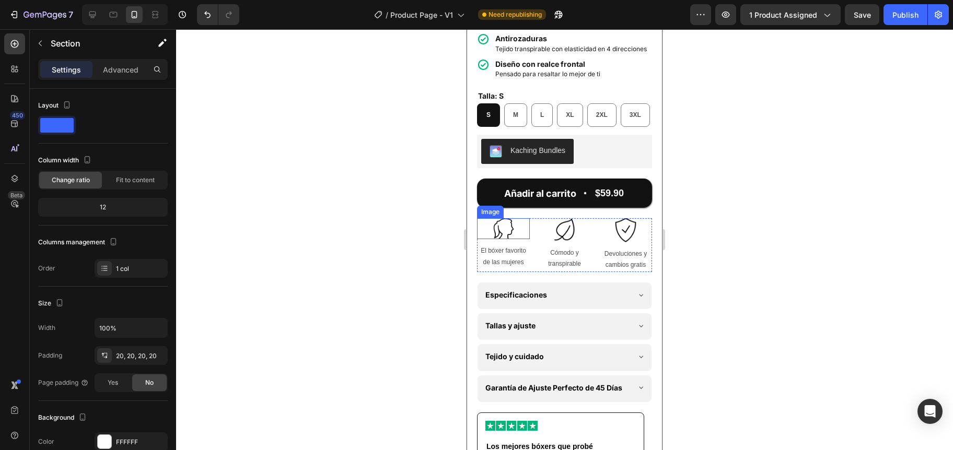
click at [502, 239] on img at bounding box center [503, 228] width 21 height 21
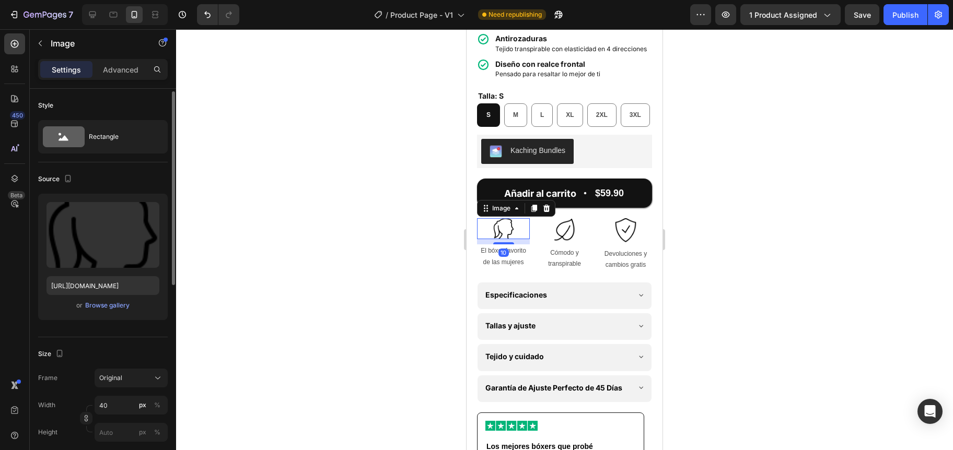
scroll to position [56, 0]
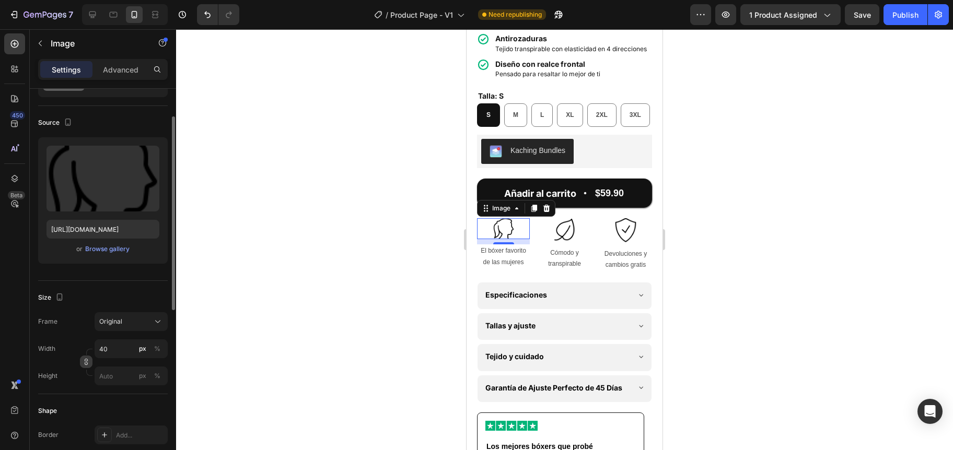
click at [87, 362] on icon "button" at bounding box center [86, 361] width 7 height 7
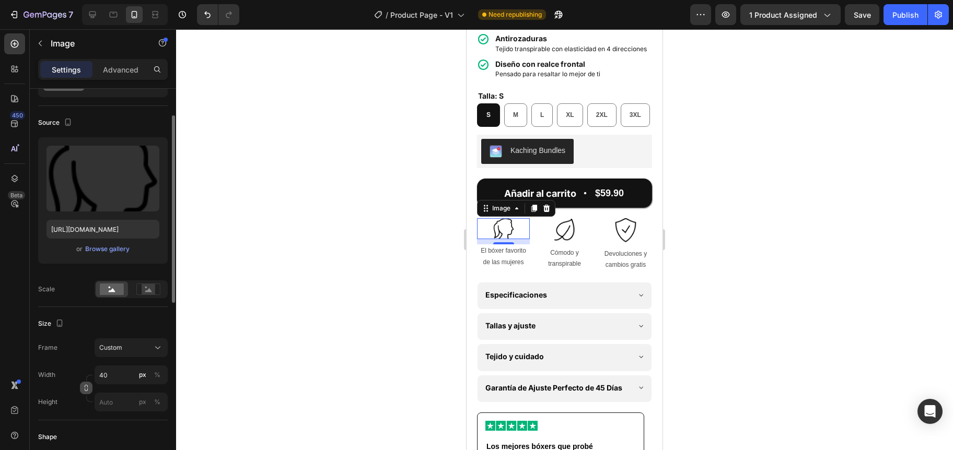
click at [86, 389] on icon "button" at bounding box center [86, 387] width 7 height 7
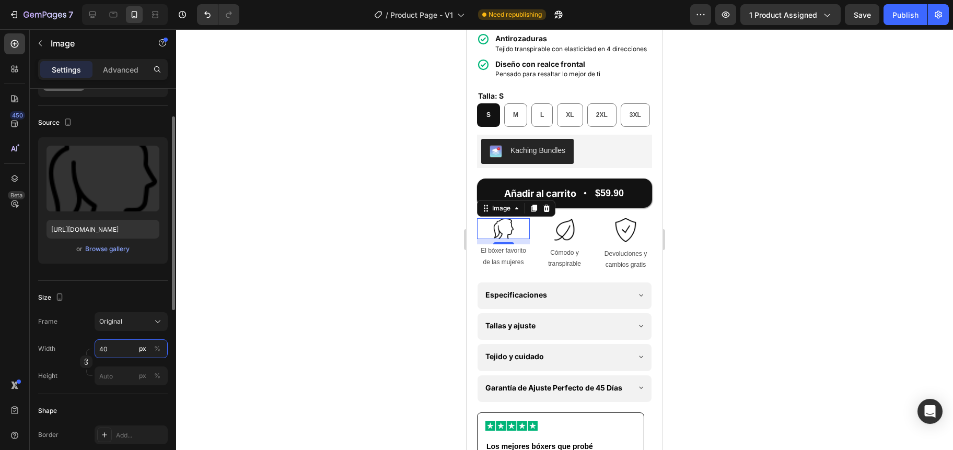
click at [105, 350] on input "40" at bounding box center [131, 348] width 73 height 19
type input "100"
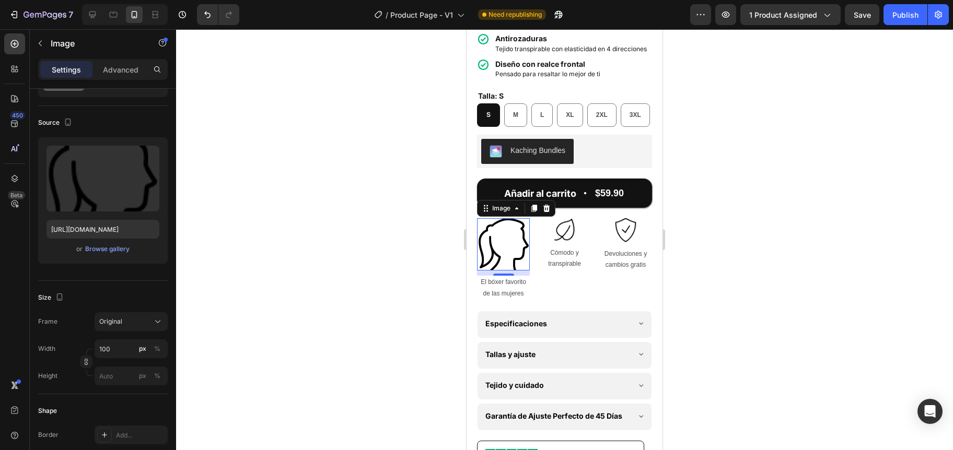
click at [309, 349] on div at bounding box center [564, 239] width 777 height 421
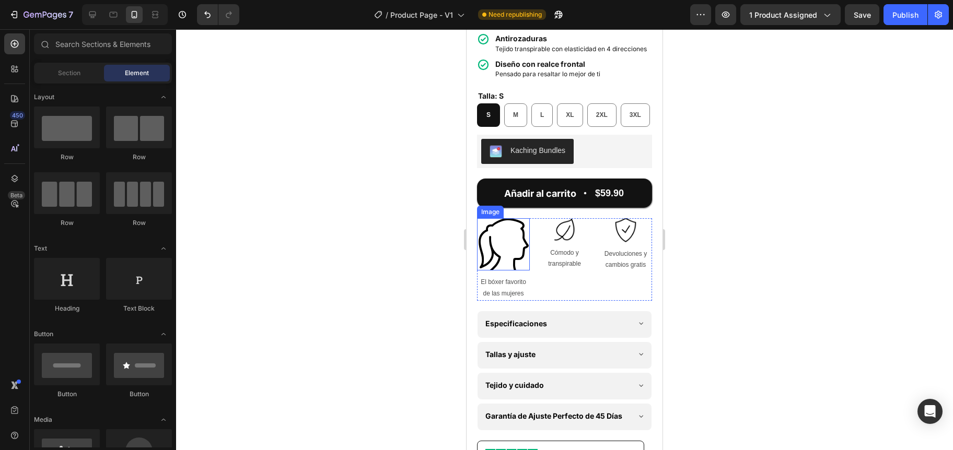
click at [516, 271] on img at bounding box center [503, 244] width 52 height 52
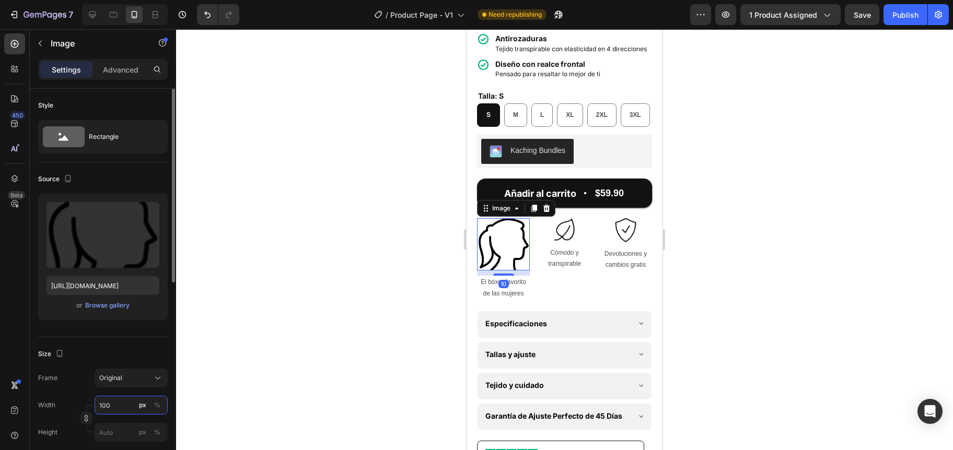
click at [107, 405] on input "100" at bounding box center [131, 405] width 73 height 19
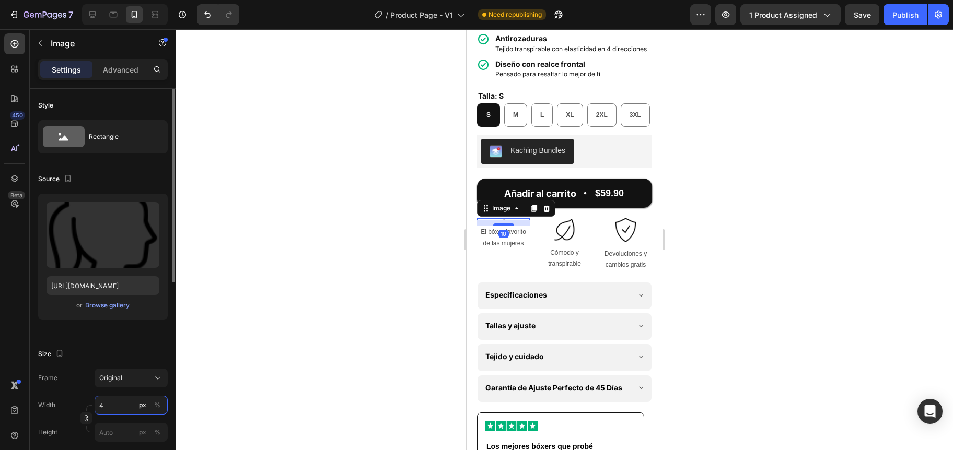
type input "40"
click at [431, 319] on div at bounding box center [564, 239] width 777 height 421
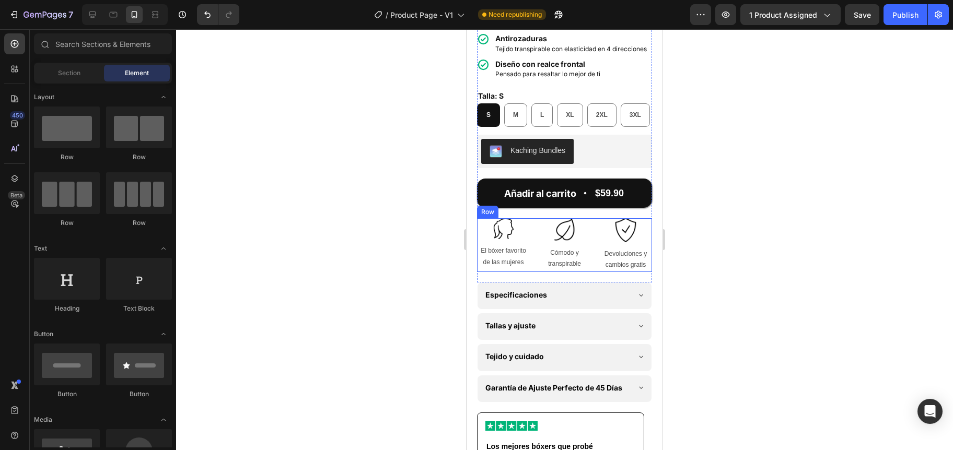
click at [533, 263] on div "Image El bóxer favorito de las mujeres Text Block Image Cómodo y transpirable T…" at bounding box center [564, 245] width 175 height 54
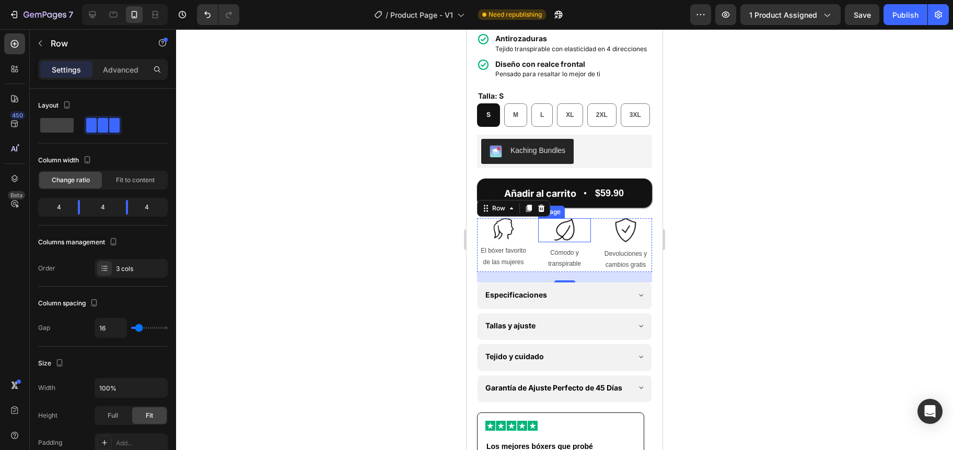
click at [560, 242] on img at bounding box center [564, 229] width 23 height 23
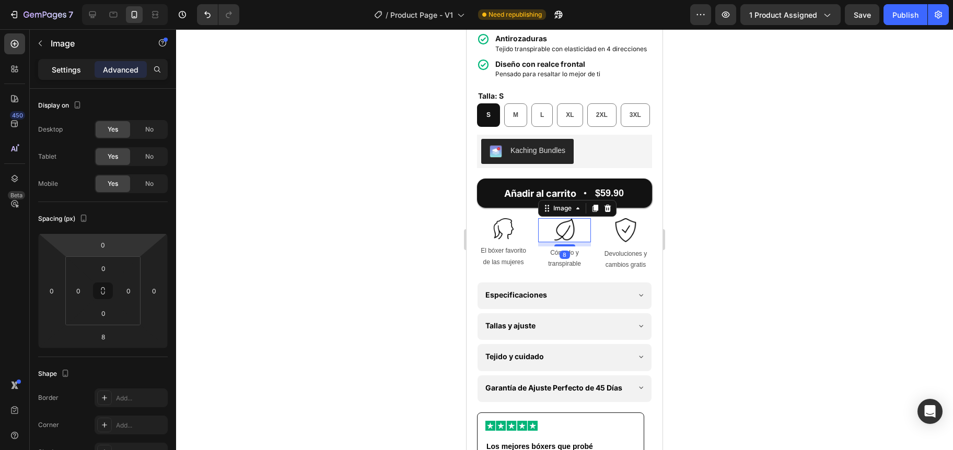
click at [52, 72] on p "Settings" at bounding box center [66, 69] width 29 height 11
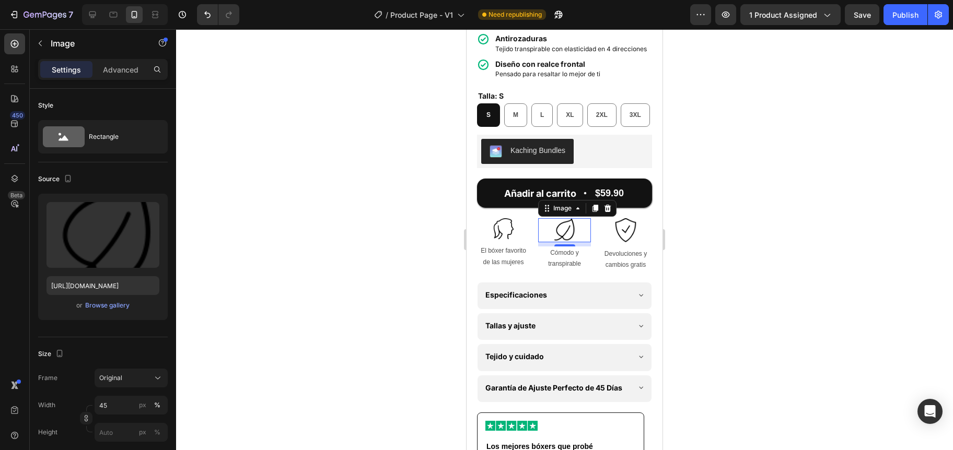
click at [378, 261] on div at bounding box center [564, 239] width 777 height 421
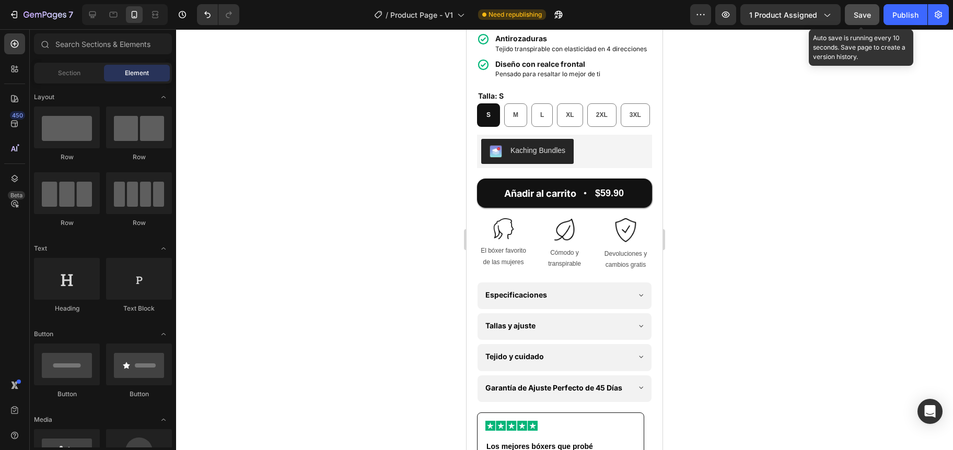
click at [865, 17] on span "Save" at bounding box center [861, 14] width 17 height 9
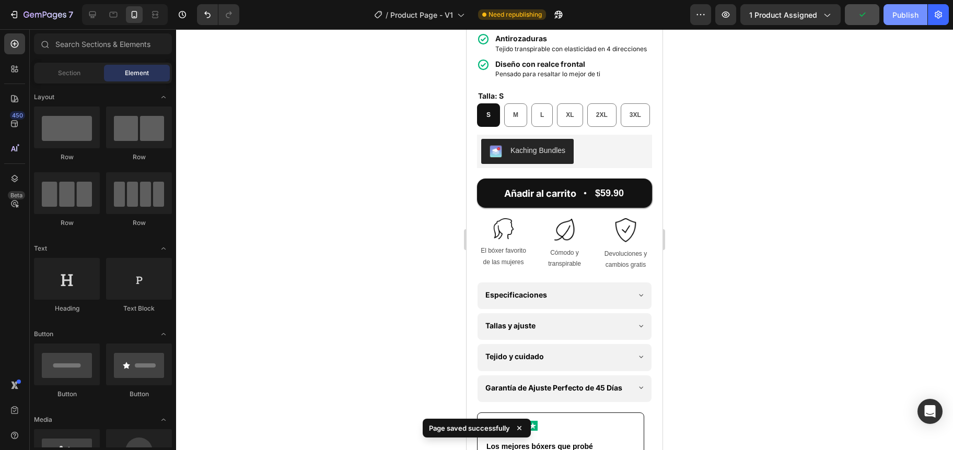
click at [912, 16] on div "Publish" at bounding box center [905, 14] width 26 height 11
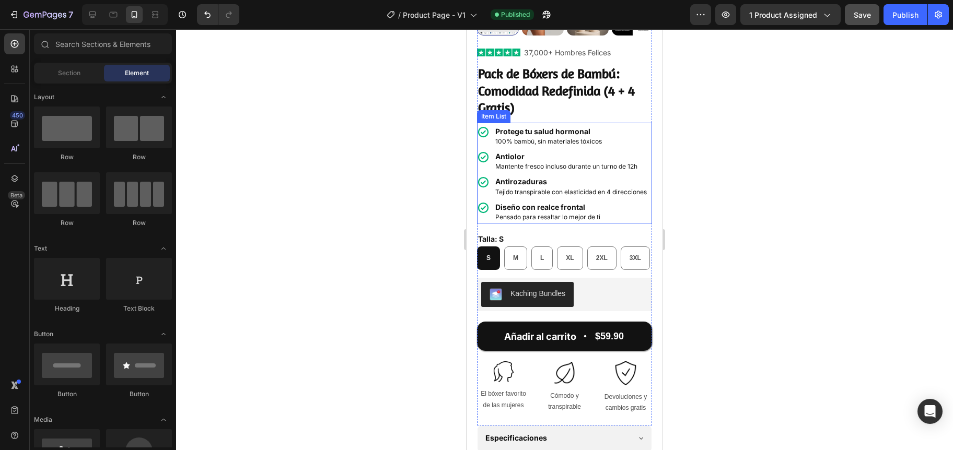
scroll to position [267, 0]
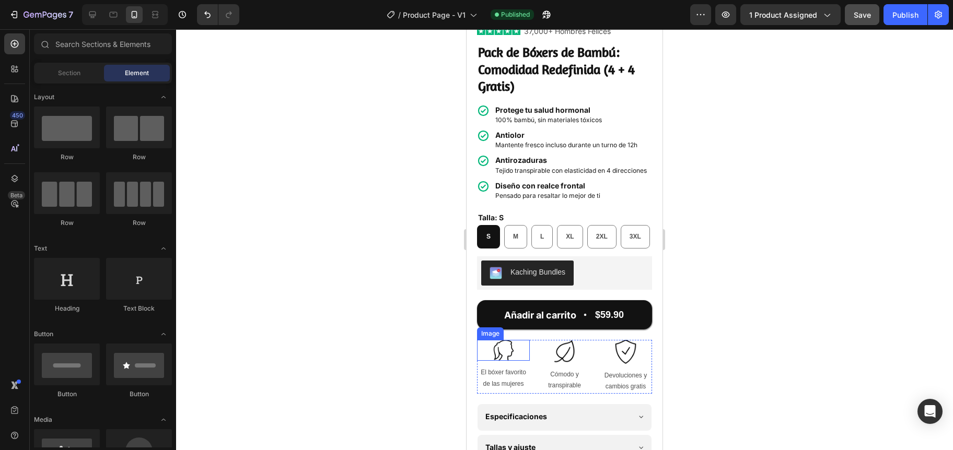
click at [507, 361] on img at bounding box center [503, 350] width 21 height 21
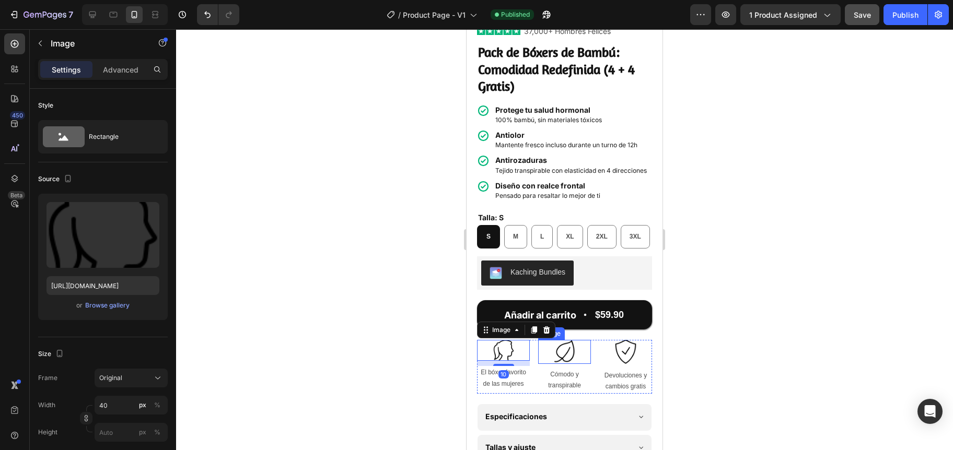
click at [562, 363] on img at bounding box center [564, 351] width 23 height 23
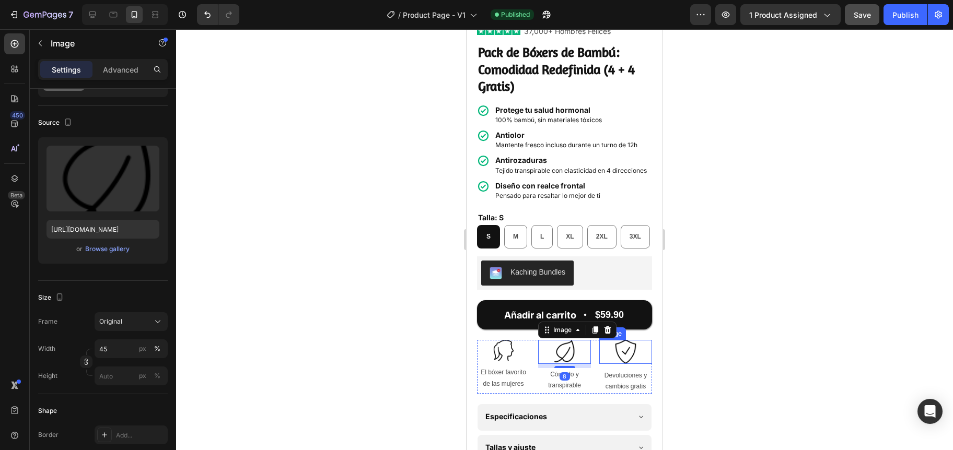
click at [615, 363] on img at bounding box center [625, 351] width 23 height 23
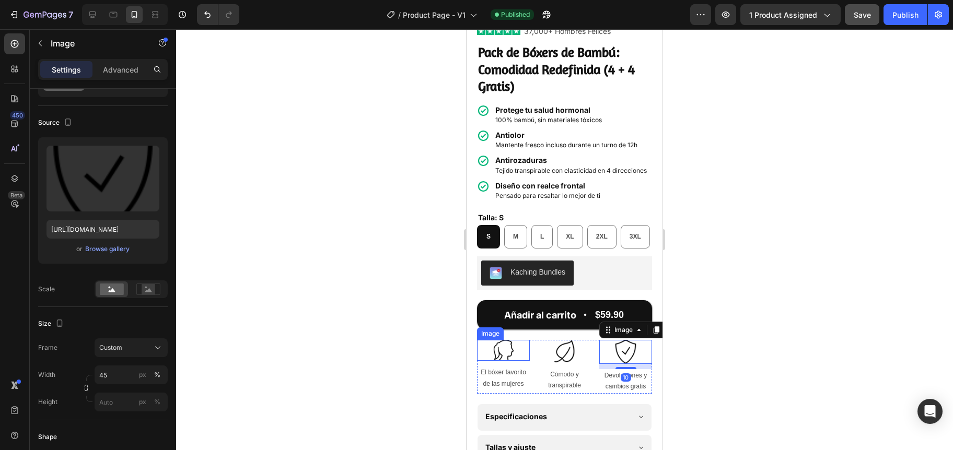
click at [490, 361] on div at bounding box center [503, 350] width 53 height 21
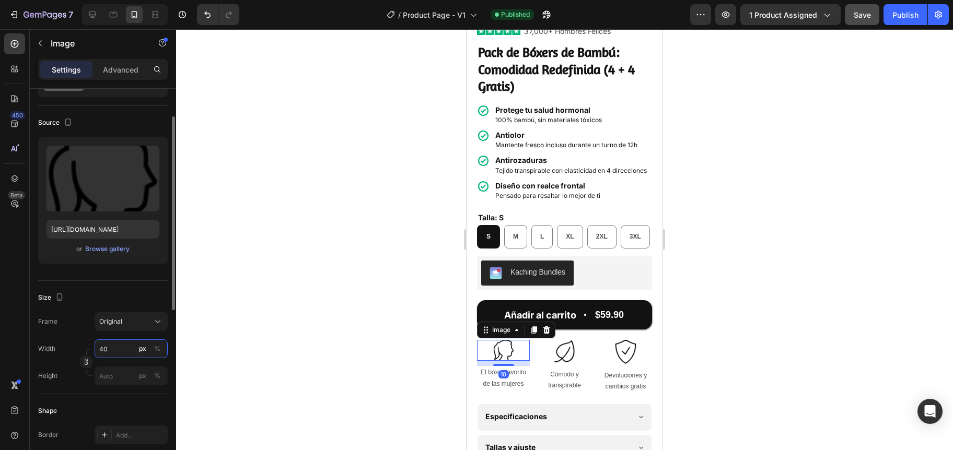
click at [106, 352] on input "40" at bounding box center [131, 348] width 73 height 19
type input "45"
click at [398, 366] on div at bounding box center [564, 239] width 777 height 421
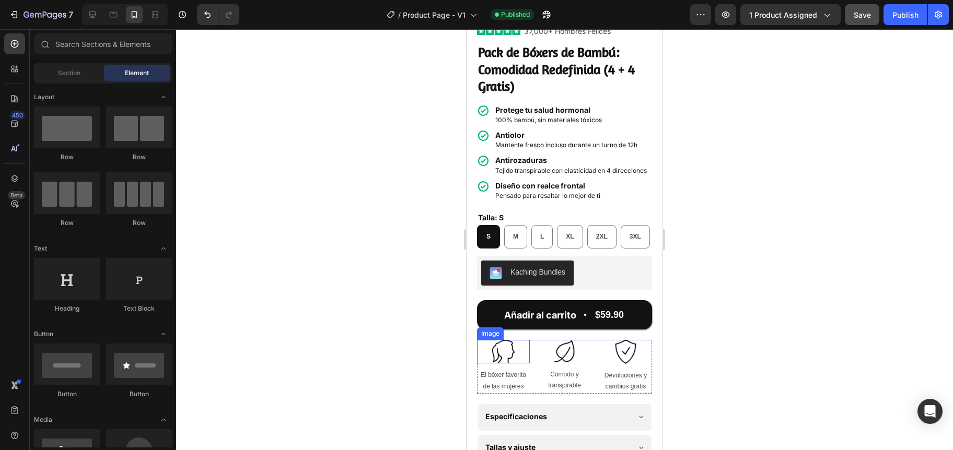
click at [514, 363] on div at bounding box center [503, 351] width 53 height 23
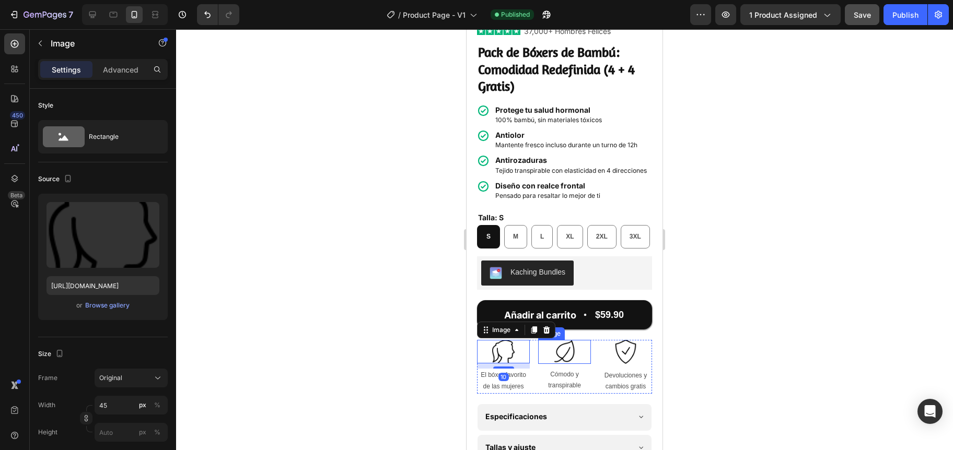
click at [559, 363] on img at bounding box center [564, 351] width 23 height 23
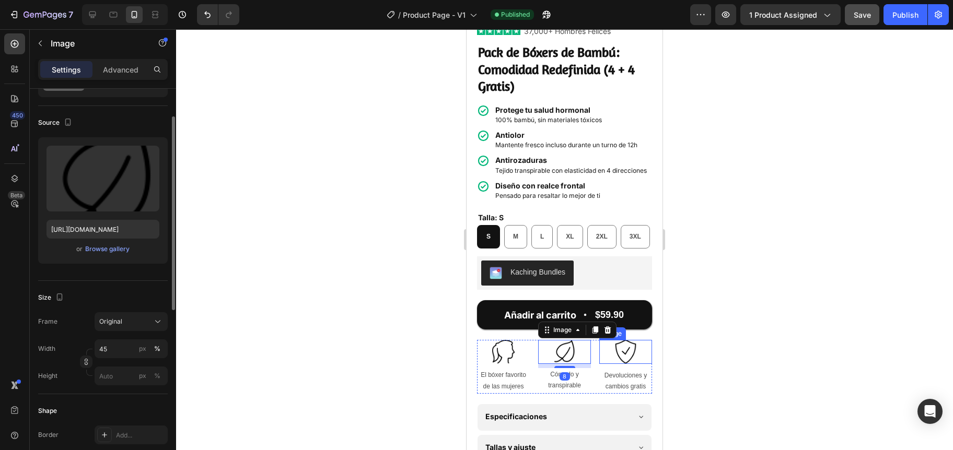
click at [623, 363] on img at bounding box center [625, 351] width 23 height 23
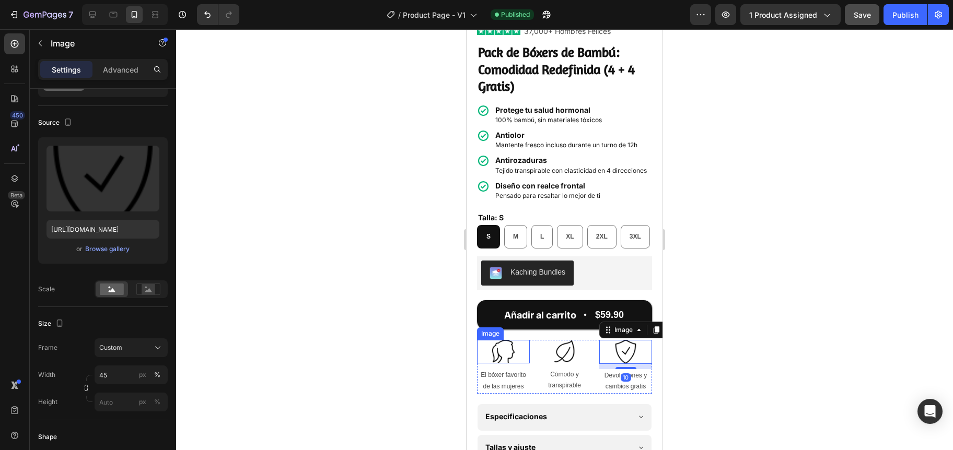
click at [510, 363] on img at bounding box center [502, 351] width 23 height 23
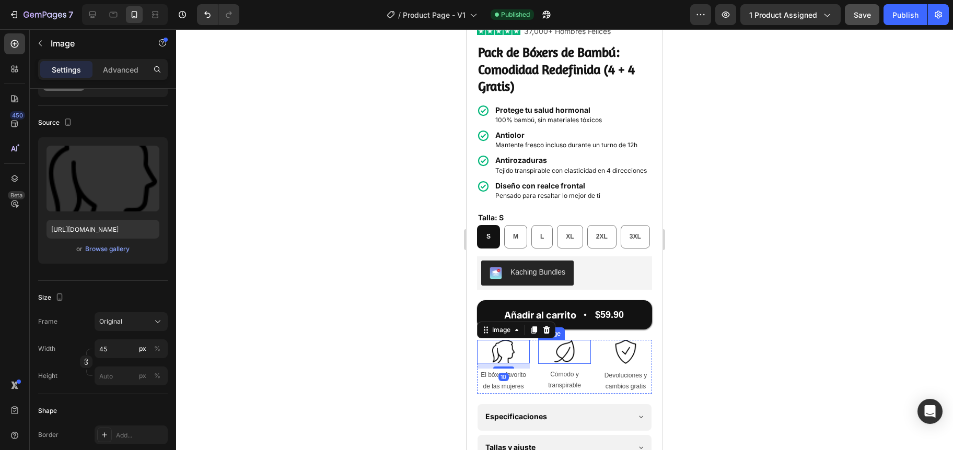
click at [568, 363] on img at bounding box center [564, 351] width 23 height 23
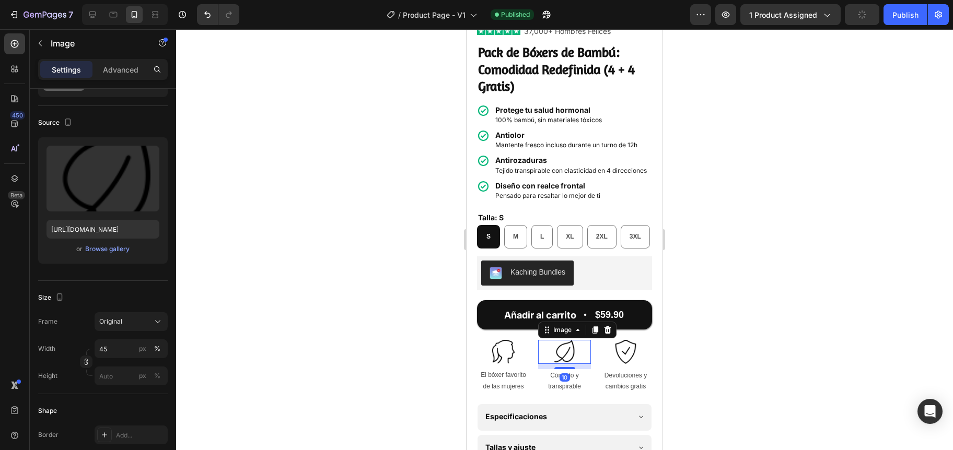
click at [563, 394] on div "Image 10 Cómodo y transpirable Text Block" at bounding box center [564, 367] width 53 height 54
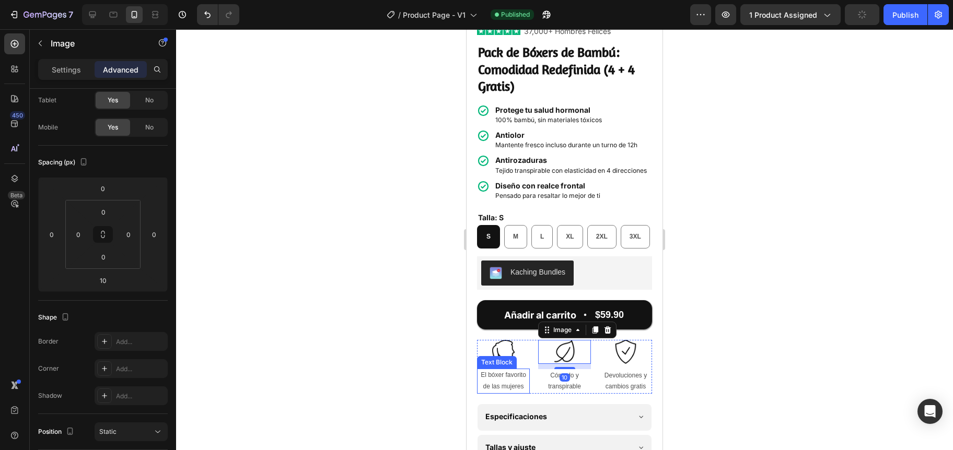
click at [437, 400] on div at bounding box center [564, 239] width 777 height 421
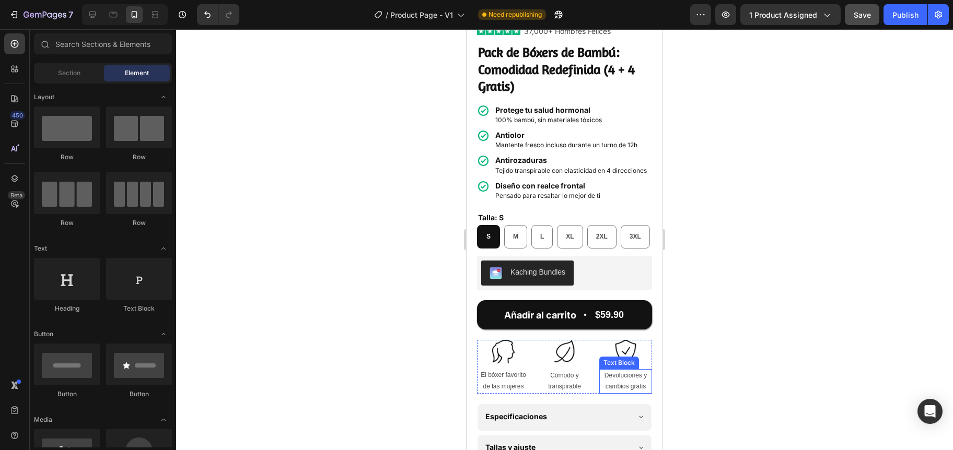
click at [617, 368] on div "Text Block" at bounding box center [619, 362] width 36 height 9
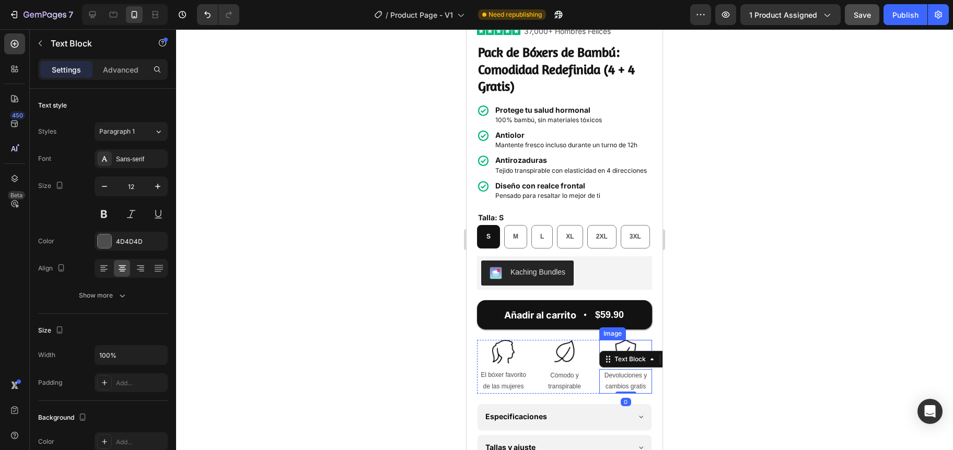
click at [624, 363] on img at bounding box center [625, 351] width 23 height 23
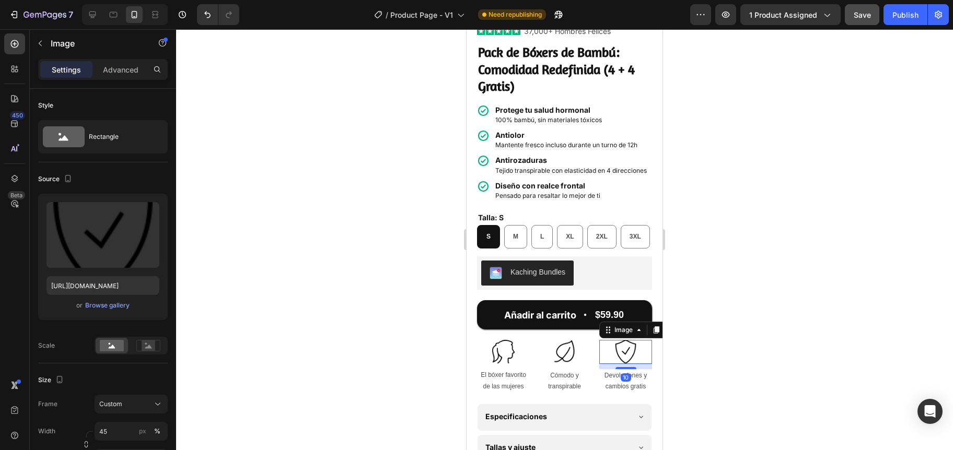
click at [712, 399] on div at bounding box center [564, 239] width 777 height 421
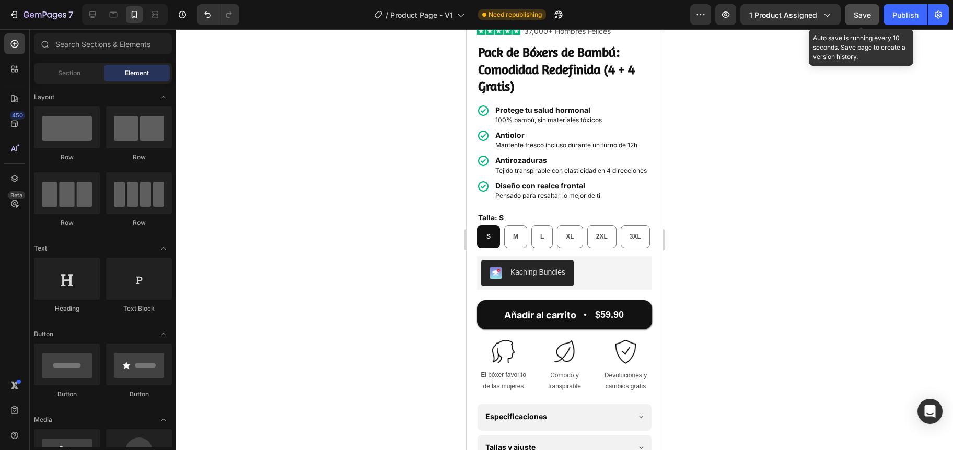
click at [862, 17] on span "Save" at bounding box center [861, 14] width 17 height 9
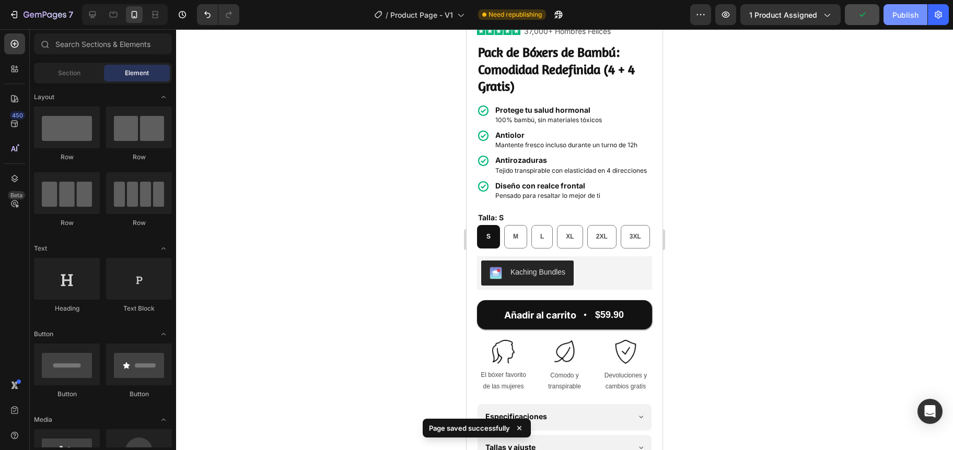
click at [899, 17] on div "Publish" at bounding box center [905, 14] width 26 height 11
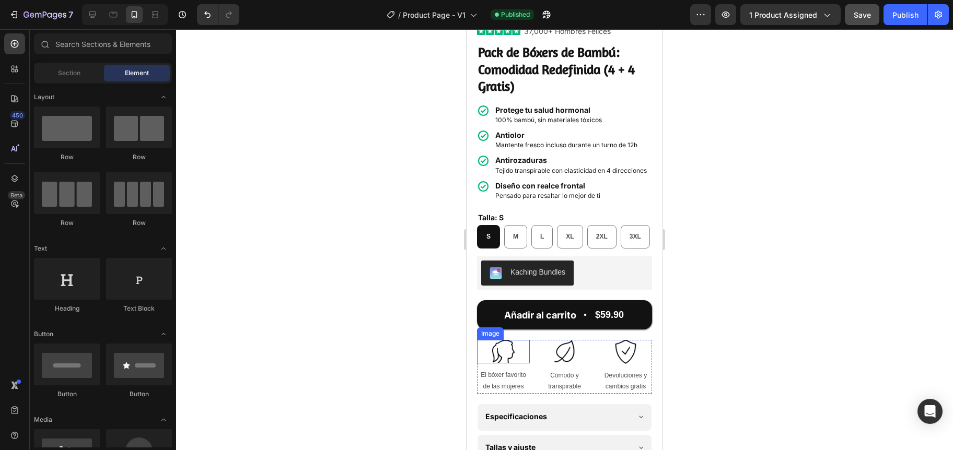
click at [504, 363] on img at bounding box center [502, 351] width 23 height 23
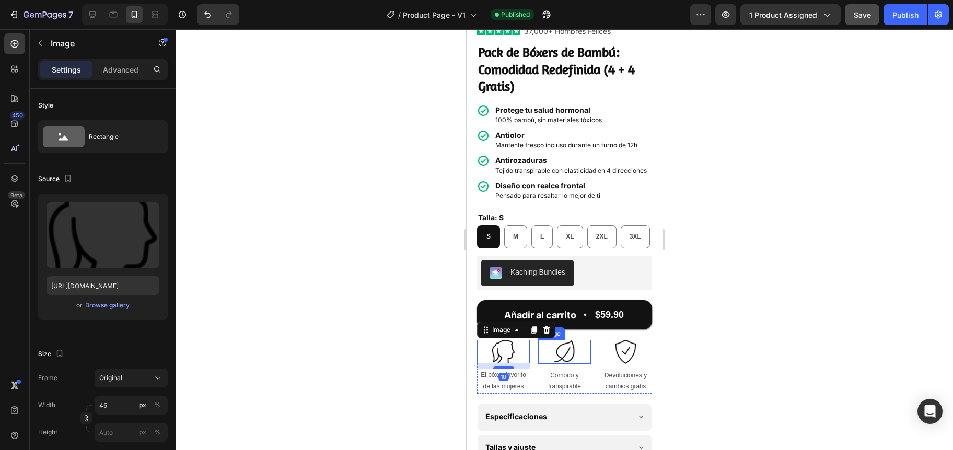
click at [556, 363] on img at bounding box center [564, 351] width 23 height 23
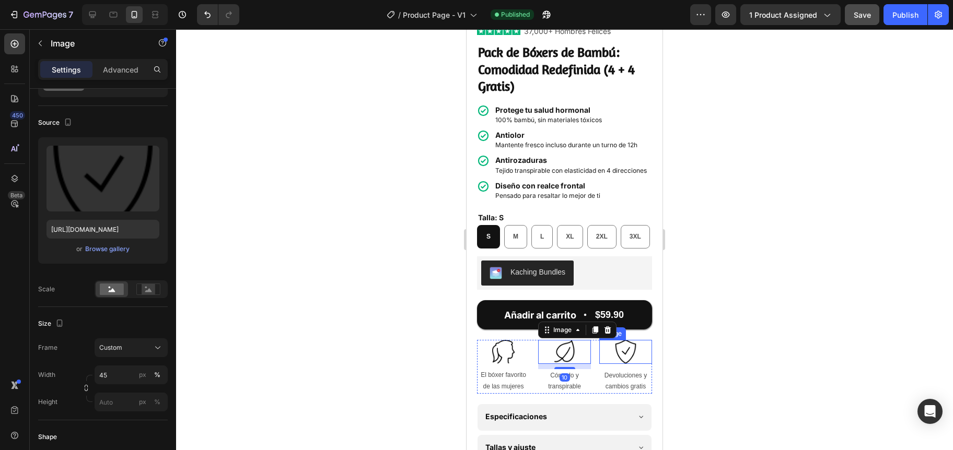
click at [622, 363] on img at bounding box center [625, 351] width 23 height 23
click at [459, 361] on div at bounding box center [564, 239] width 777 height 421
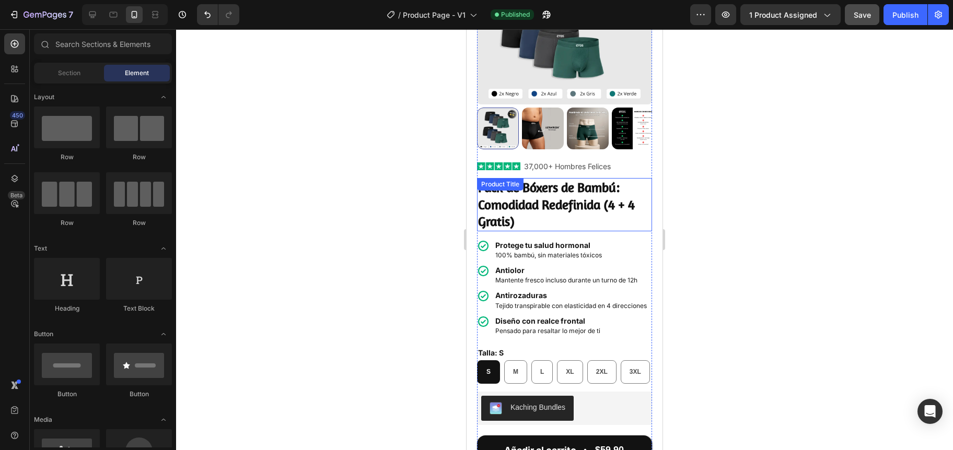
scroll to position [0, 0]
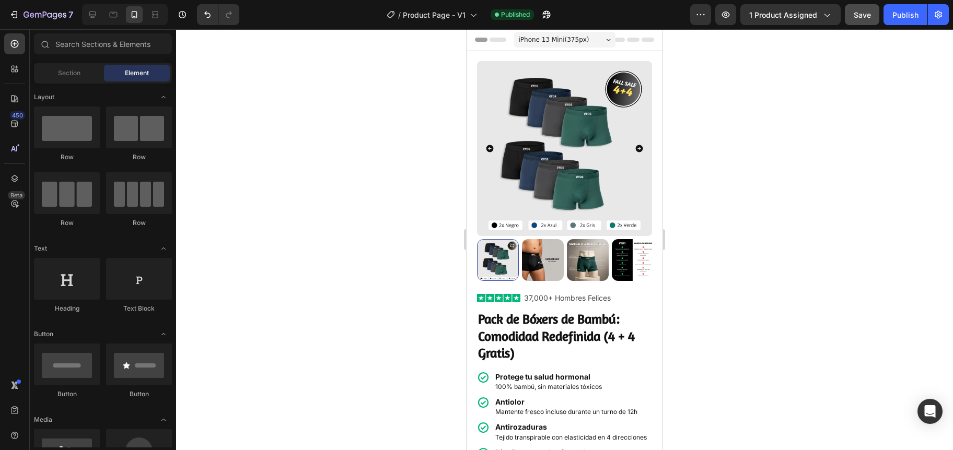
click at [567, 37] on span "iPhone 13 Mini ( 375 px)" at bounding box center [554, 39] width 70 height 10
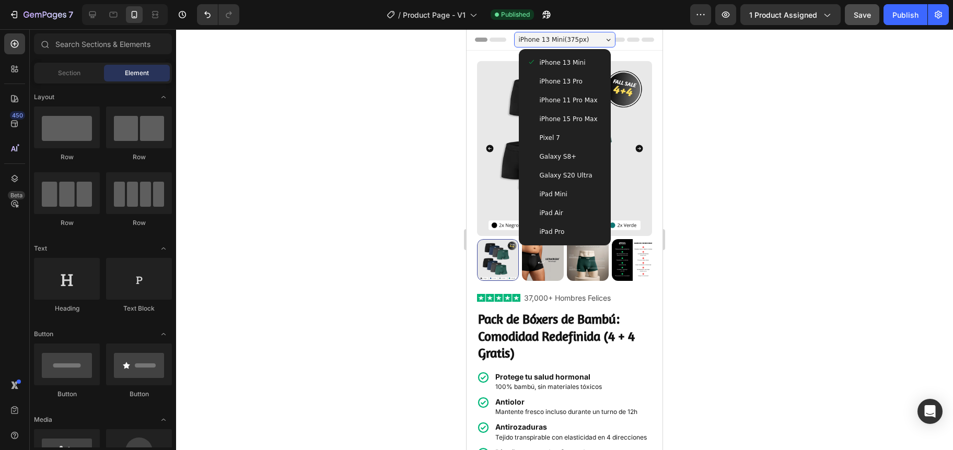
click at [560, 118] on span "iPhone 15 Pro Max" at bounding box center [568, 119] width 58 height 10
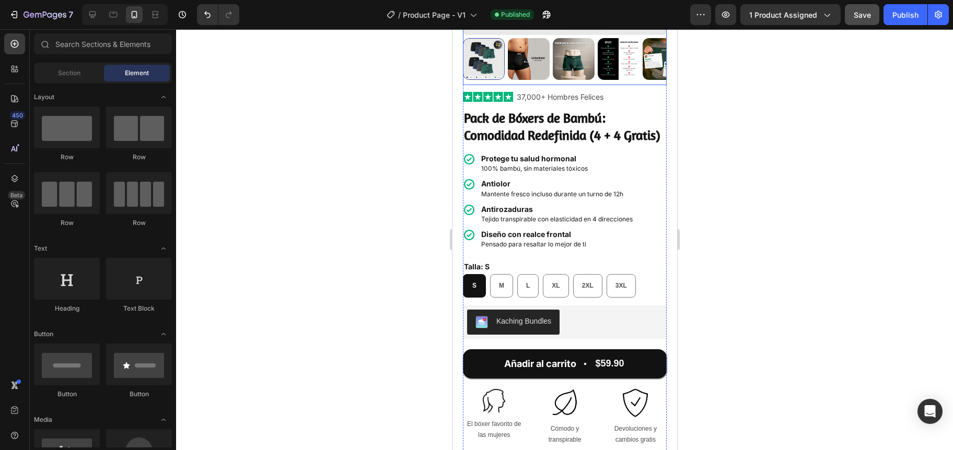
scroll to position [321, 0]
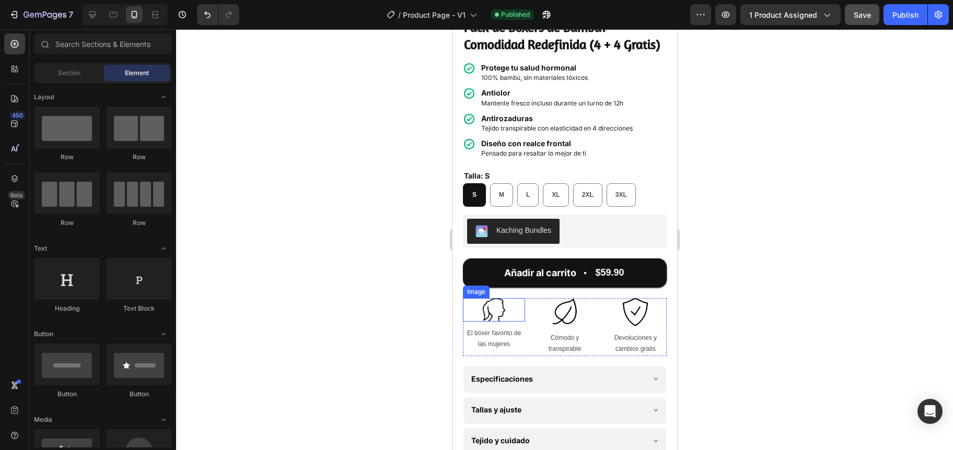
click at [497, 320] on img at bounding box center [492, 309] width 23 height 23
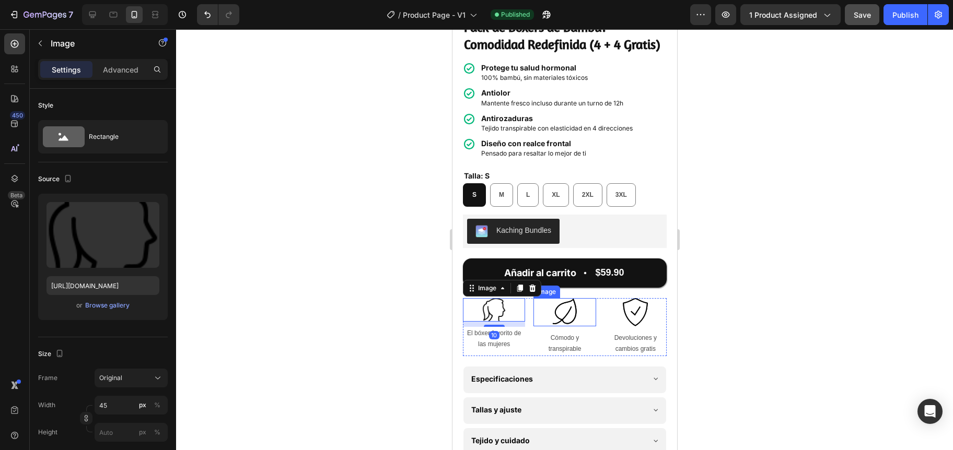
click at [555, 320] on img at bounding box center [564, 312] width 28 height 28
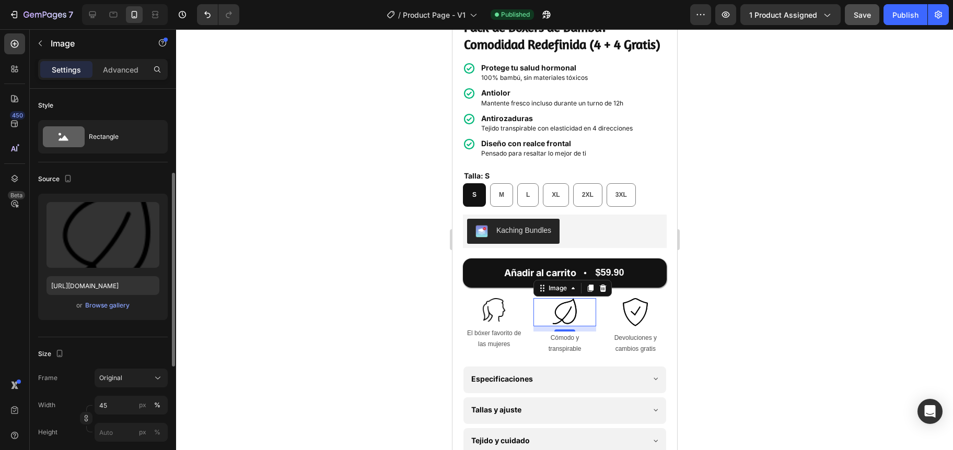
scroll to position [56, 0]
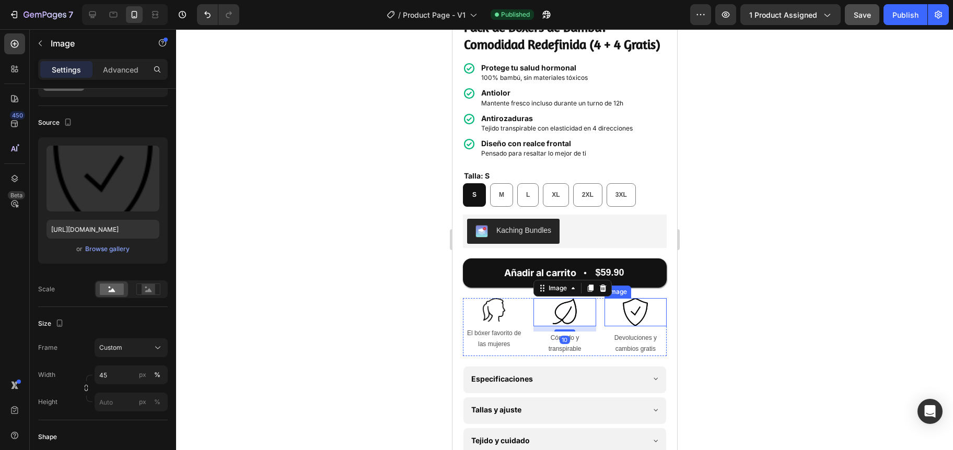
click at [636, 320] on img at bounding box center [634, 312] width 28 height 28
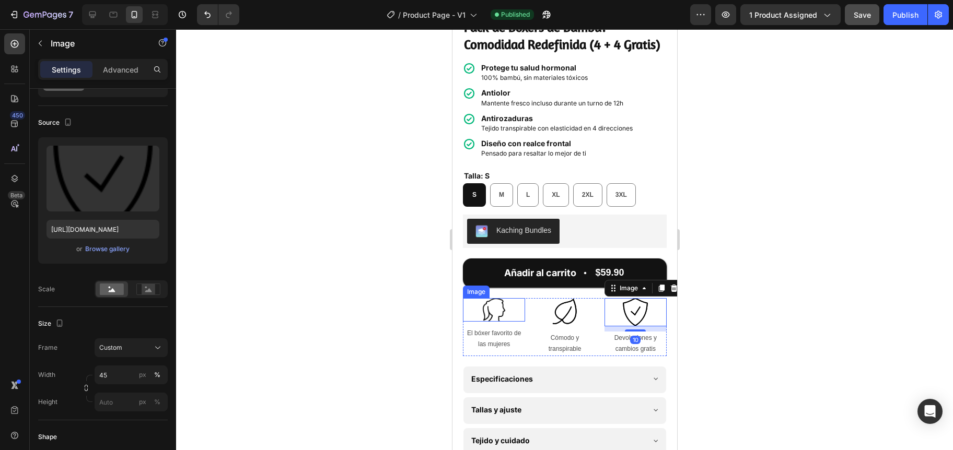
click at [482, 322] on img at bounding box center [492, 309] width 23 height 23
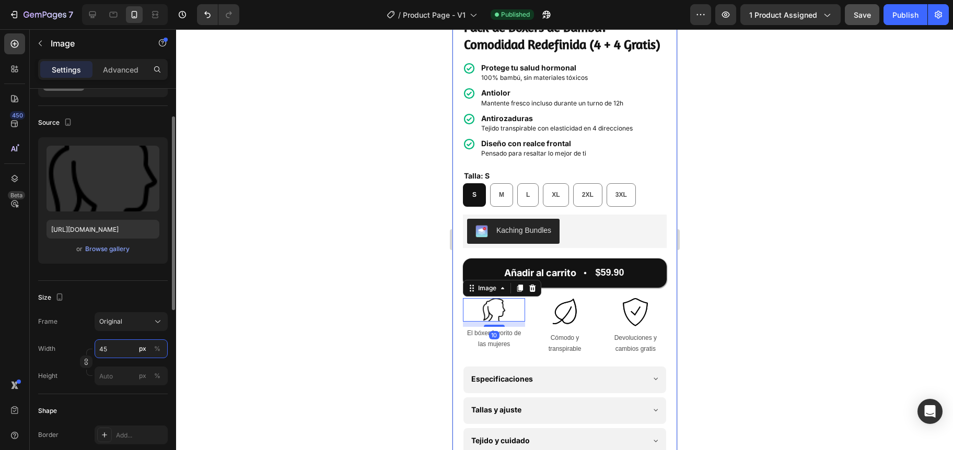
click at [101, 351] on input "45" at bounding box center [131, 348] width 73 height 19
type input "3"
type input "45"
click at [407, 346] on div at bounding box center [564, 239] width 777 height 421
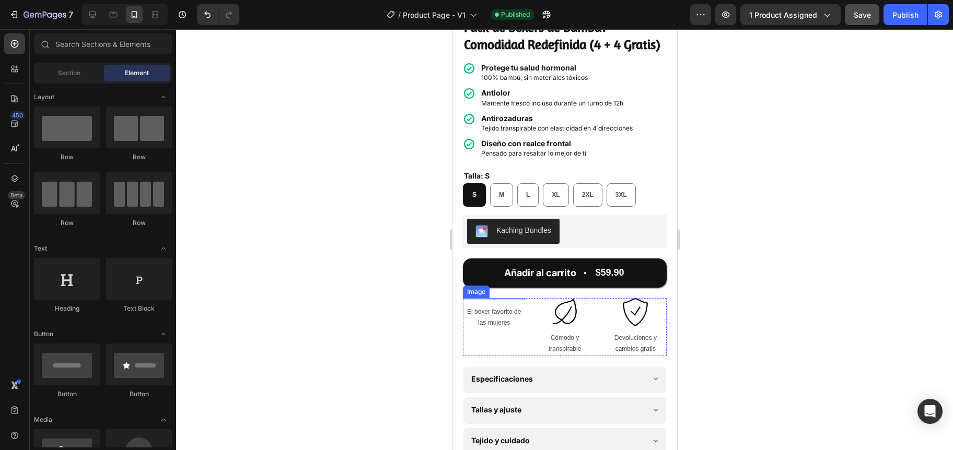
click at [514, 300] on div at bounding box center [493, 299] width 62 height 2
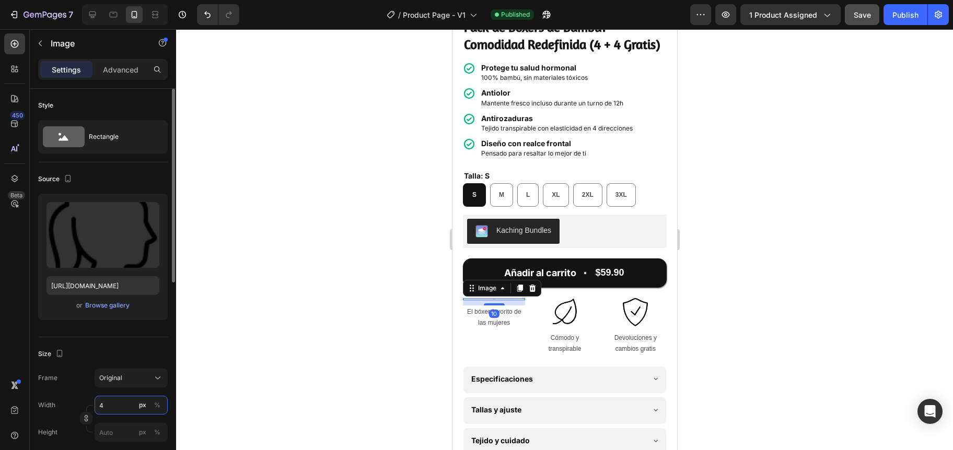
click at [105, 408] on input "4" at bounding box center [131, 405] width 73 height 19
type input "45"
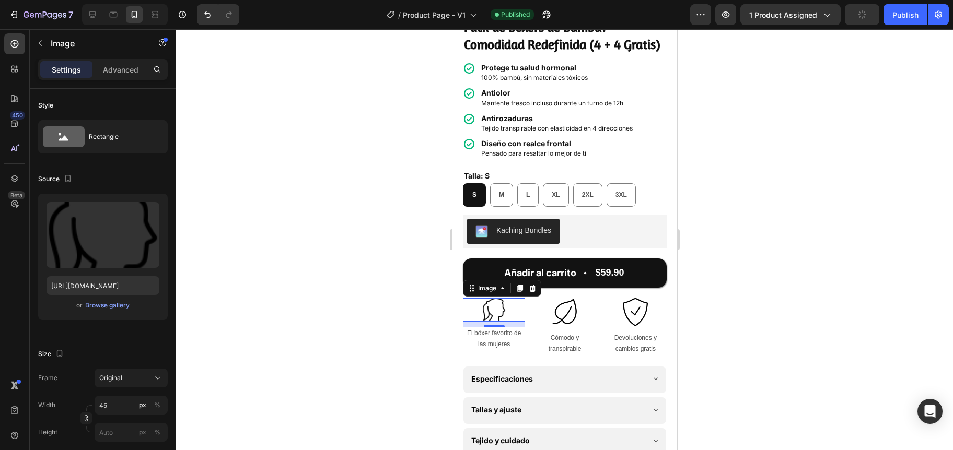
click at [296, 323] on div at bounding box center [564, 239] width 777 height 421
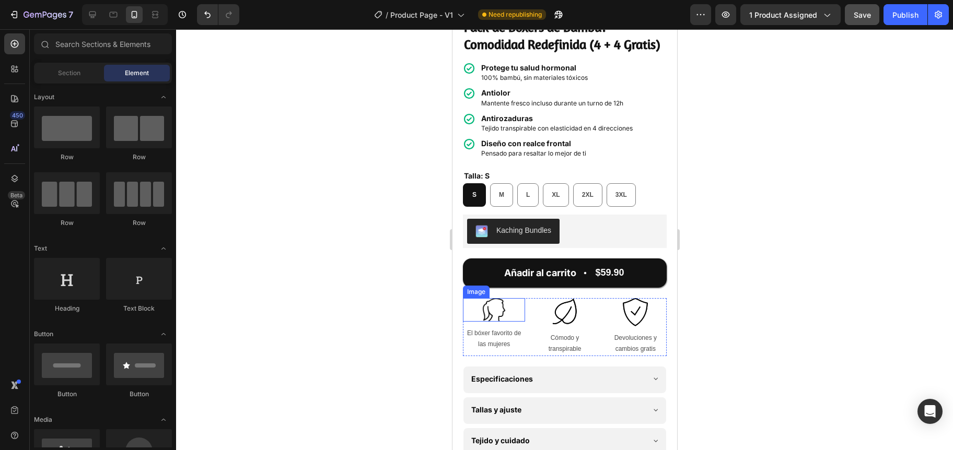
click at [492, 318] on img at bounding box center [492, 309] width 23 height 23
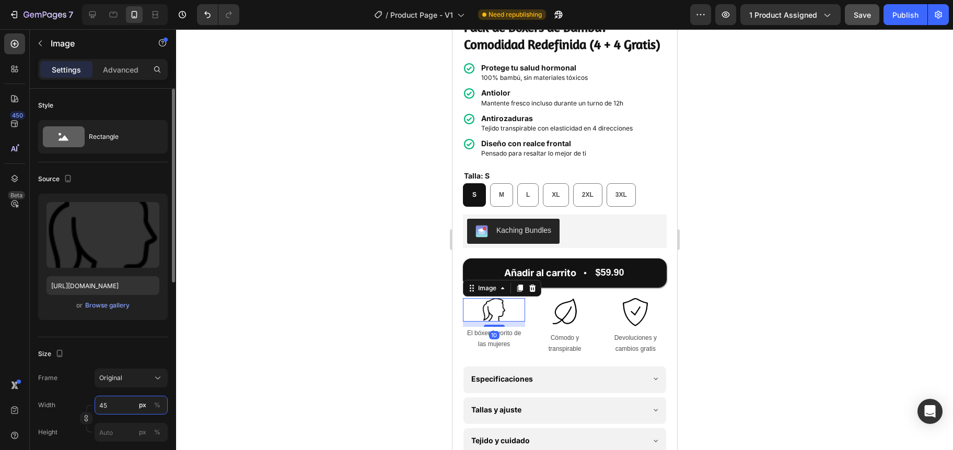
click at [101, 402] on input "45" at bounding box center [131, 405] width 73 height 19
type input "50"
click at [335, 346] on div at bounding box center [564, 239] width 777 height 421
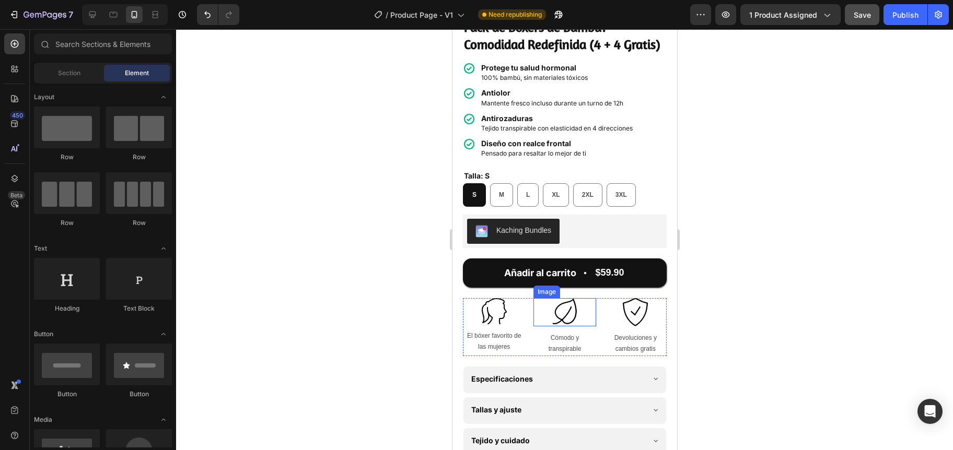
click at [553, 320] on img at bounding box center [564, 312] width 28 height 28
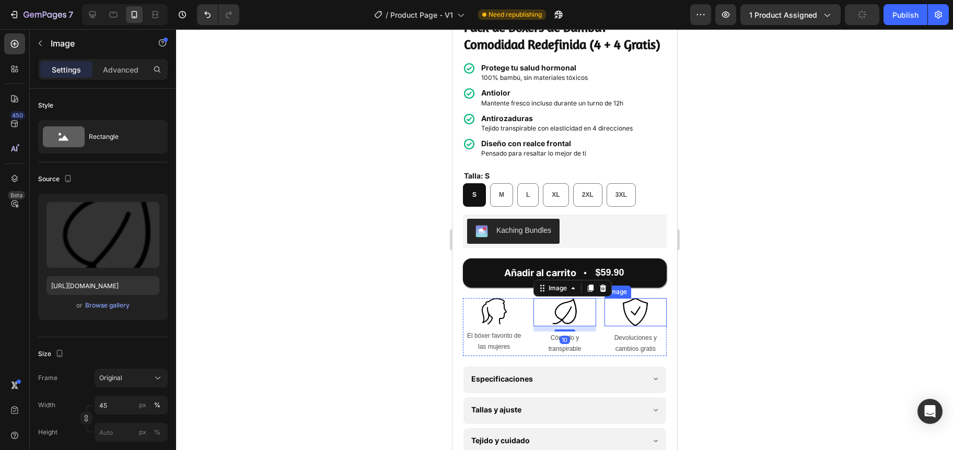
click at [629, 318] on img at bounding box center [634, 312] width 28 height 28
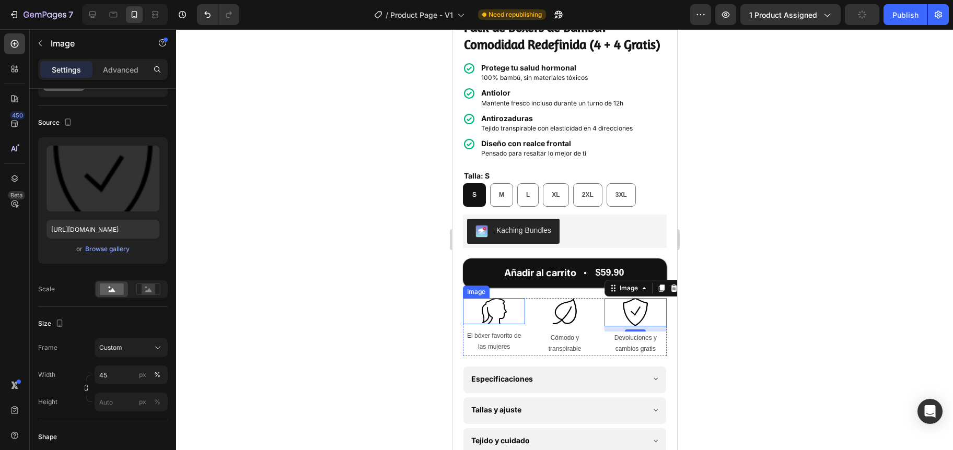
click at [483, 316] on img at bounding box center [493, 311] width 26 height 26
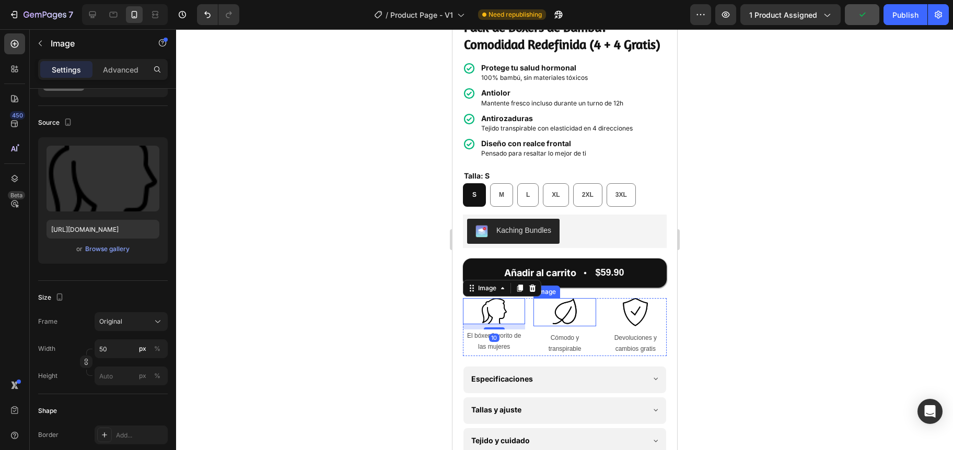
click at [557, 315] on img at bounding box center [564, 312] width 28 height 28
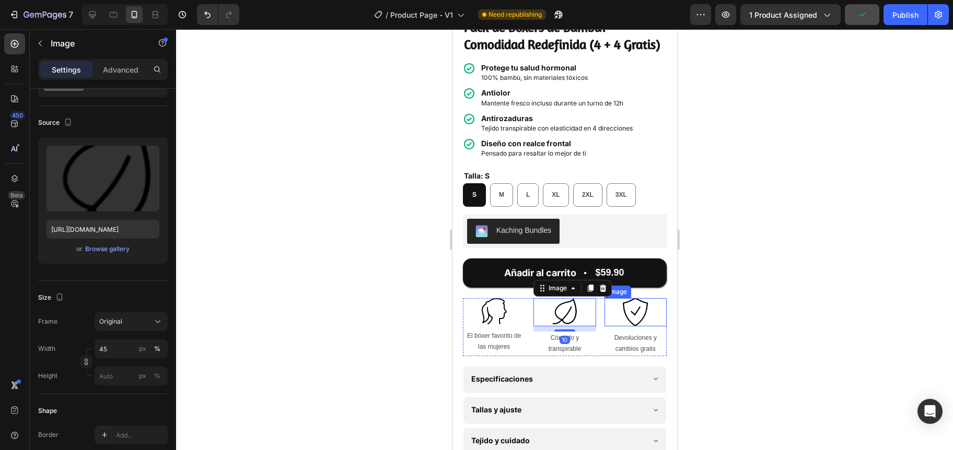
click at [620, 315] on img at bounding box center [634, 312] width 28 height 28
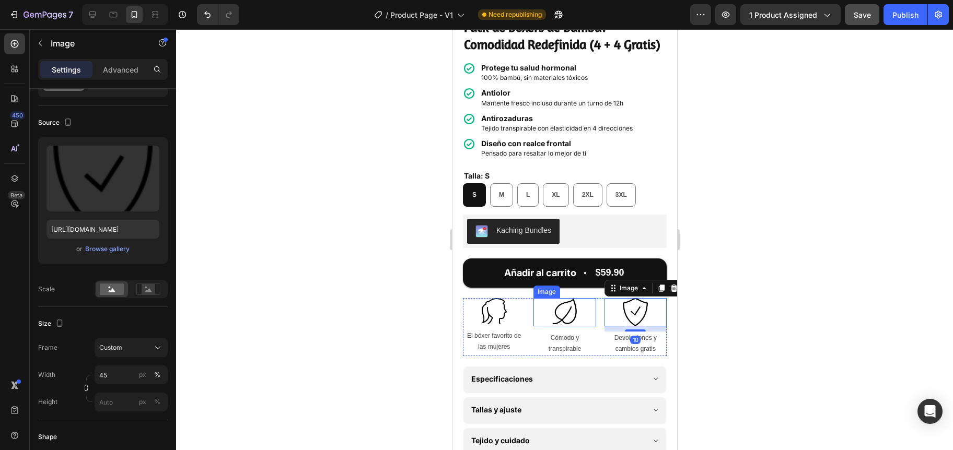
click at [563, 315] on img at bounding box center [564, 312] width 28 height 28
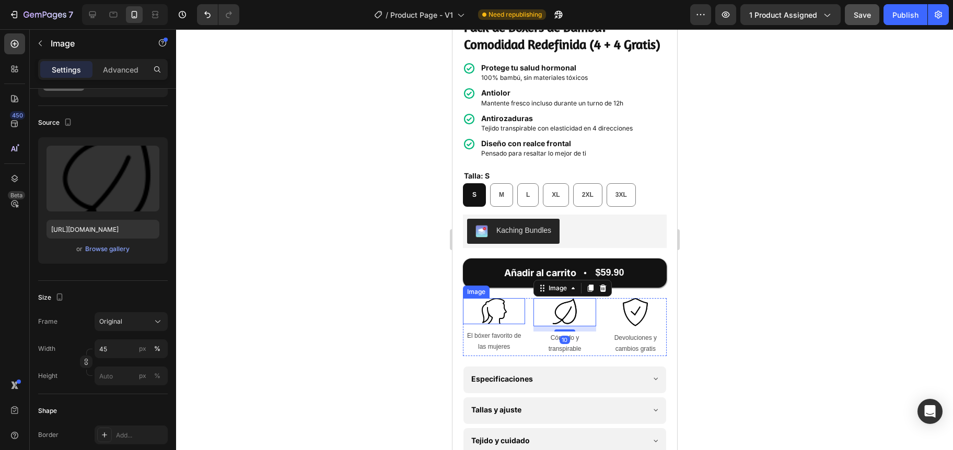
click at [507, 314] on div at bounding box center [493, 311] width 62 height 26
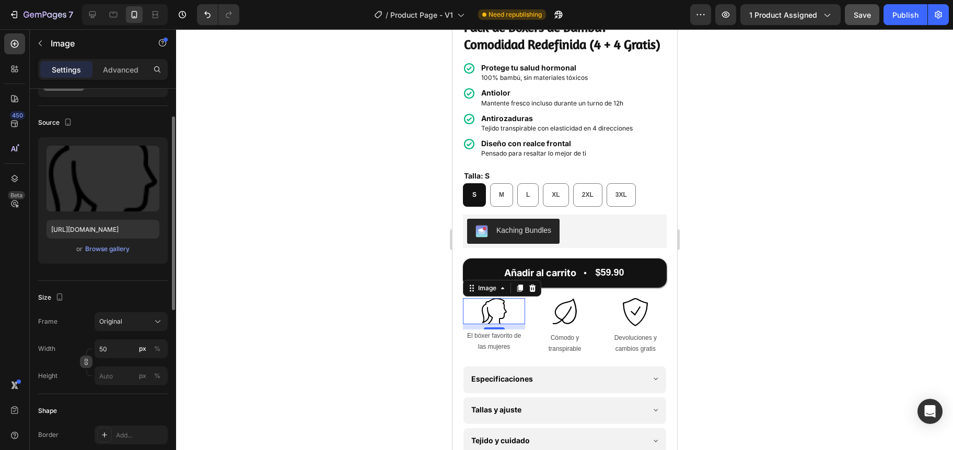
click at [86, 361] on icon "button" at bounding box center [86, 361] width 1 height 3
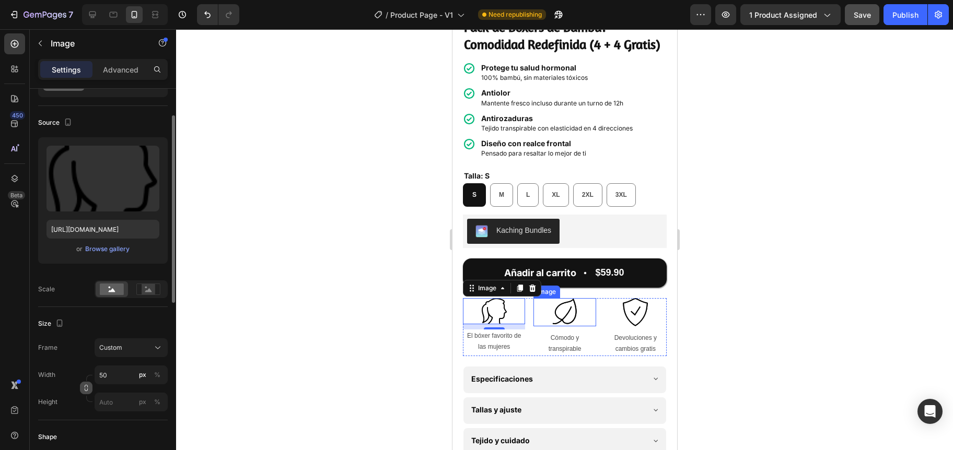
click at [560, 322] on img at bounding box center [564, 312] width 28 height 28
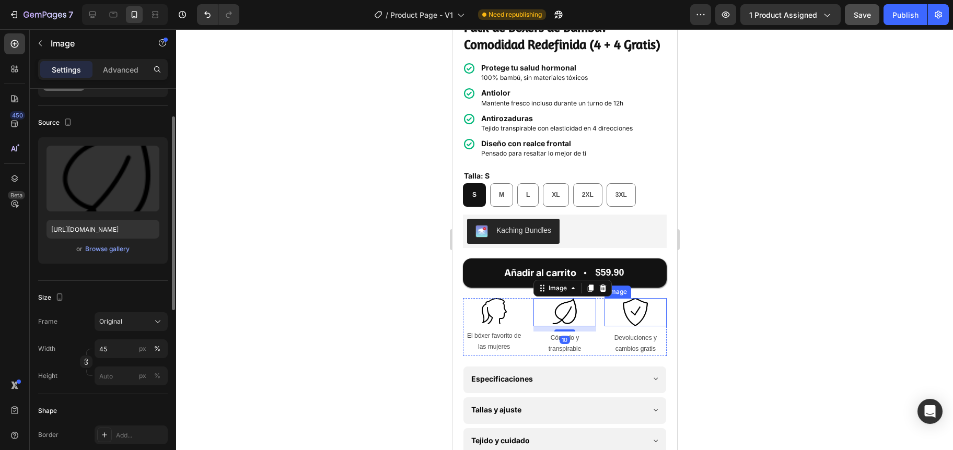
click at [625, 320] on img at bounding box center [634, 312] width 28 height 28
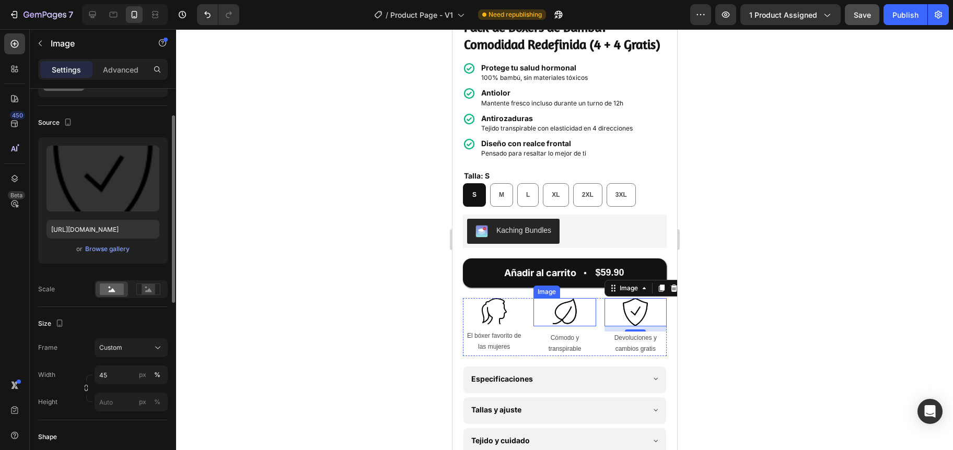
click at [554, 318] on img at bounding box center [564, 312] width 28 height 28
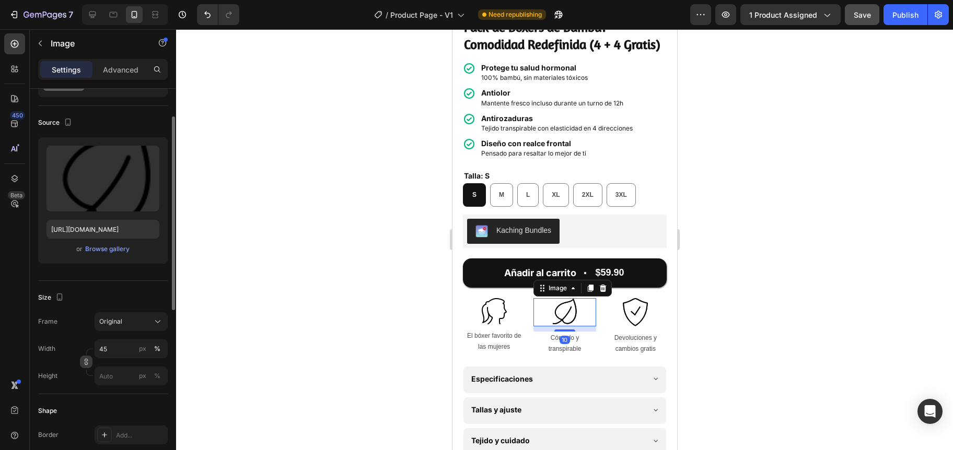
click at [85, 360] on icon "button" at bounding box center [86, 360] width 3 height 3
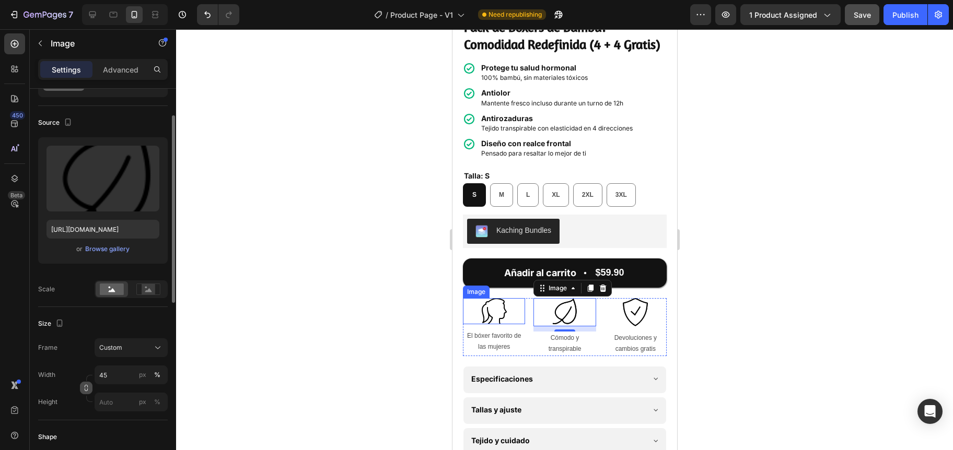
click at [491, 319] on img at bounding box center [493, 311] width 26 height 26
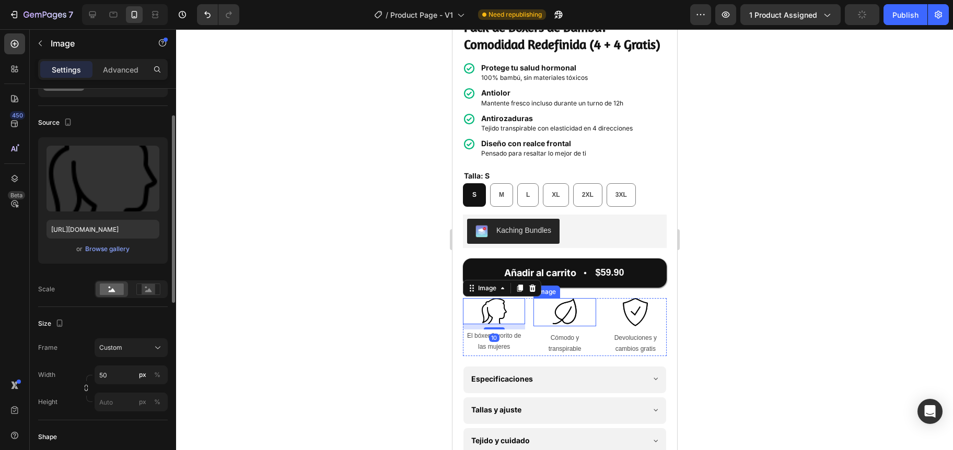
click at [554, 321] on img at bounding box center [564, 312] width 28 height 28
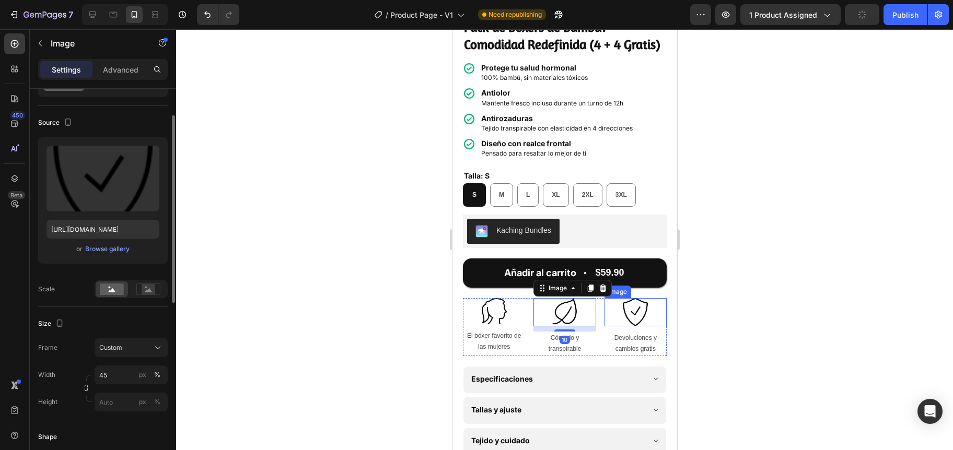
click at [621, 316] on img at bounding box center [634, 312] width 28 height 28
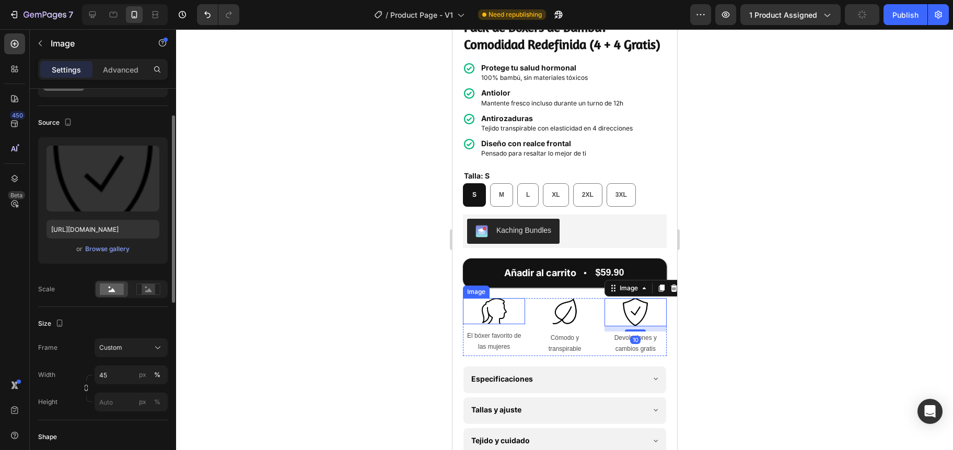
click at [503, 316] on img at bounding box center [493, 311] width 26 height 26
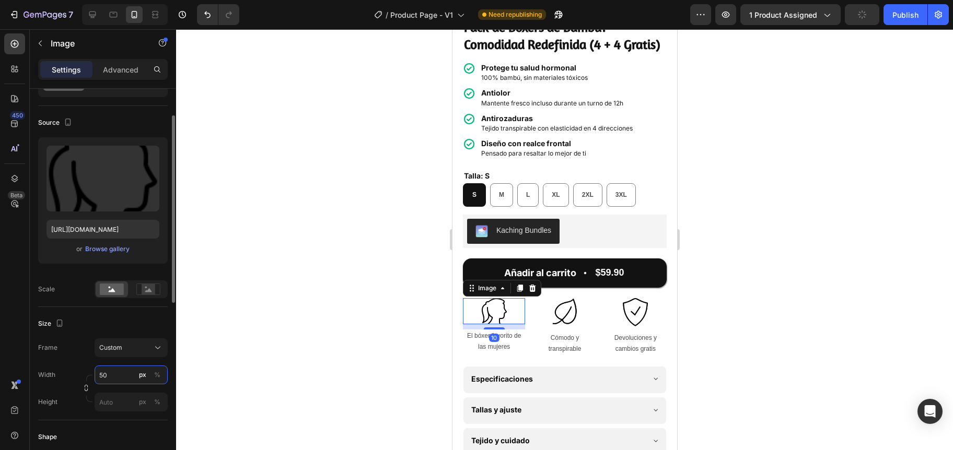
click at [100, 374] on input "50" at bounding box center [131, 375] width 73 height 19
type input "45"
click at [355, 345] on div at bounding box center [564, 239] width 777 height 421
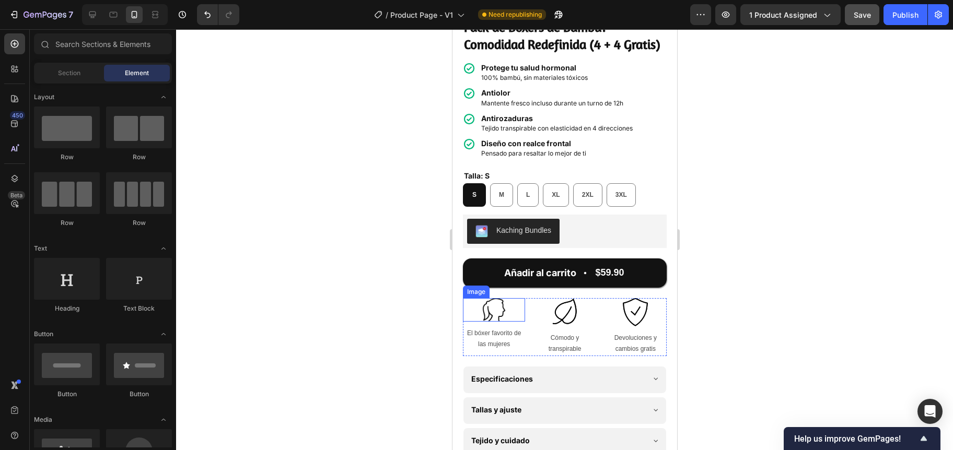
click at [500, 322] on img at bounding box center [492, 309] width 23 height 23
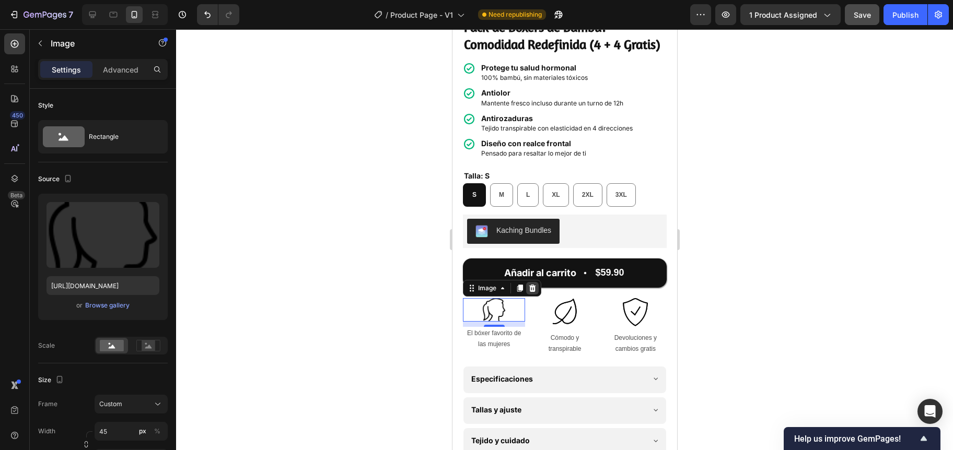
click at [531, 292] on icon at bounding box center [531, 288] width 8 height 8
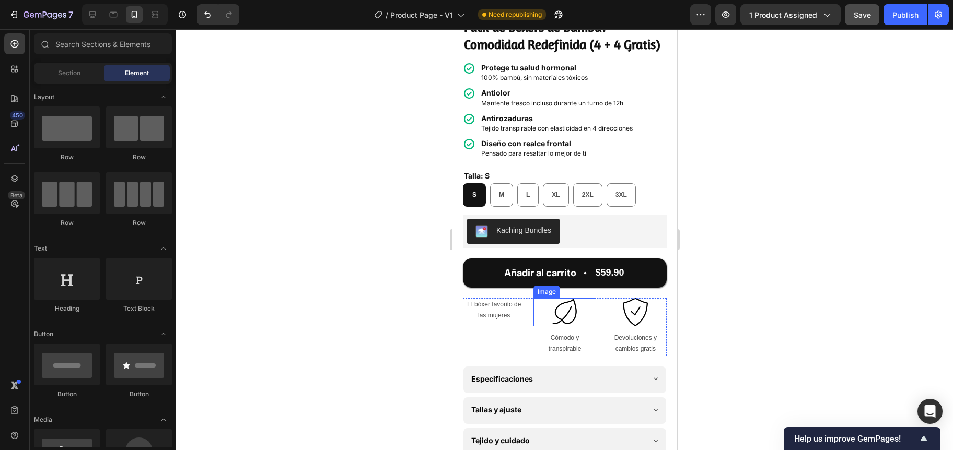
click at [561, 321] on img at bounding box center [564, 312] width 28 height 28
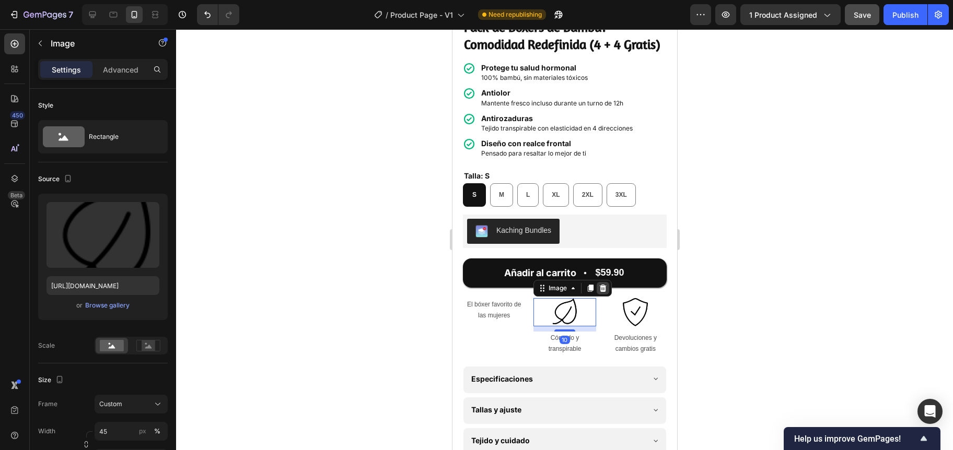
click at [598, 292] on icon at bounding box center [602, 288] width 8 height 8
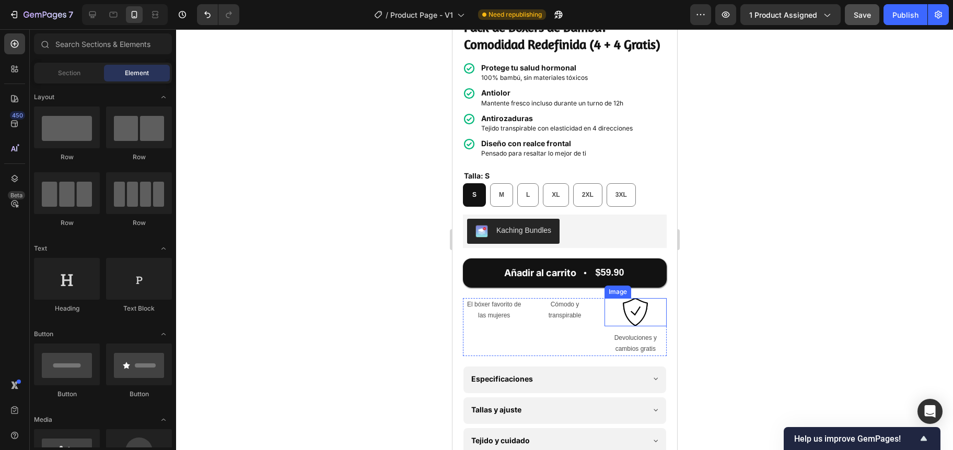
click at [634, 313] on img at bounding box center [634, 312] width 28 height 28
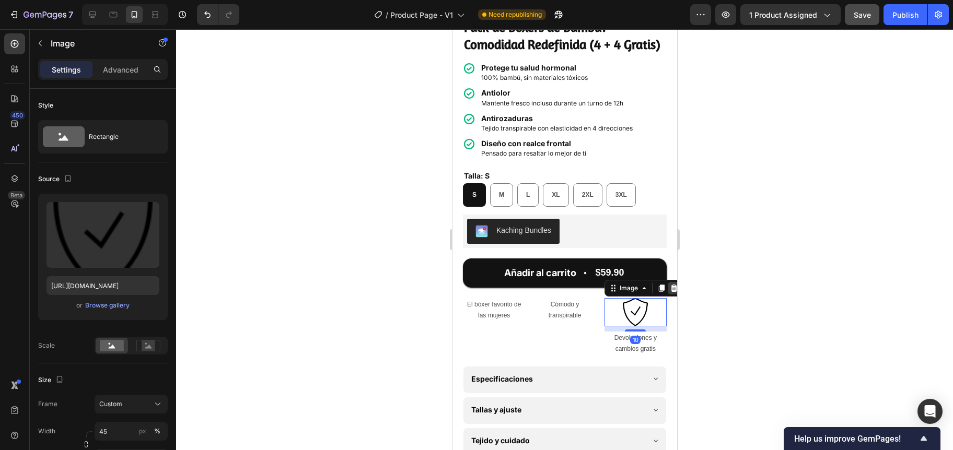
click at [669, 292] on icon at bounding box center [673, 288] width 8 height 8
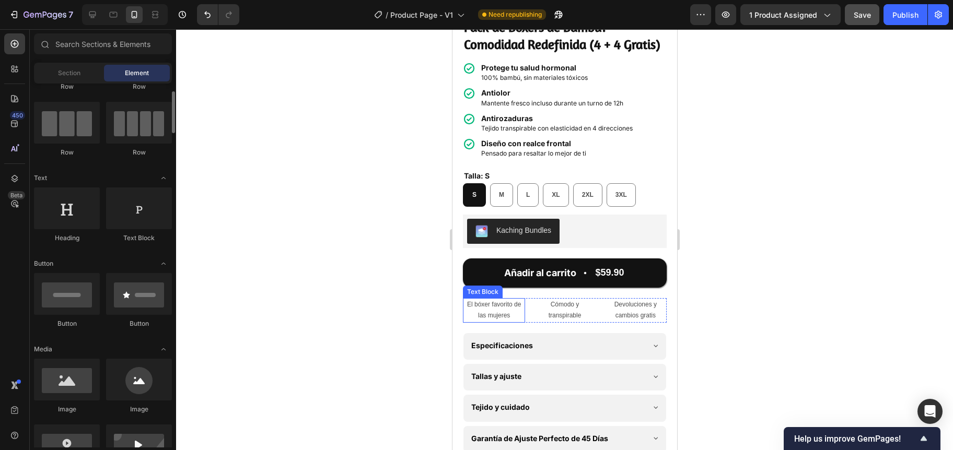
scroll to position [144, 0]
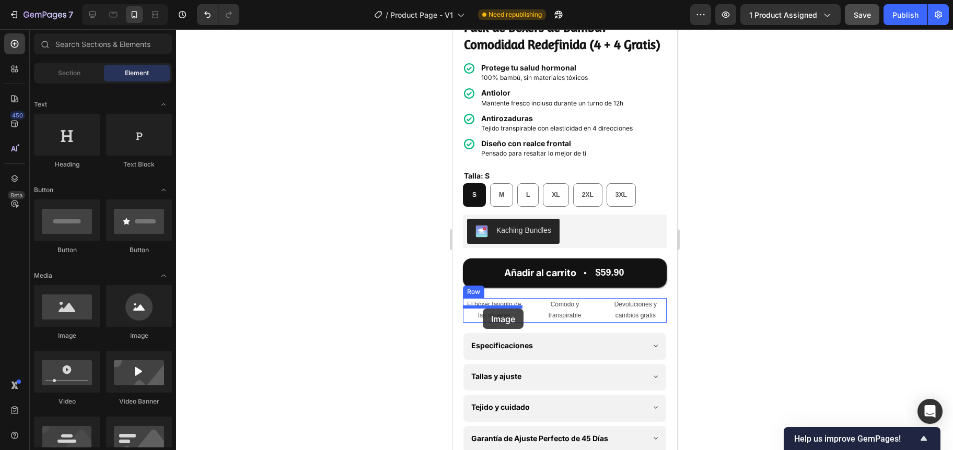
drag, startPoint x: 560, startPoint y: 337, endPoint x: 482, endPoint y: 309, distance: 82.9
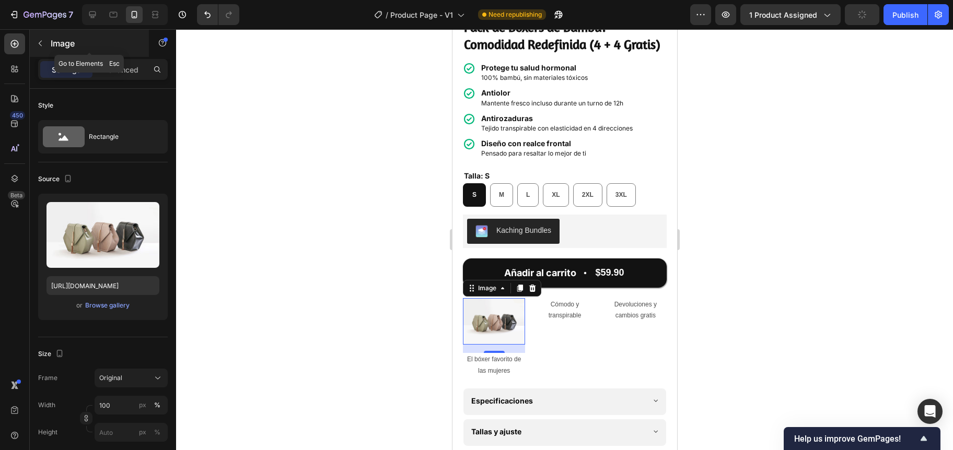
click at [41, 40] on icon "button" at bounding box center [40, 43] width 8 height 8
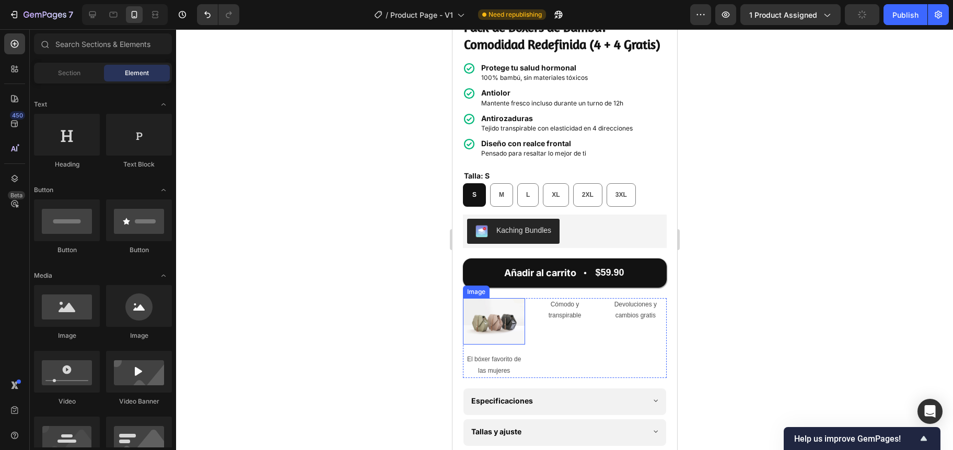
click at [500, 331] on img at bounding box center [493, 321] width 62 height 46
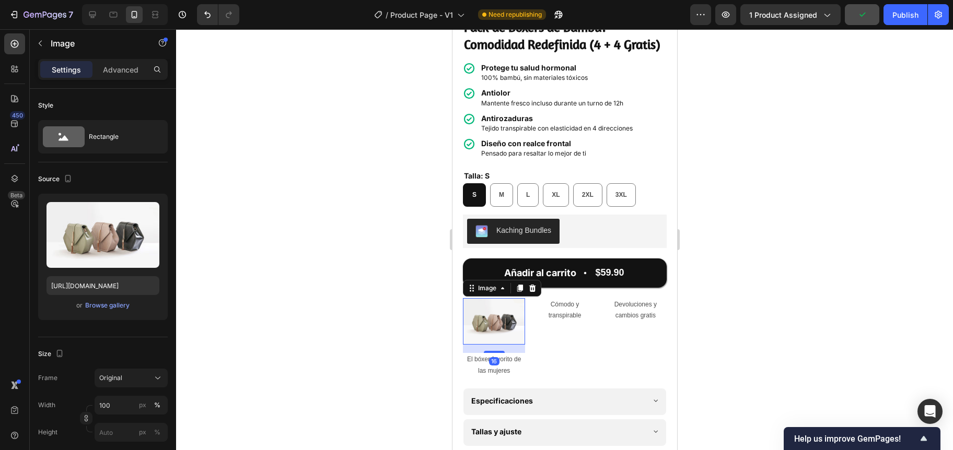
click at [516, 292] on icon at bounding box center [519, 288] width 6 height 7
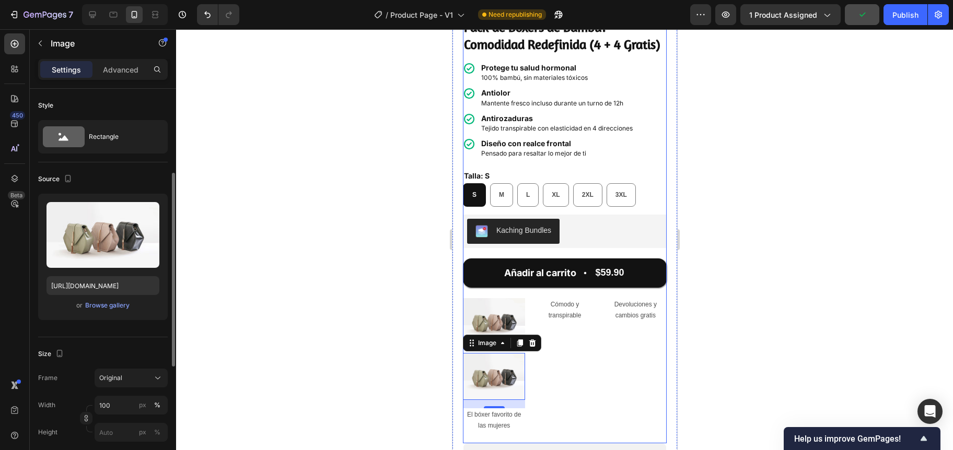
scroll to position [56, 0]
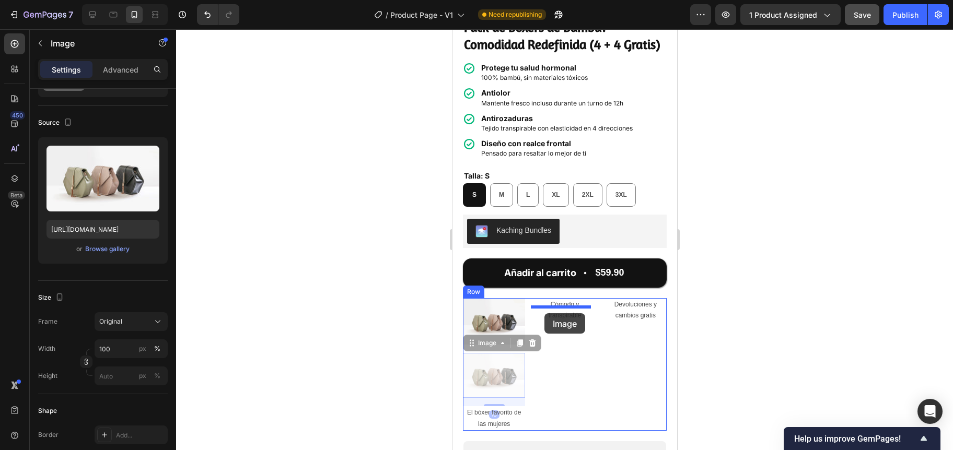
drag, startPoint x: 467, startPoint y: 350, endPoint x: 544, endPoint y: 313, distance: 84.6
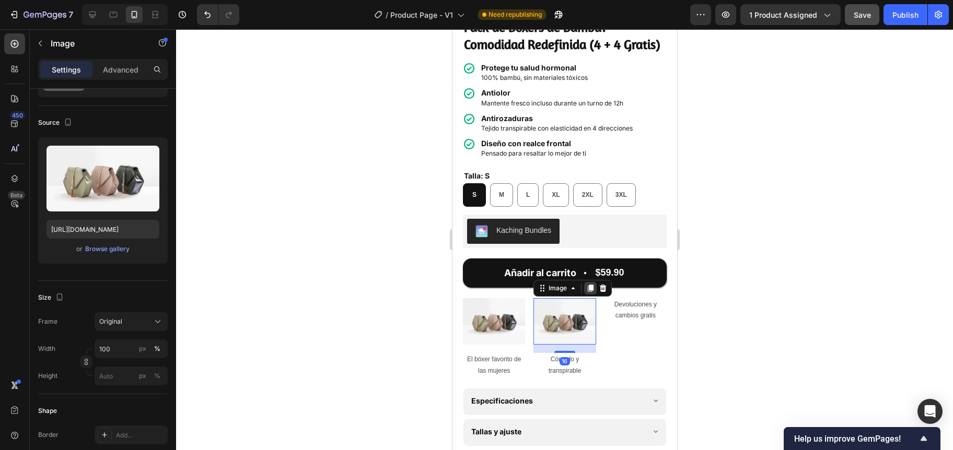
click at [590, 292] on icon at bounding box center [590, 288] width 6 height 7
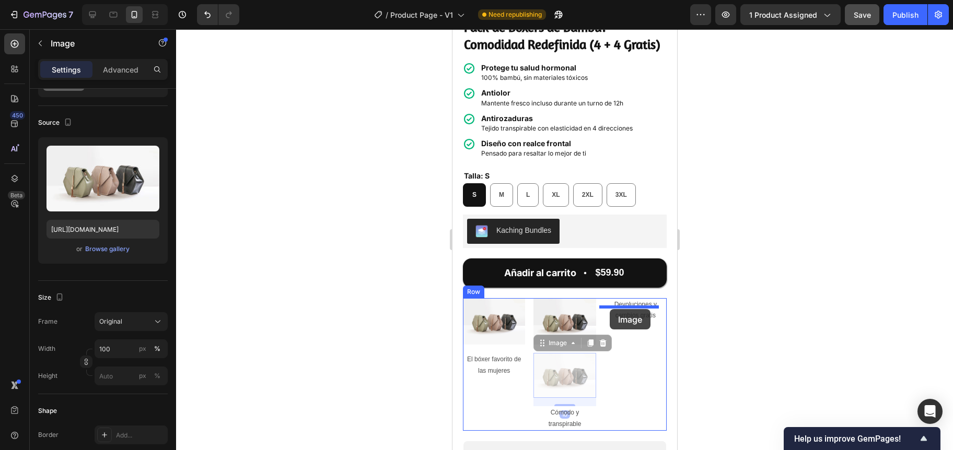
drag, startPoint x: 536, startPoint y: 348, endPoint x: 609, endPoint y: 309, distance: 83.2
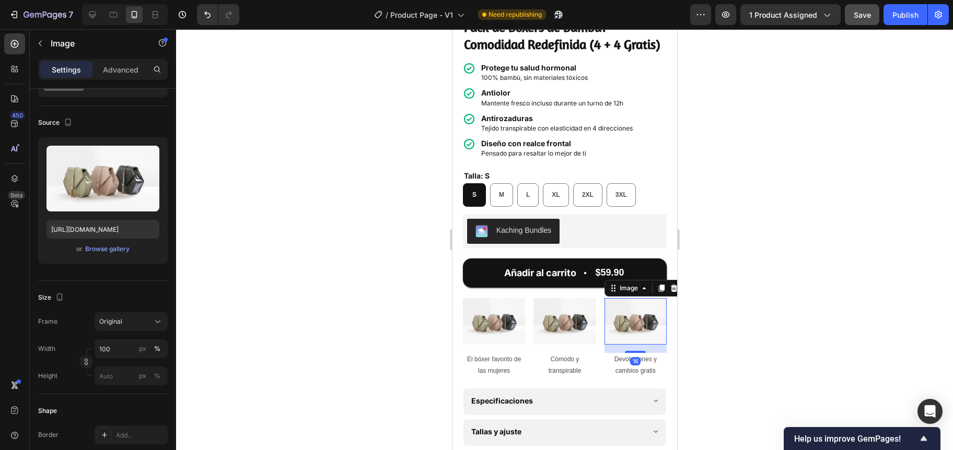
click at [402, 326] on div at bounding box center [564, 239] width 777 height 421
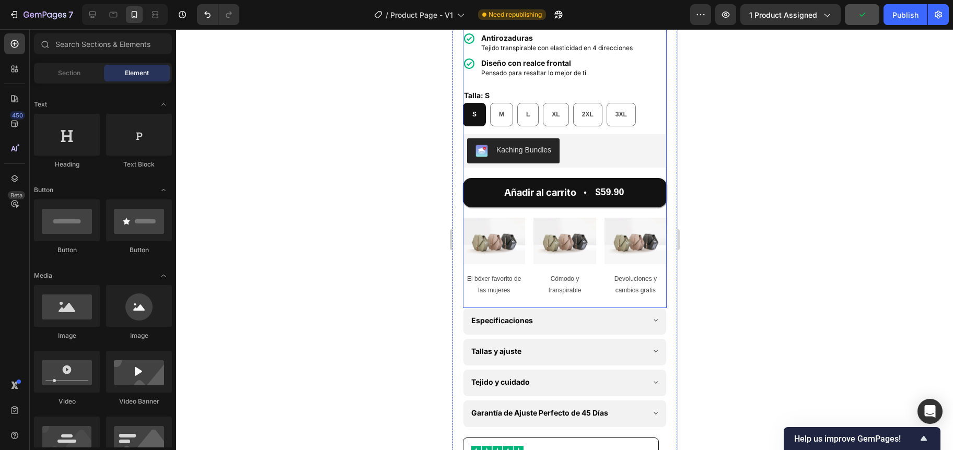
scroll to position [408, 0]
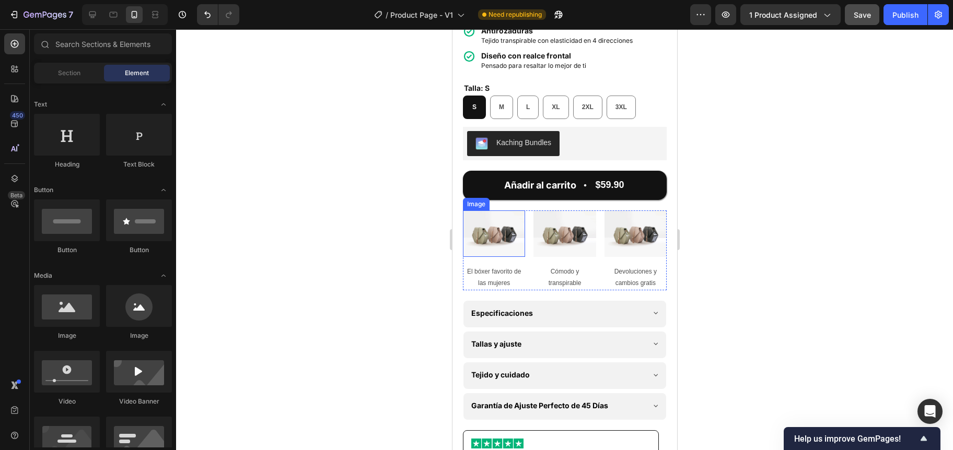
click at [499, 253] on img at bounding box center [493, 233] width 62 height 46
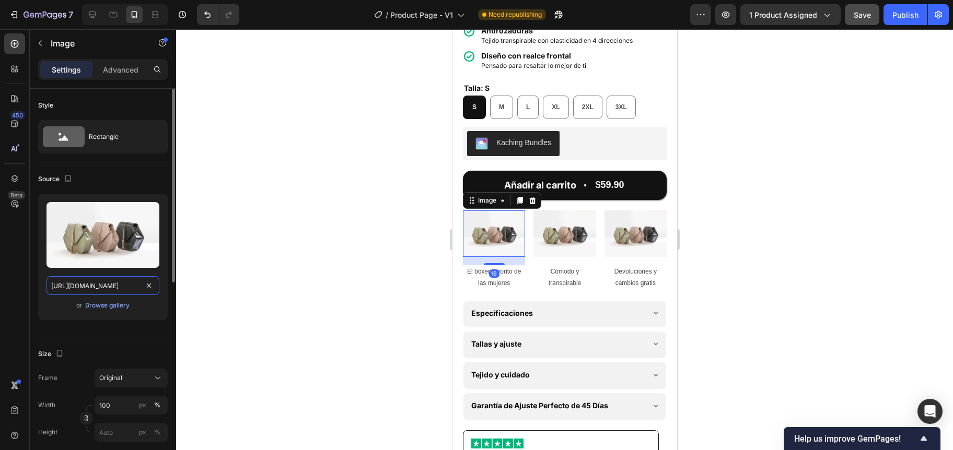
click at [108, 285] on input "[URL][DOMAIN_NAME]" at bounding box center [102, 285] width 113 height 19
paste input "0911/5435/0416/files/Woman-Icon.png?v=1759043863"
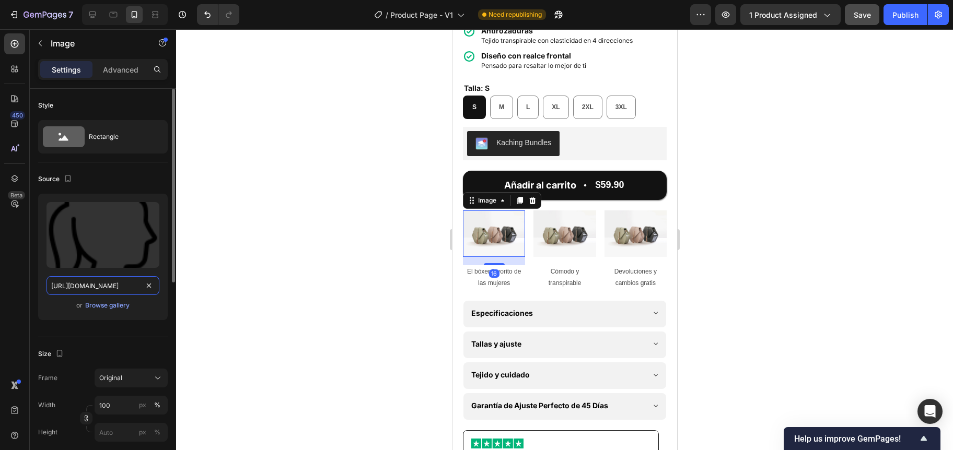
scroll to position [0, 173]
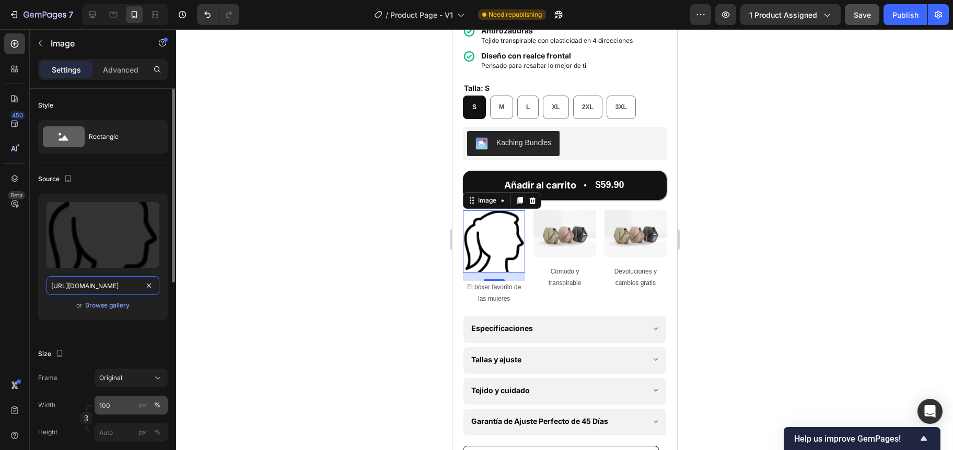
type input "[URL][DOMAIN_NAME]"
click at [108, 409] on input "100" at bounding box center [131, 405] width 73 height 19
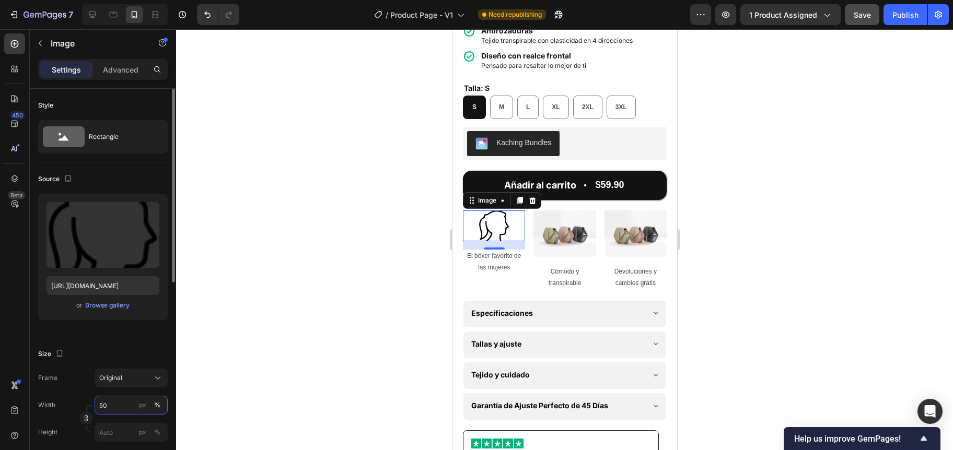
type input "5"
type input "40"
click at [366, 215] on div at bounding box center [564, 239] width 777 height 421
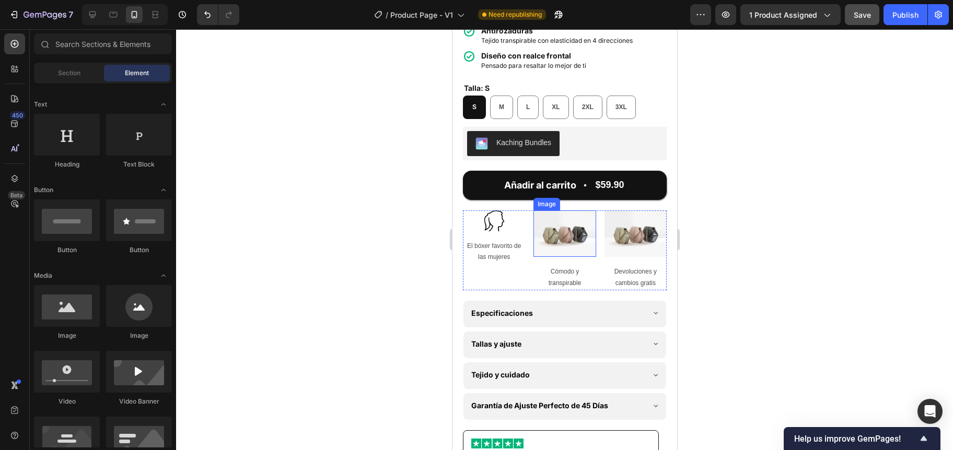
click at [563, 233] on img at bounding box center [564, 233] width 62 height 46
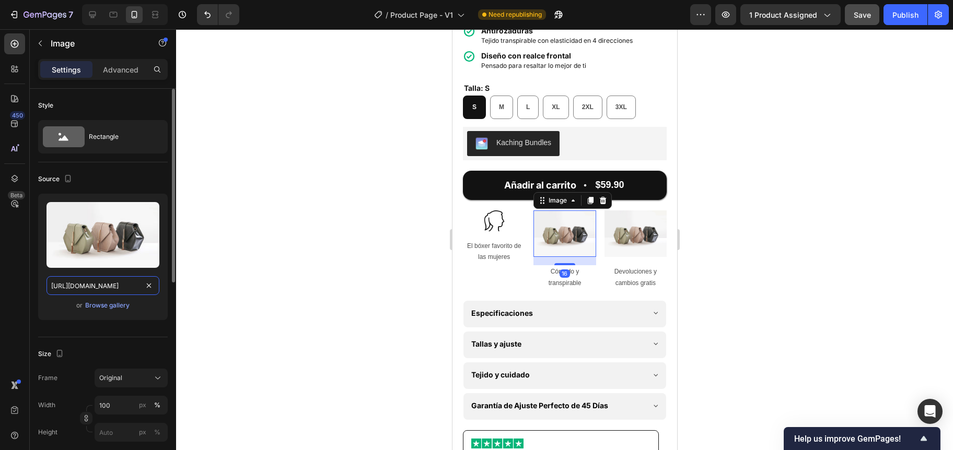
click at [71, 288] on input "[URL][DOMAIN_NAME]" at bounding box center [102, 285] width 113 height 19
paste input "0911/5435/0416/files/Leaf-Icon.png?v=1759043864"
type input "[URL][DOMAIN_NAME]"
click at [492, 225] on img at bounding box center [493, 220] width 21 height 21
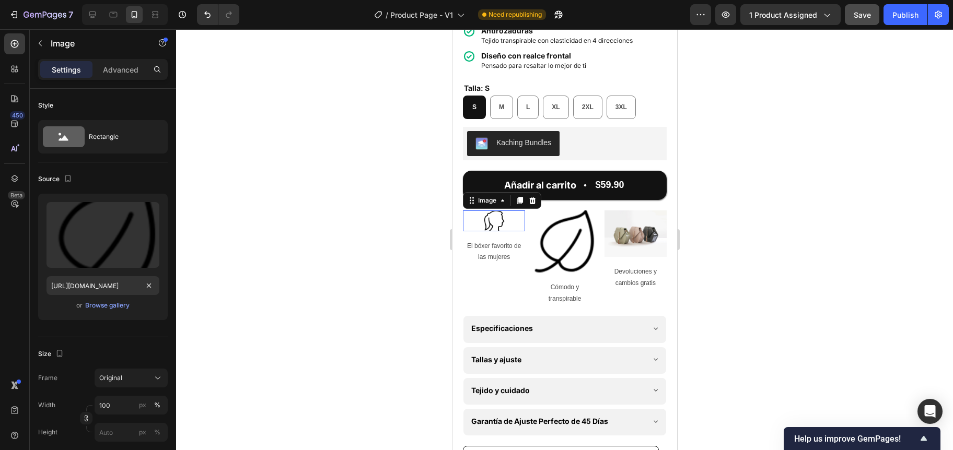
scroll to position [56, 0]
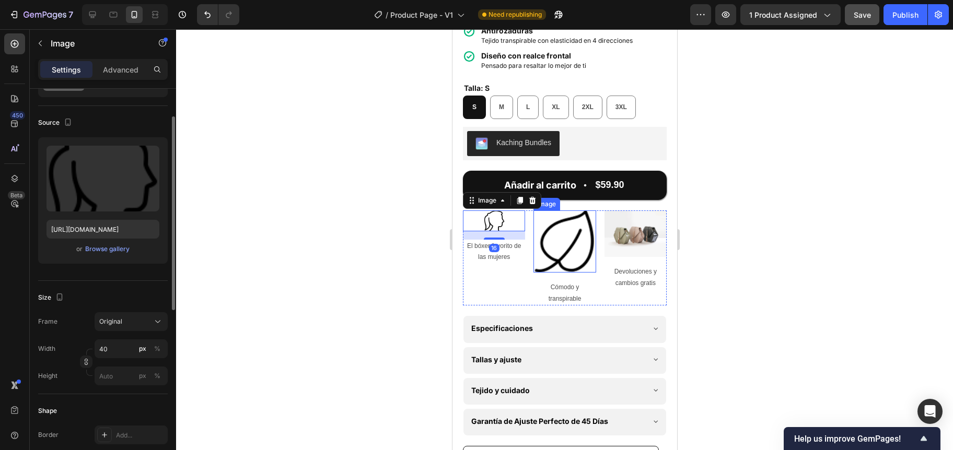
click at [568, 239] on img at bounding box center [564, 241] width 62 height 62
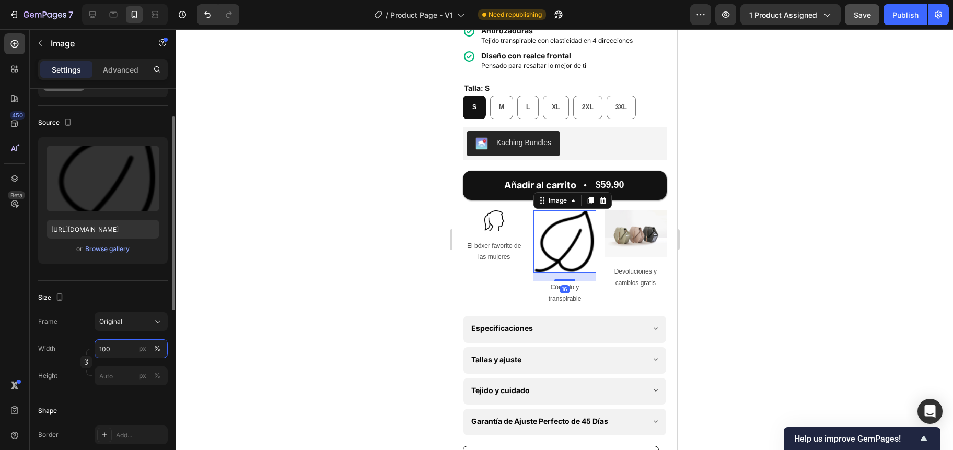
click at [109, 354] on input "100" at bounding box center [131, 348] width 73 height 19
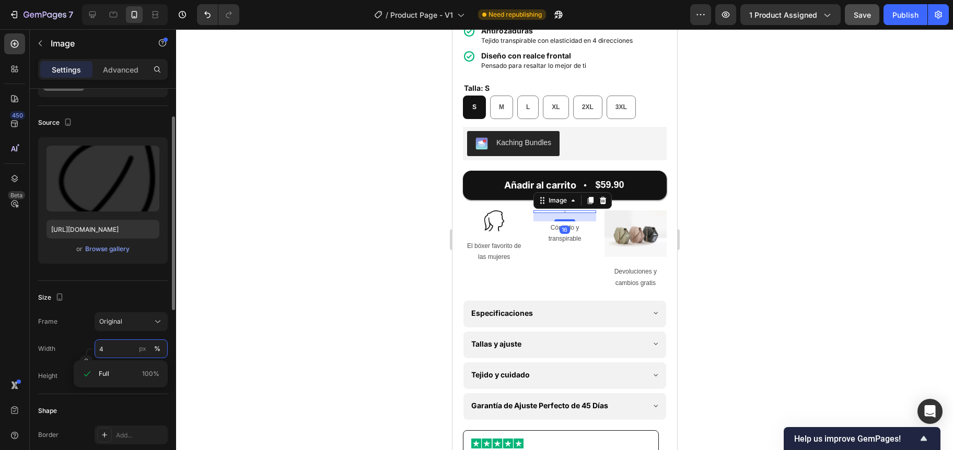
type input "40"
click at [286, 277] on div at bounding box center [564, 239] width 777 height 421
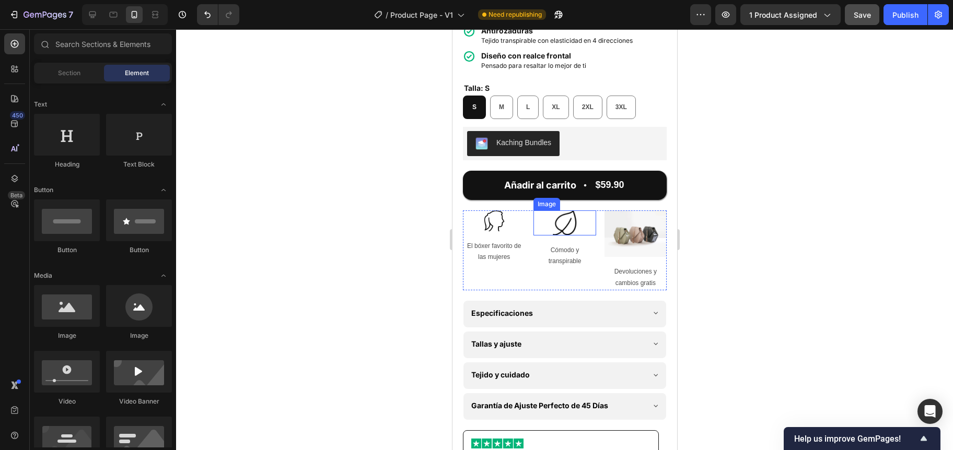
click at [569, 232] on img at bounding box center [563, 222] width 25 height 25
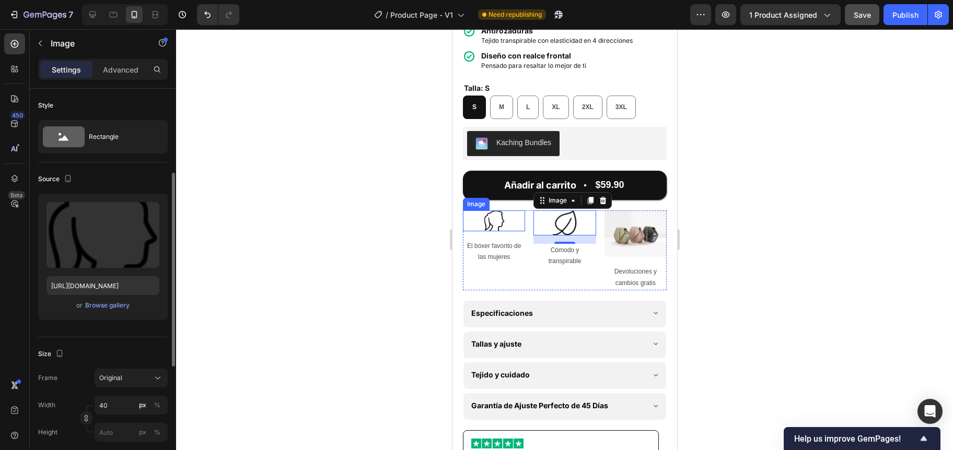
click at [509, 230] on div at bounding box center [493, 220] width 62 height 21
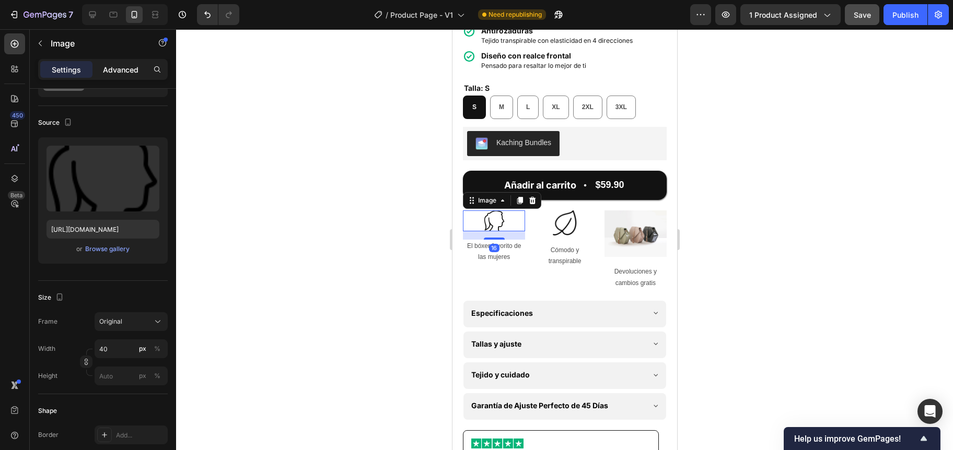
click at [112, 71] on p "Advanced" at bounding box center [121, 69] width 36 height 11
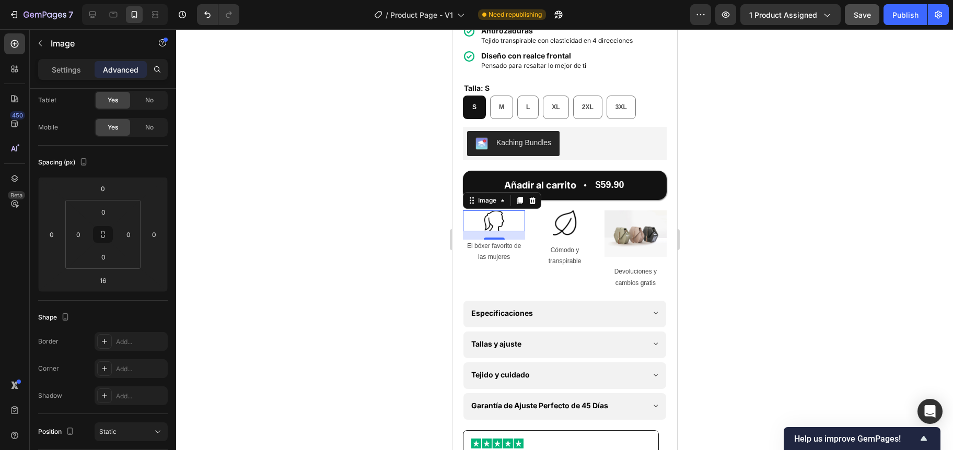
click at [558, 228] on img at bounding box center [563, 222] width 25 height 25
click at [503, 226] on div at bounding box center [493, 220] width 62 height 21
click at [622, 234] on img at bounding box center [635, 233] width 62 height 47
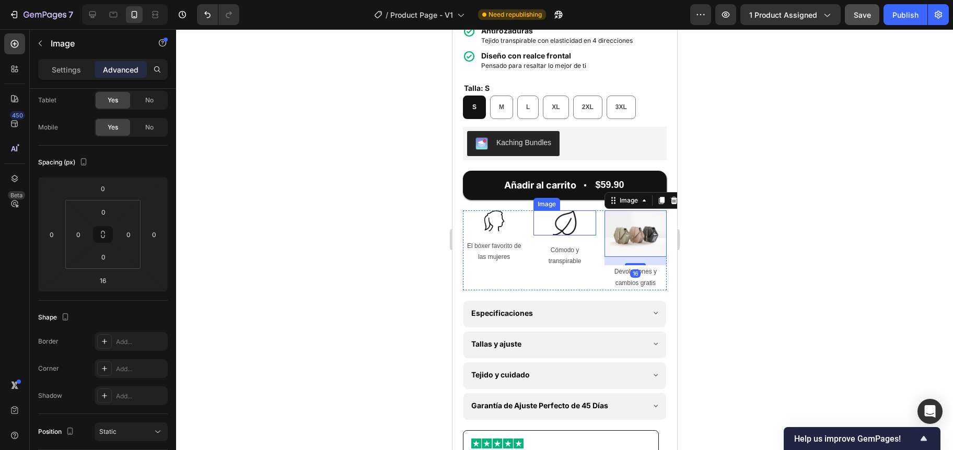
click at [560, 229] on img at bounding box center [563, 222] width 25 height 25
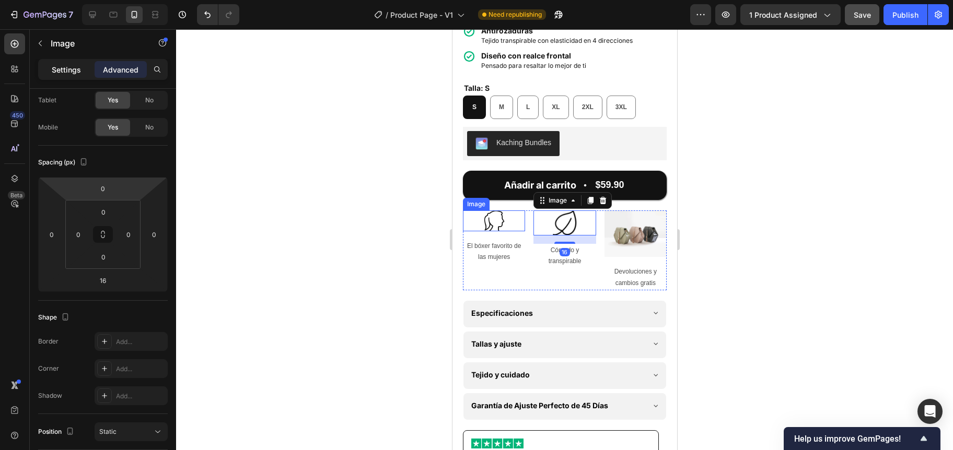
click at [54, 73] on p "Settings" at bounding box center [66, 69] width 29 height 11
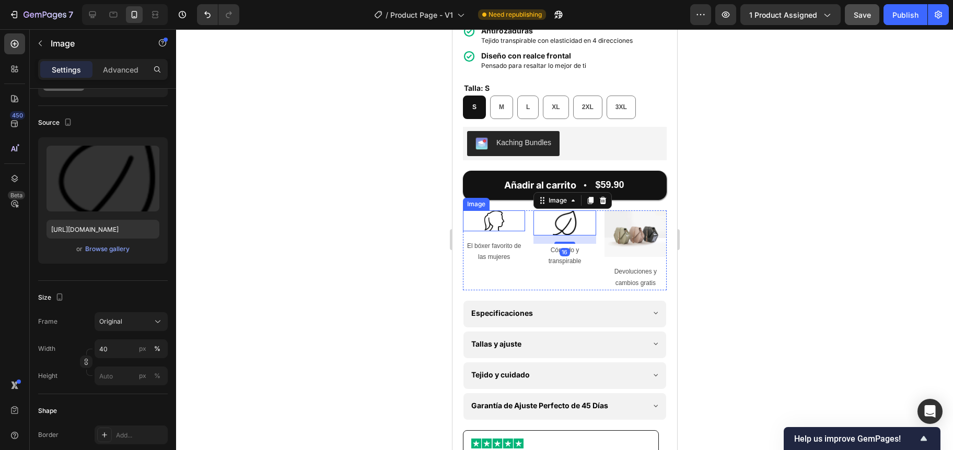
click at [494, 228] on img at bounding box center [493, 220] width 21 height 21
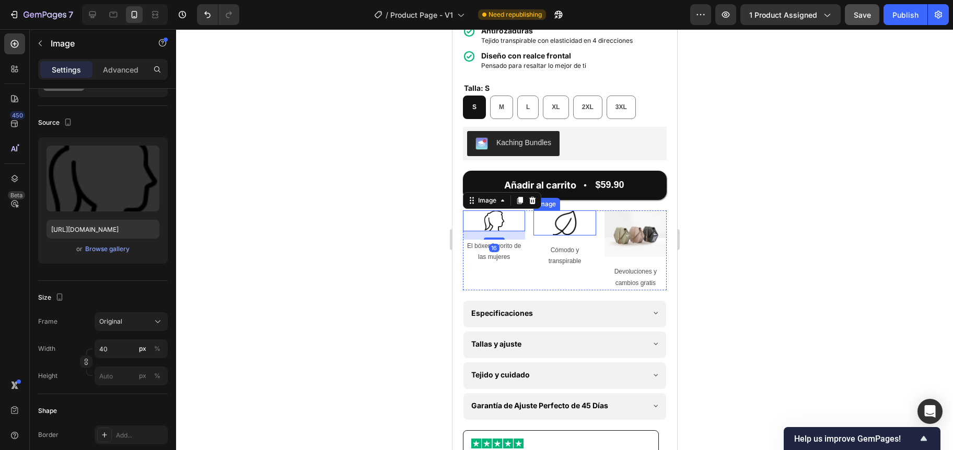
click at [565, 230] on img at bounding box center [563, 222] width 25 height 25
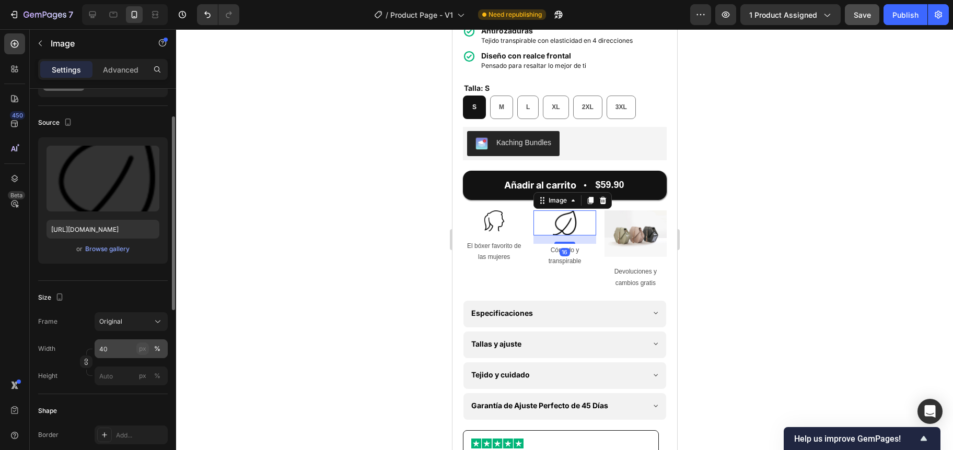
click at [141, 349] on div "px" at bounding box center [142, 348] width 7 height 9
click at [354, 309] on div at bounding box center [564, 239] width 777 height 421
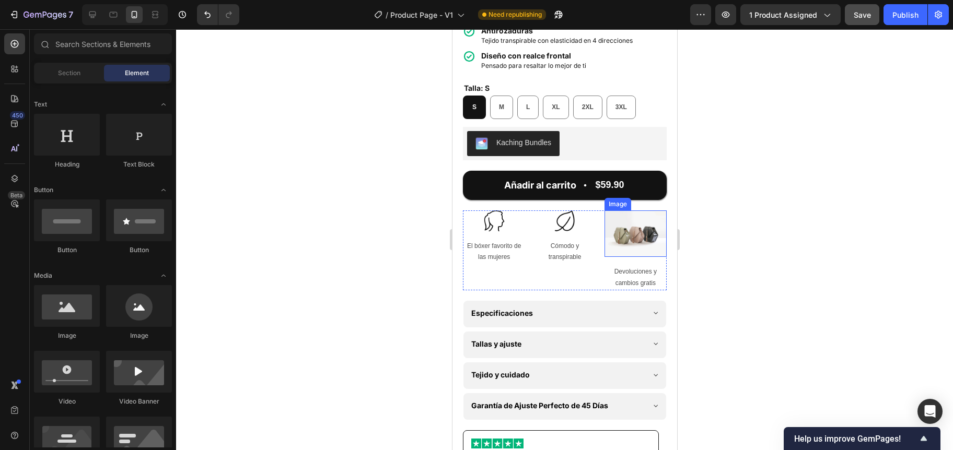
click at [626, 238] on img at bounding box center [635, 233] width 62 height 47
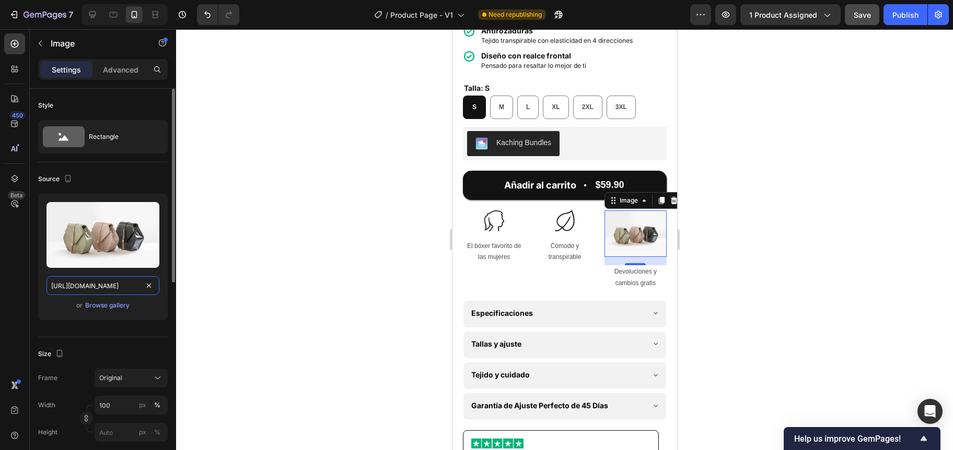
click at [83, 280] on input "[URL][DOMAIN_NAME]" at bounding box center [102, 285] width 113 height 19
paste input "0911/5435/0416/files/Guarantee-Icon.png?v=1759043862"
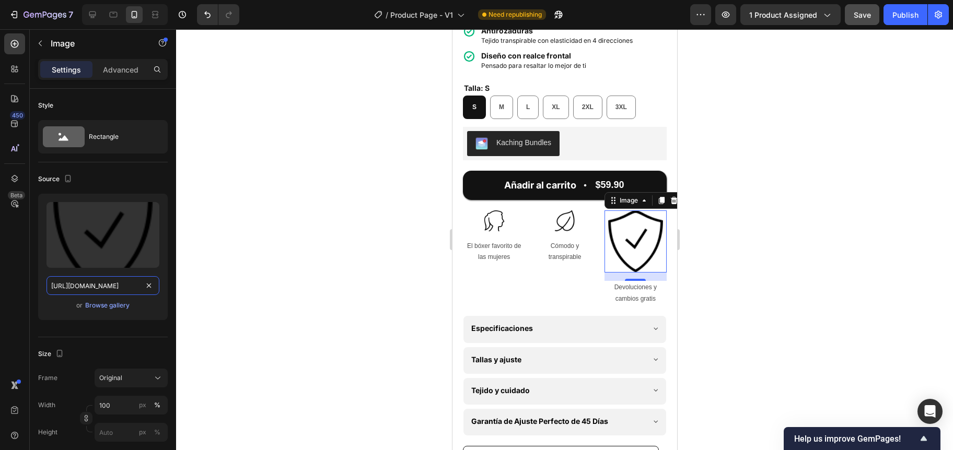
type input "[URL][DOMAIN_NAME]"
click at [408, 274] on div at bounding box center [564, 239] width 777 height 421
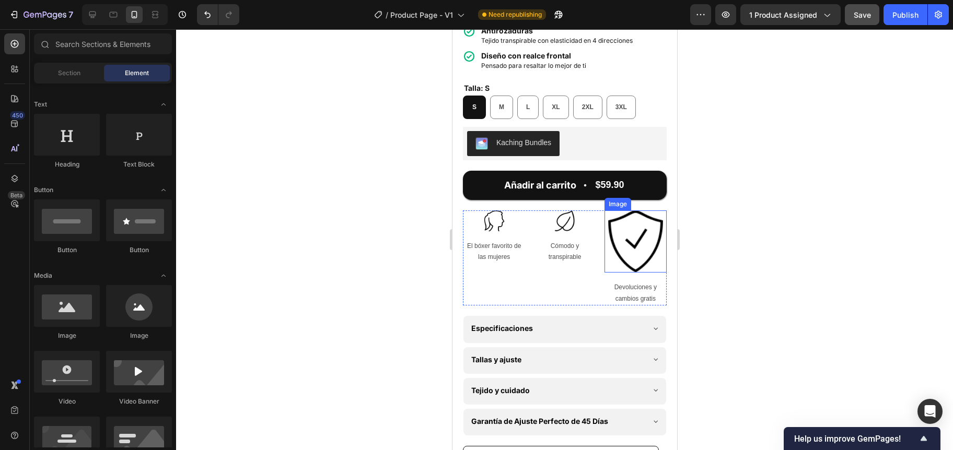
click at [636, 260] on img at bounding box center [635, 241] width 62 height 62
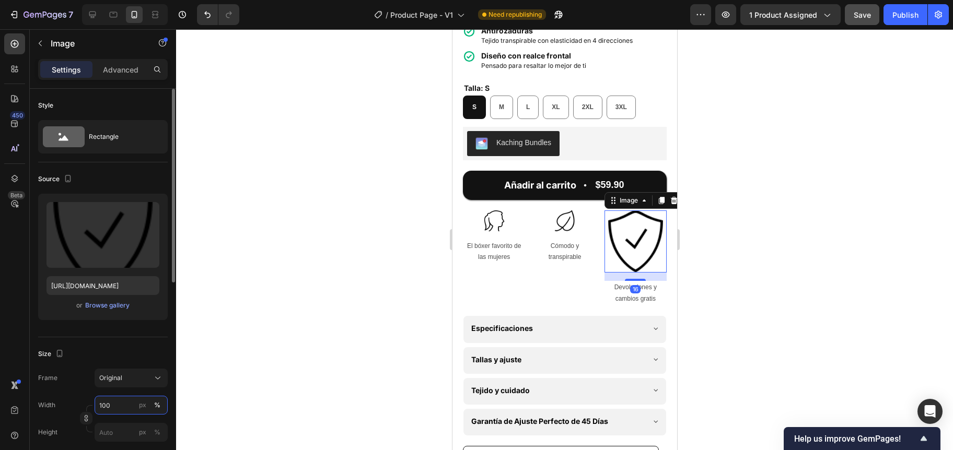
click at [97, 403] on input "100" at bounding box center [131, 405] width 73 height 19
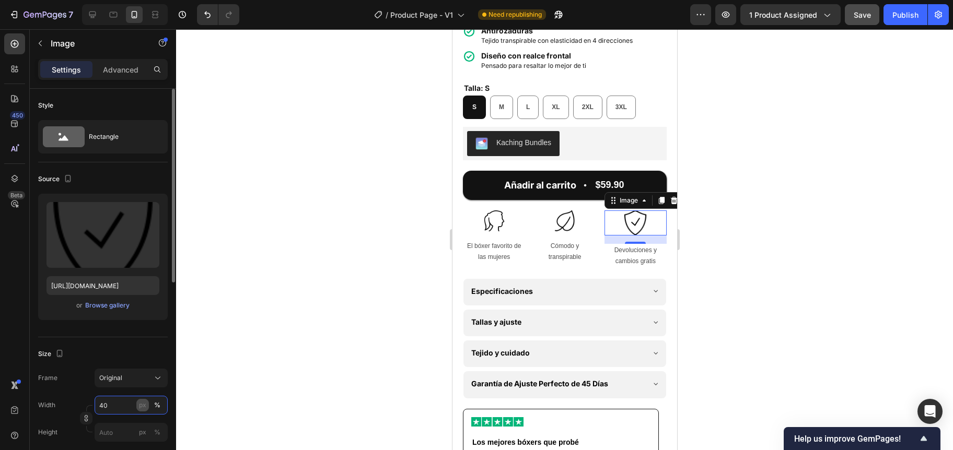
type input "40"
click at [139, 406] on div "px" at bounding box center [142, 405] width 7 height 9
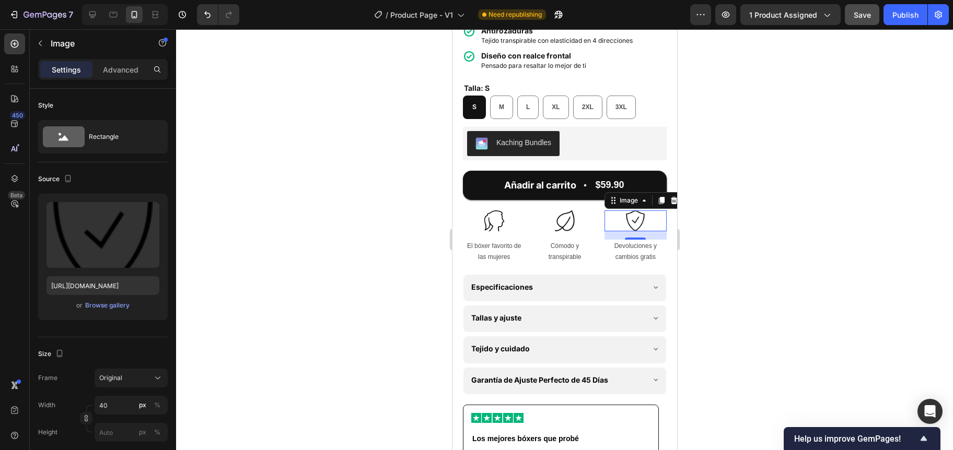
click at [390, 328] on div at bounding box center [564, 239] width 777 height 421
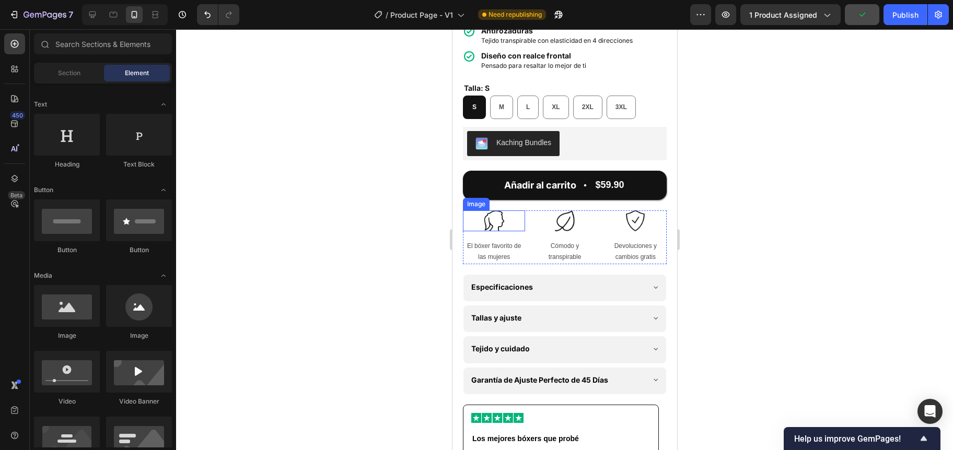
click at [497, 231] on img at bounding box center [493, 220] width 21 height 21
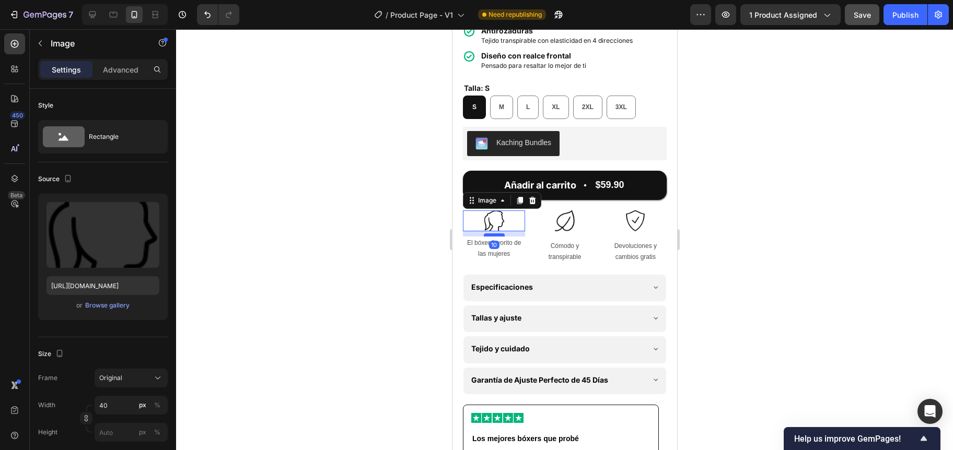
drag, startPoint x: 492, startPoint y: 247, endPoint x: 867, endPoint y: 276, distance: 375.5
click at [490, 237] on div at bounding box center [493, 234] width 21 height 3
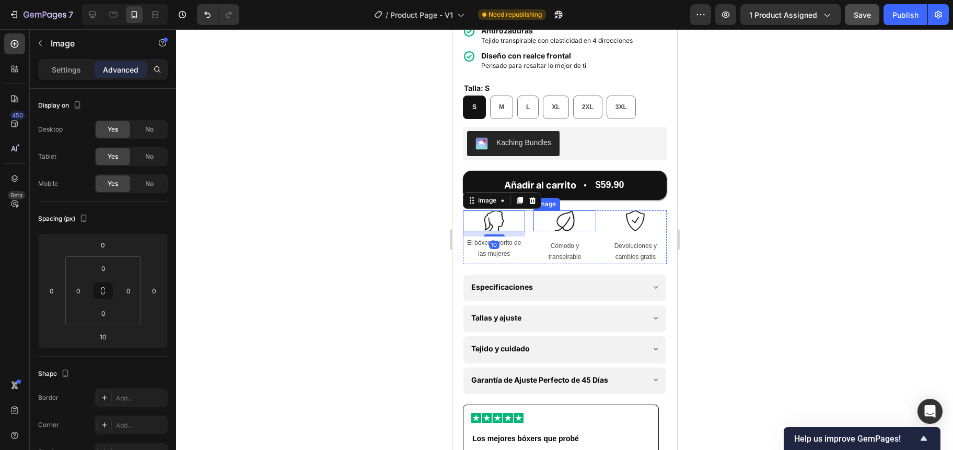
click at [554, 231] on img at bounding box center [564, 220] width 21 height 21
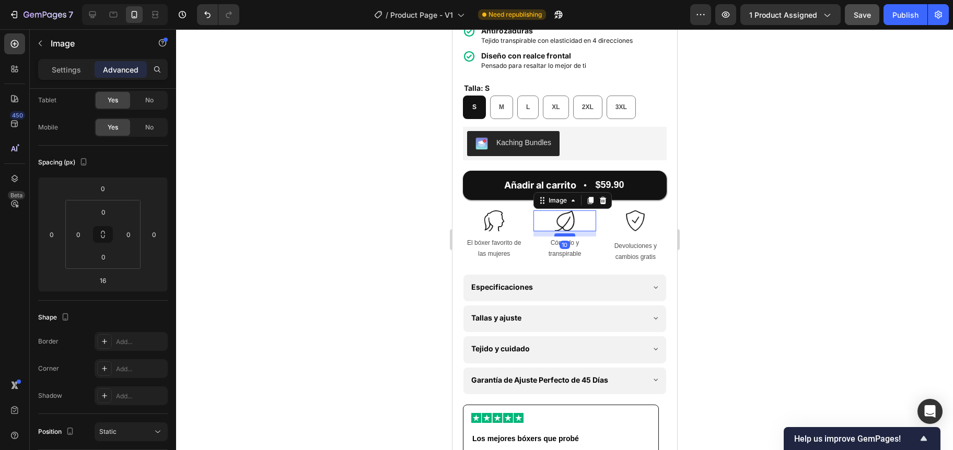
click at [555, 237] on div at bounding box center [564, 234] width 21 height 3
type input "10"
click at [631, 241] on div "Image Devoluciones y cambios gratis Text Block" at bounding box center [635, 237] width 62 height 54
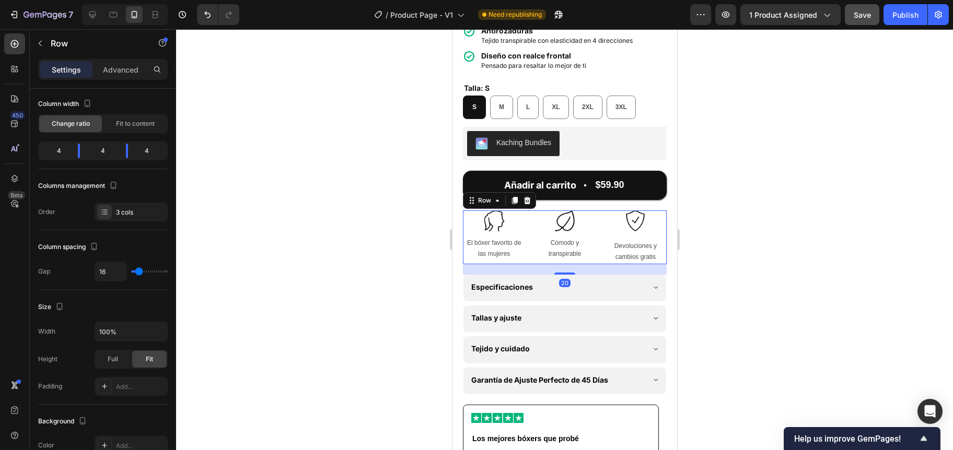
scroll to position [0, 0]
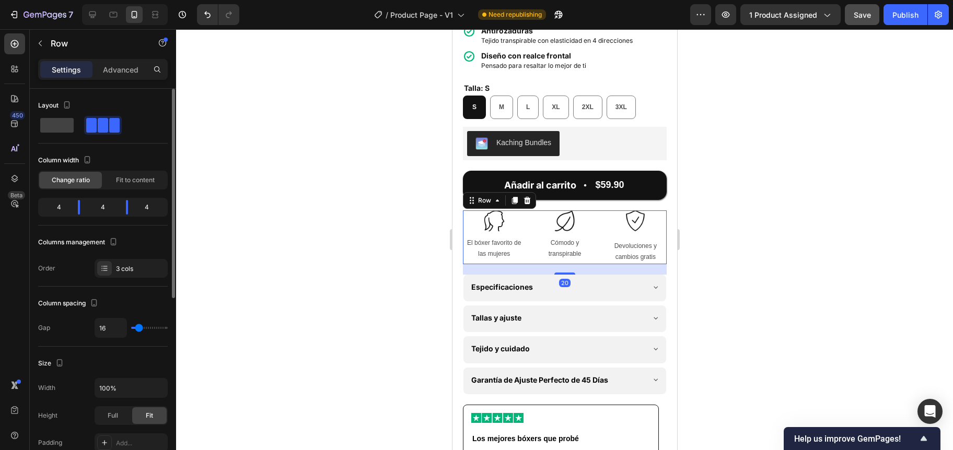
click at [629, 231] on img at bounding box center [634, 220] width 21 height 21
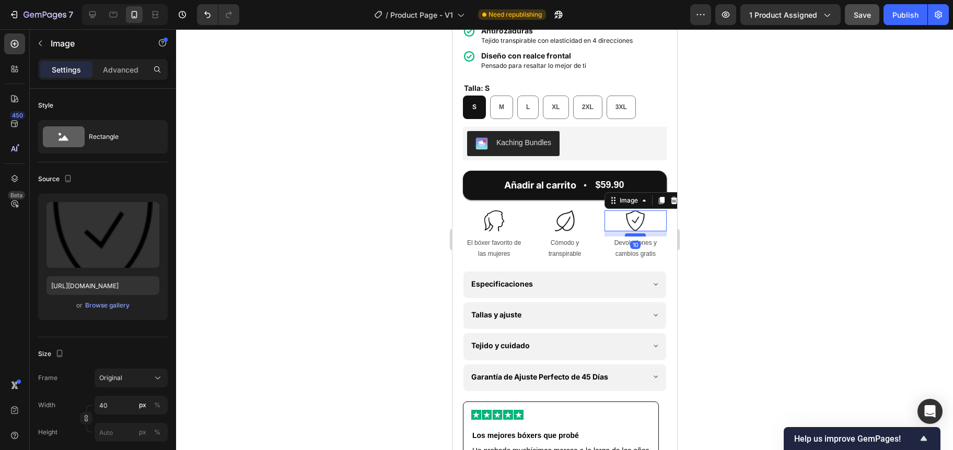
click at [626, 237] on div at bounding box center [634, 234] width 21 height 3
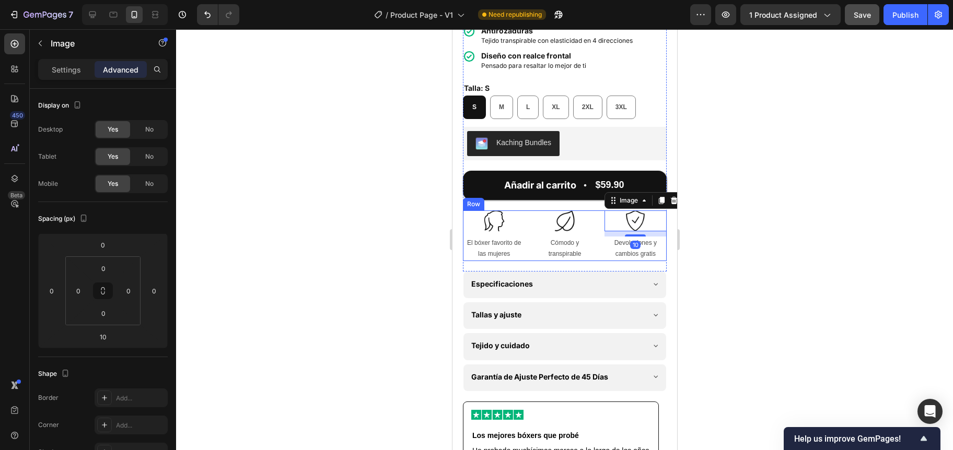
click at [394, 244] on div at bounding box center [564, 239] width 777 height 421
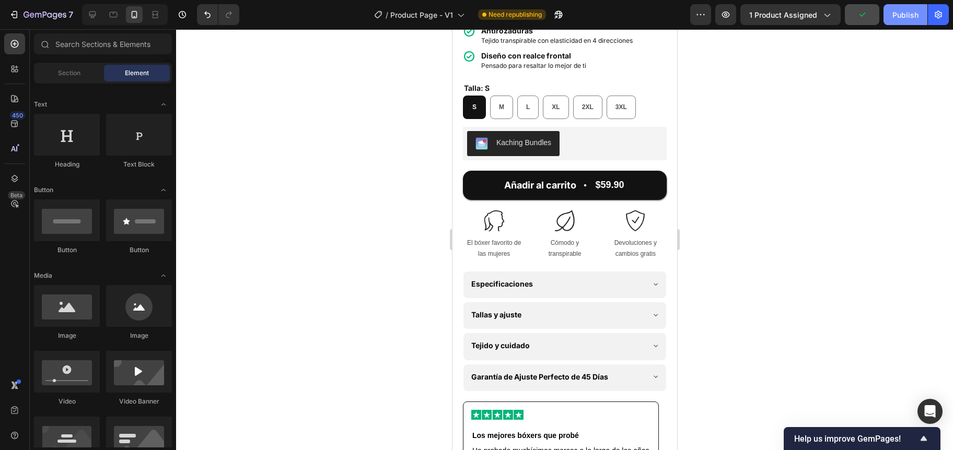
click at [892, 19] on div "Publish" at bounding box center [905, 14] width 26 height 11
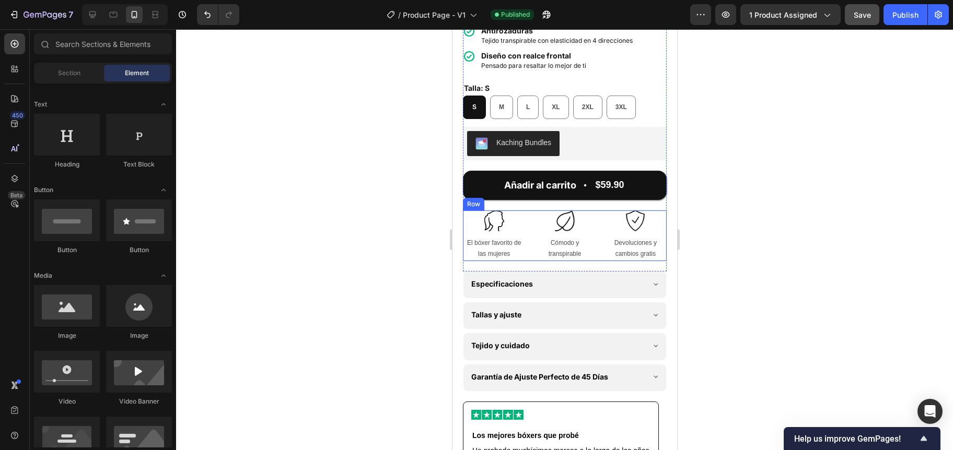
click at [527, 256] on div "Image El bóxer favorito de las mujeres Text Block Image Cómodo y transpirable T…" at bounding box center [564, 235] width 204 height 51
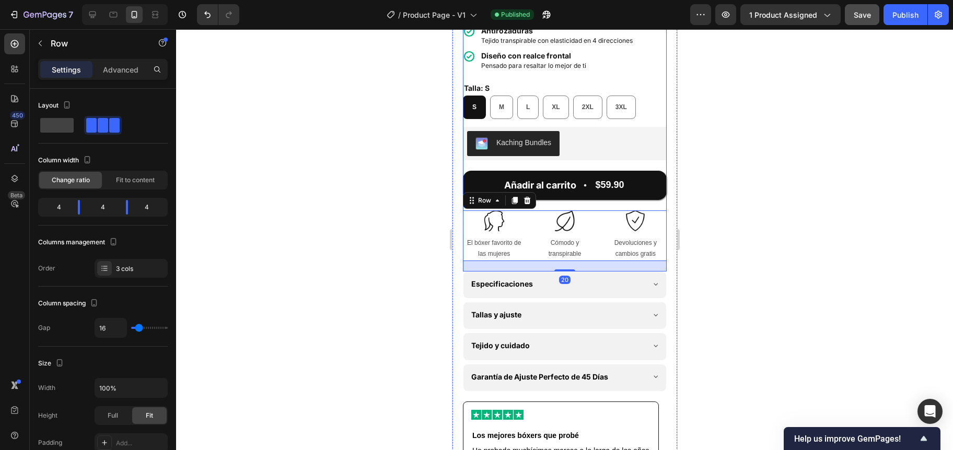
click at [562, 209] on div "Añadir al carrito $59.90 Add to Cart" at bounding box center [564, 185] width 204 height 50
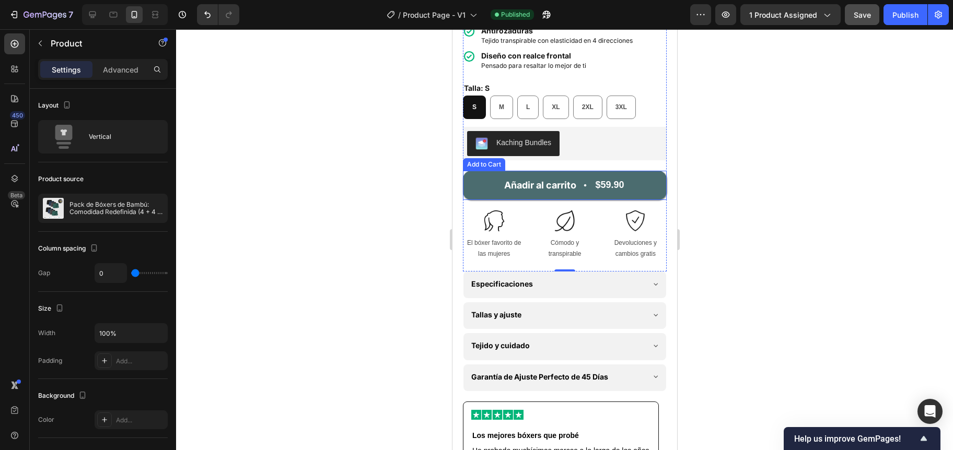
click at [565, 200] on button "Añadir al carrito $59.90" at bounding box center [564, 185] width 204 height 29
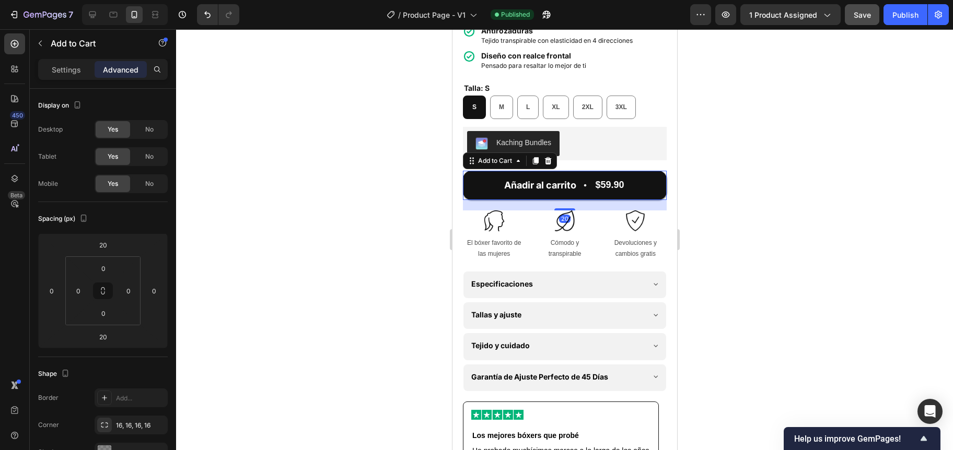
click at [424, 218] on div at bounding box center [564, 239] width 777 height 421
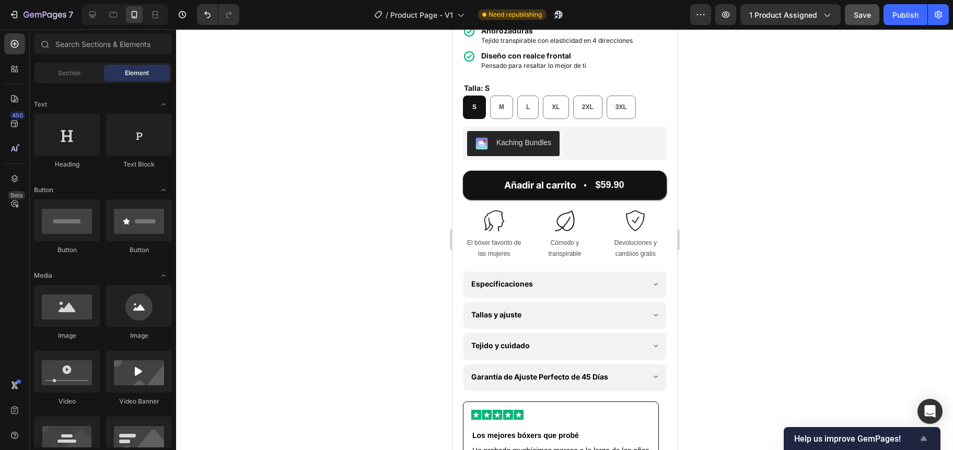
click at [926, 435] on icon "Show survey - Help us improve GemPages!" at bounding box center [923, 438] width 13 height 13
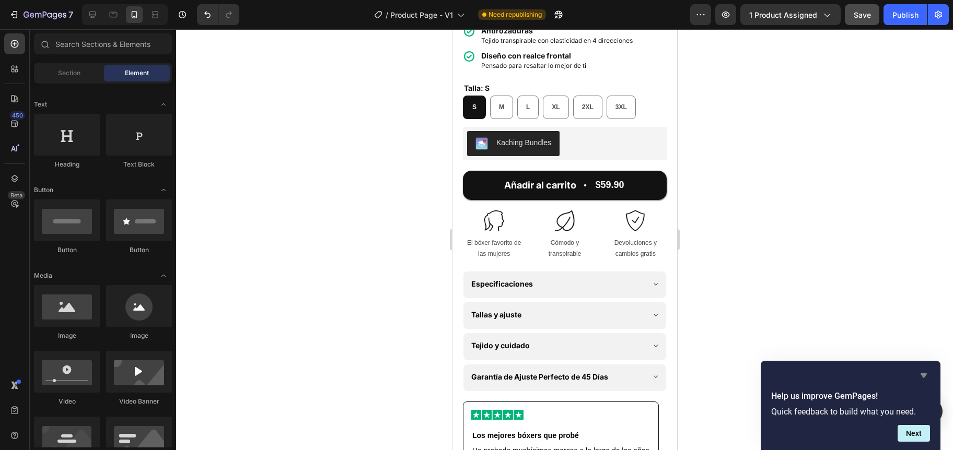
click at [928, 375] on icon "Hide survey" at bounding box center [923, 375] width 13 height 13
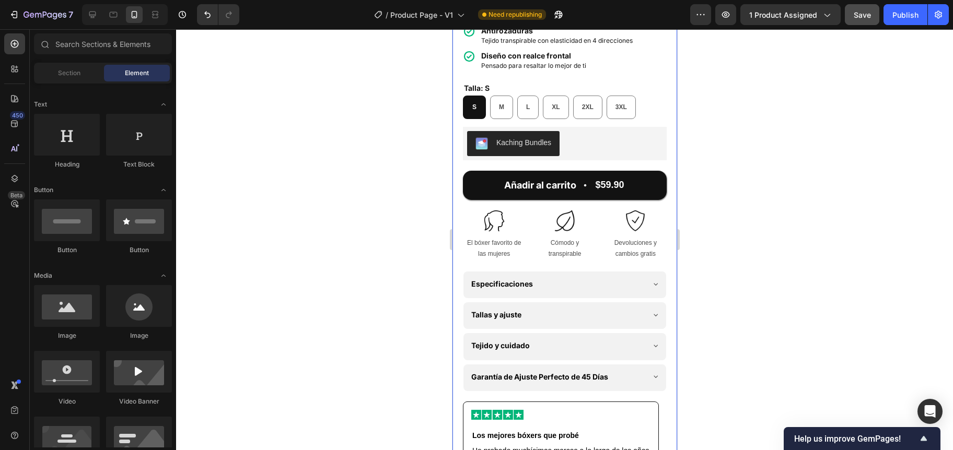
click at [418, 205] on div at bounding box center [564, 239] width 777 height 421
click at [903, 14] on div "Publish" at bounding box center [905, 14] width 26 height 11
click at [64, 15] on icon "button" at bounding box center [65, 15] width 4 height 5
